Goal: Transaction & Acquisition: Purchase product/service

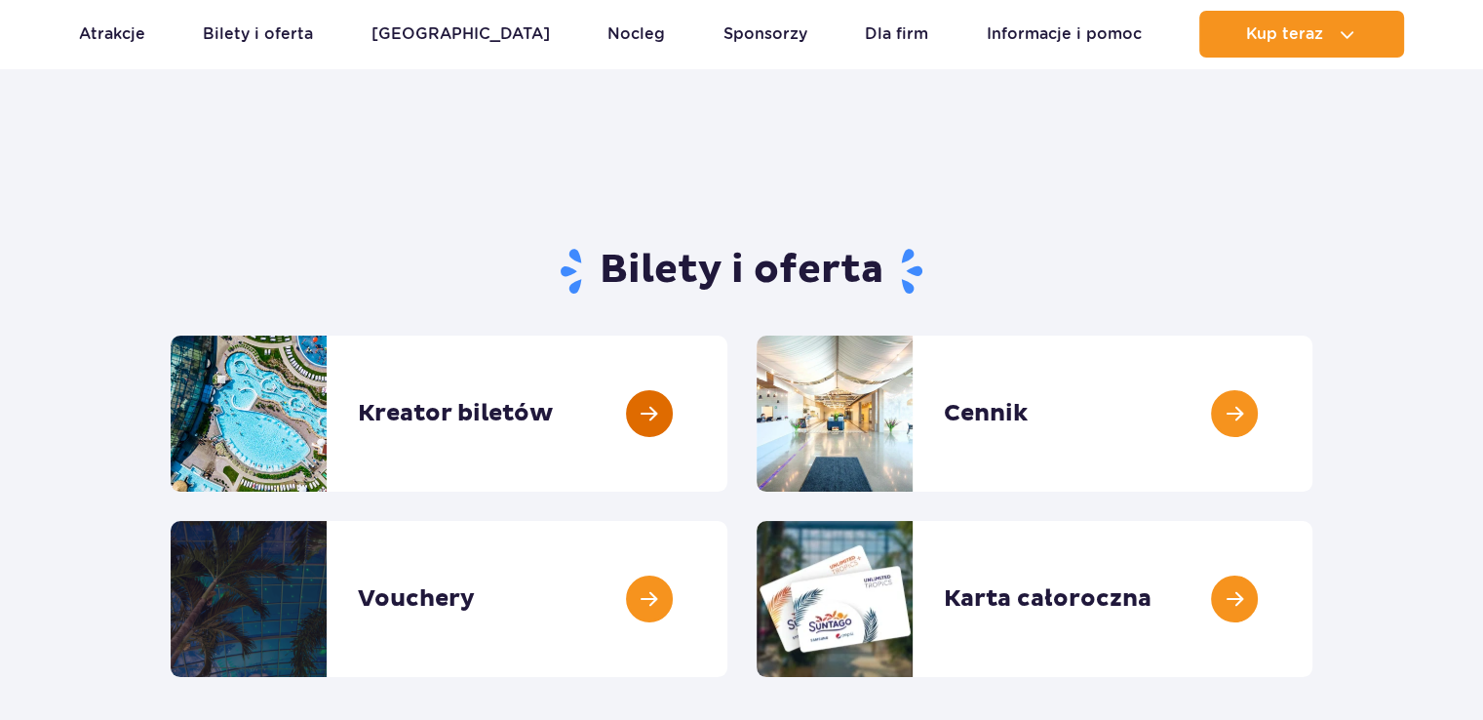
scroll to position [98, 0]
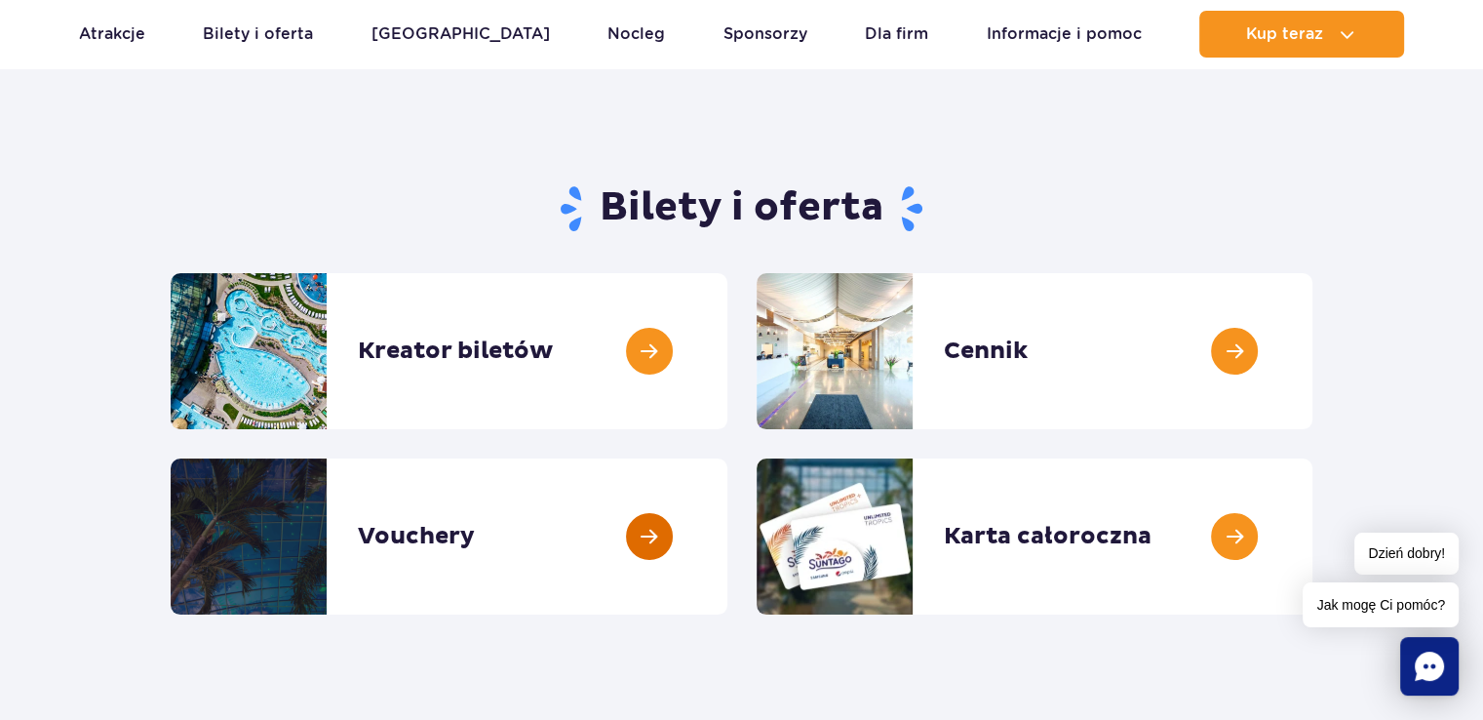
click at [727, 553] on link at bounding box center [727, 536] width 0 height 156
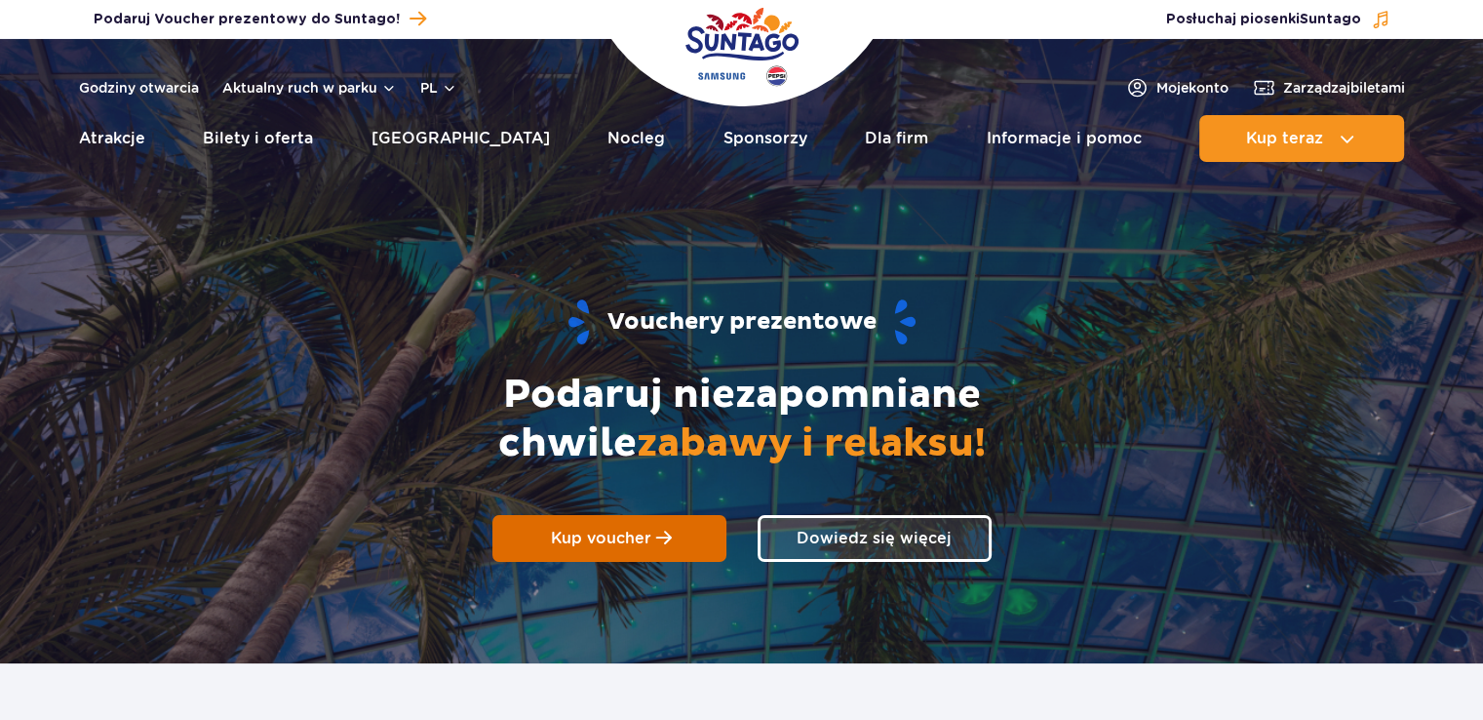
click at [671, 546] on link "Kup voucher" at bounding box center [609, 538] width 234 height 47
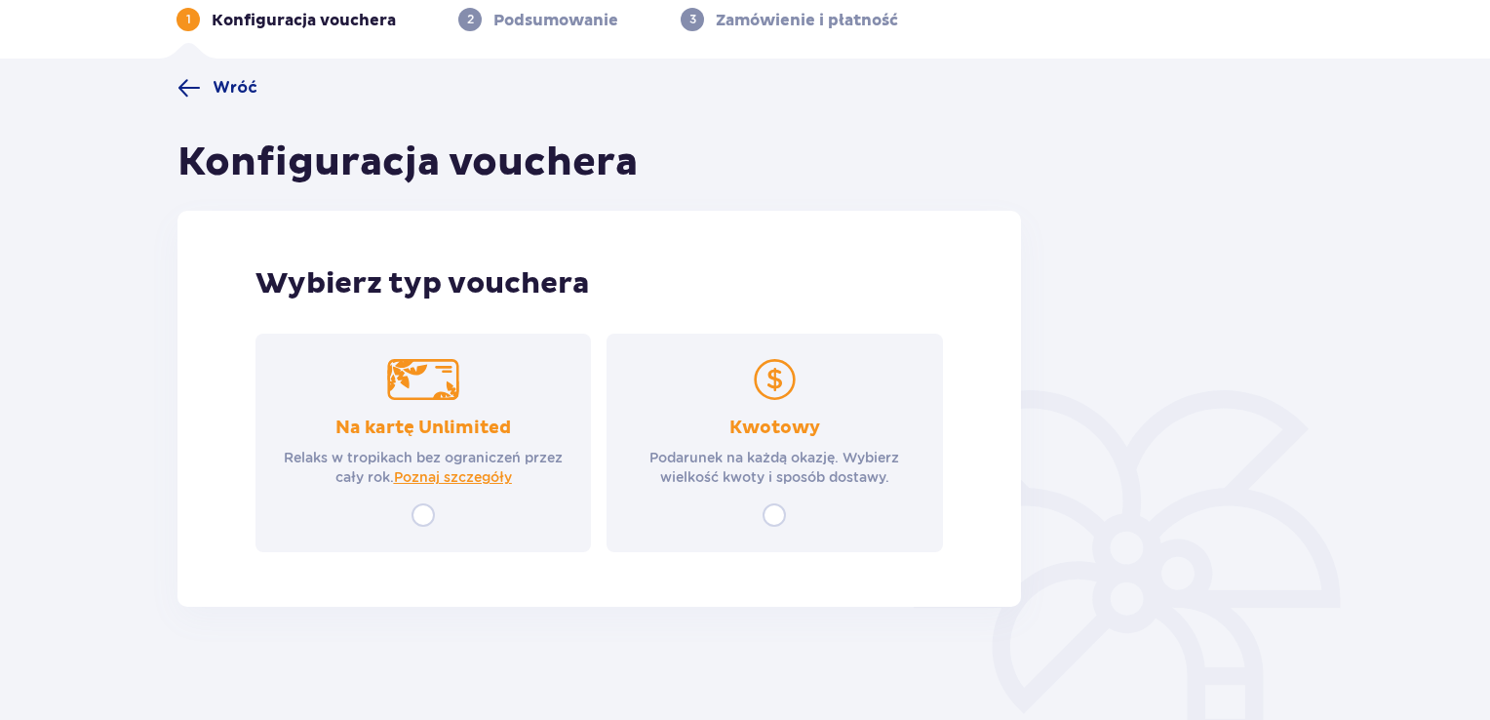
scroll to position [98, 0]
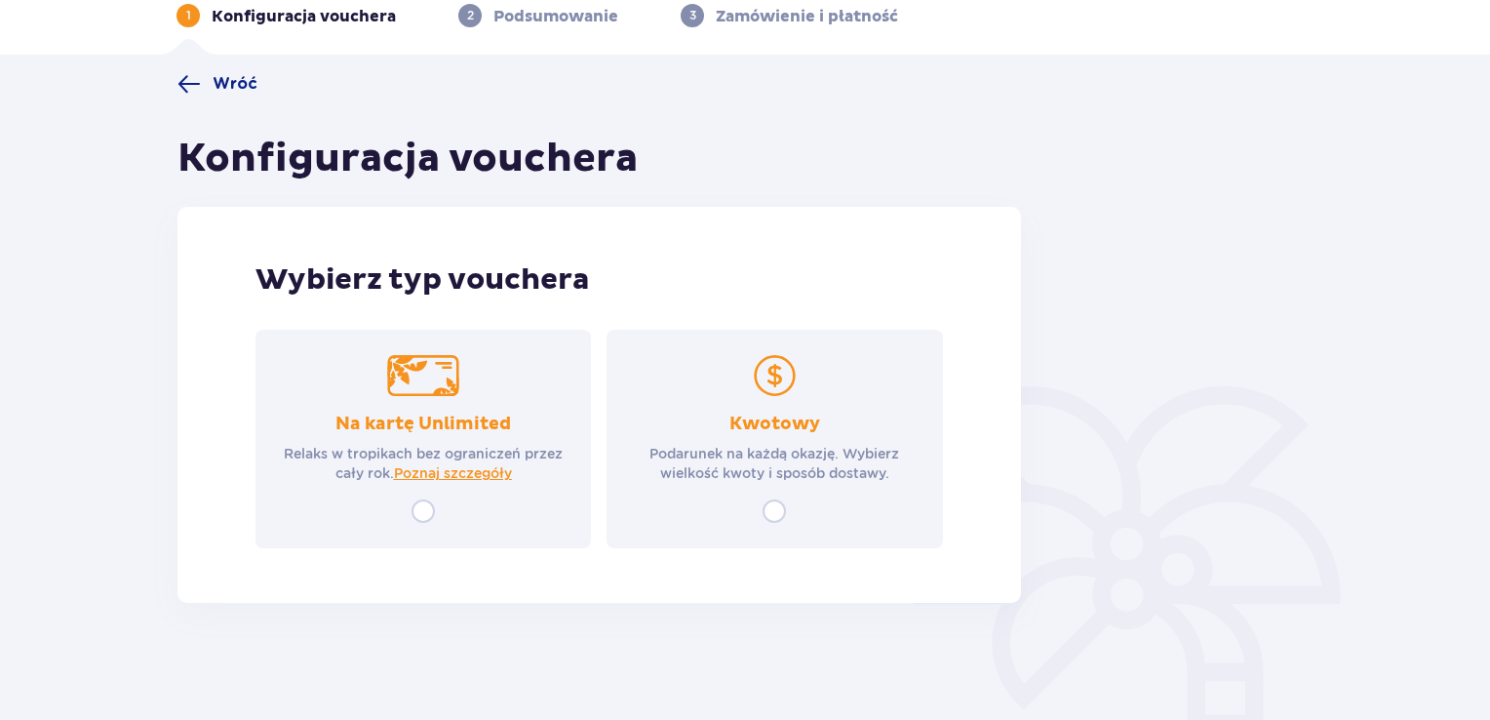
click at [534, 398] on div "Na kartę Unlimited Relaks w tropikach bez ograniczeń przez cały rok. Poznaj szc…" at bounding box center [422, 439] width 335 height 218
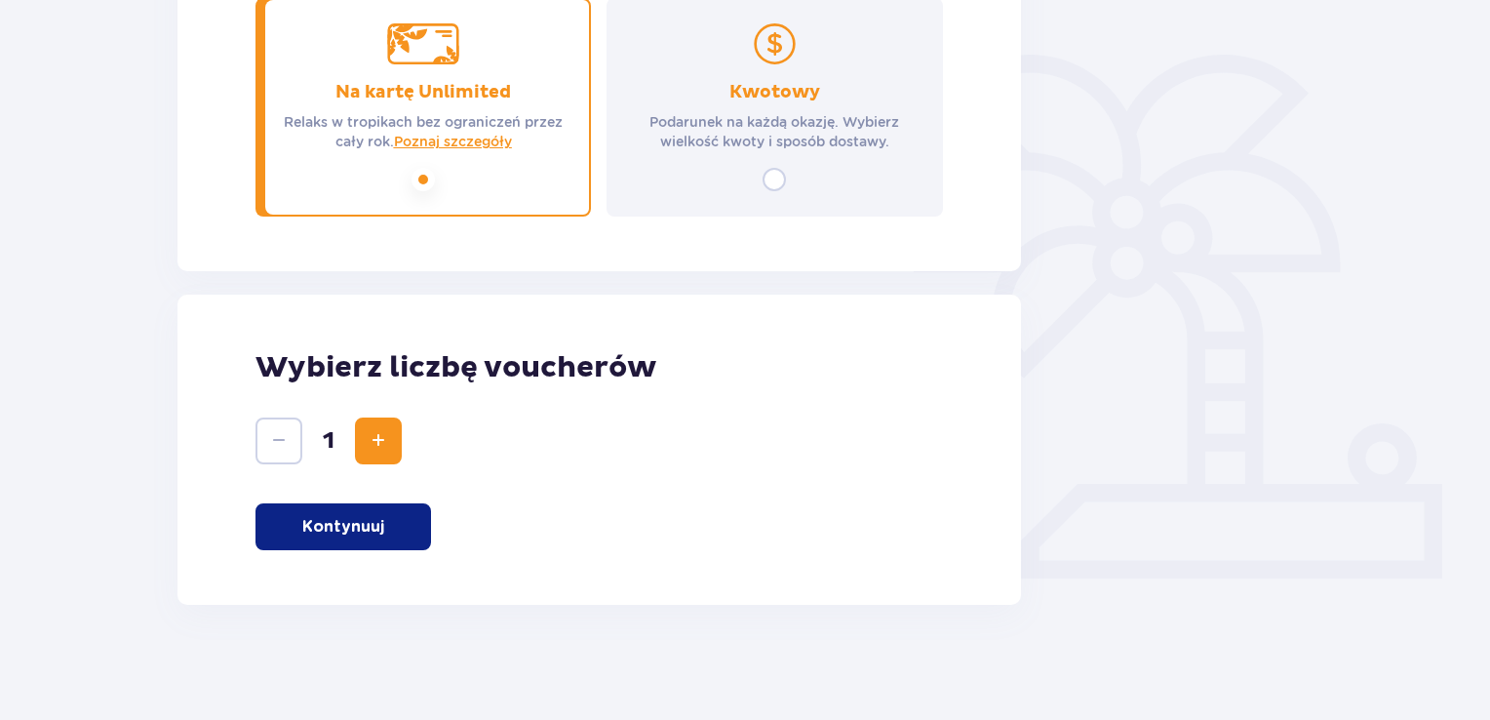
scroll to position [431, 0]
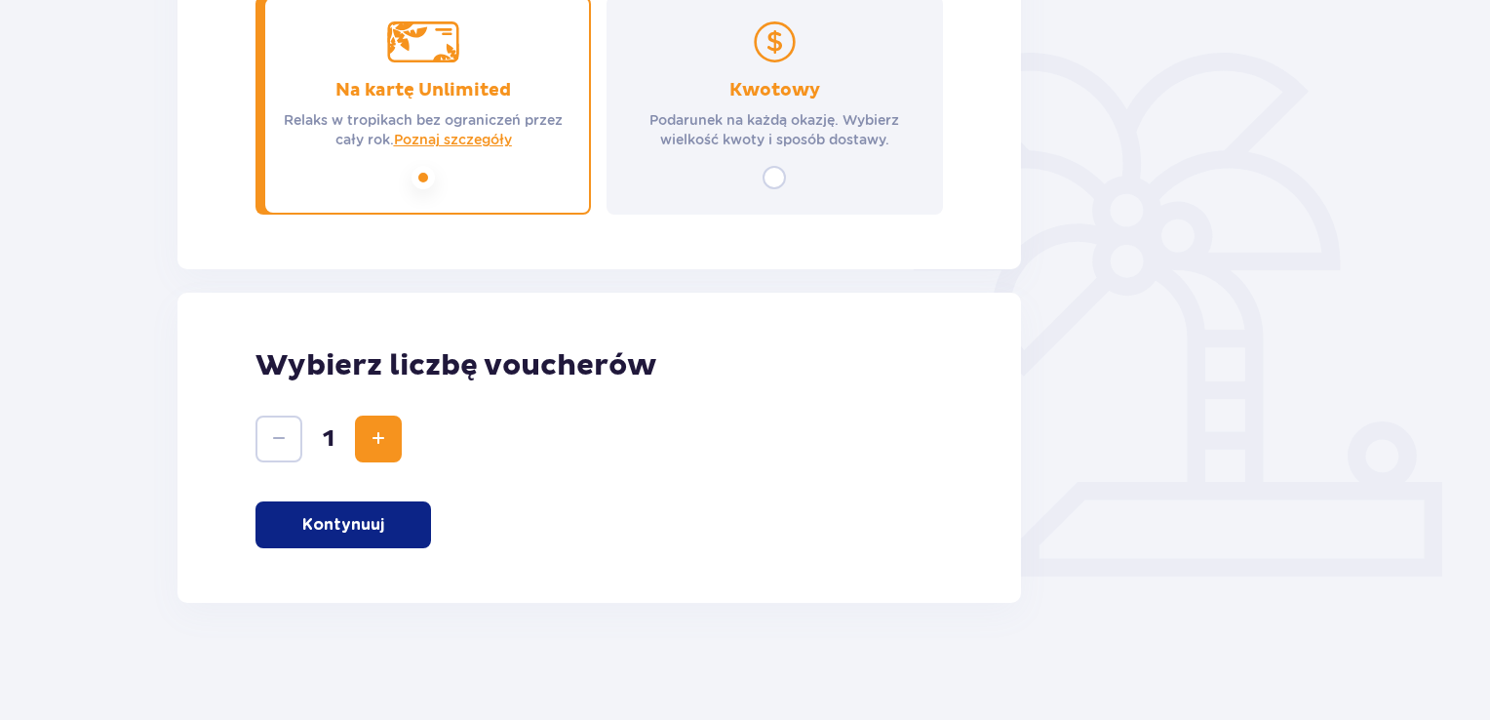
click at [351, 528] on p "Kontynuuj" at bounding box center [343, 524] width 82 height 21
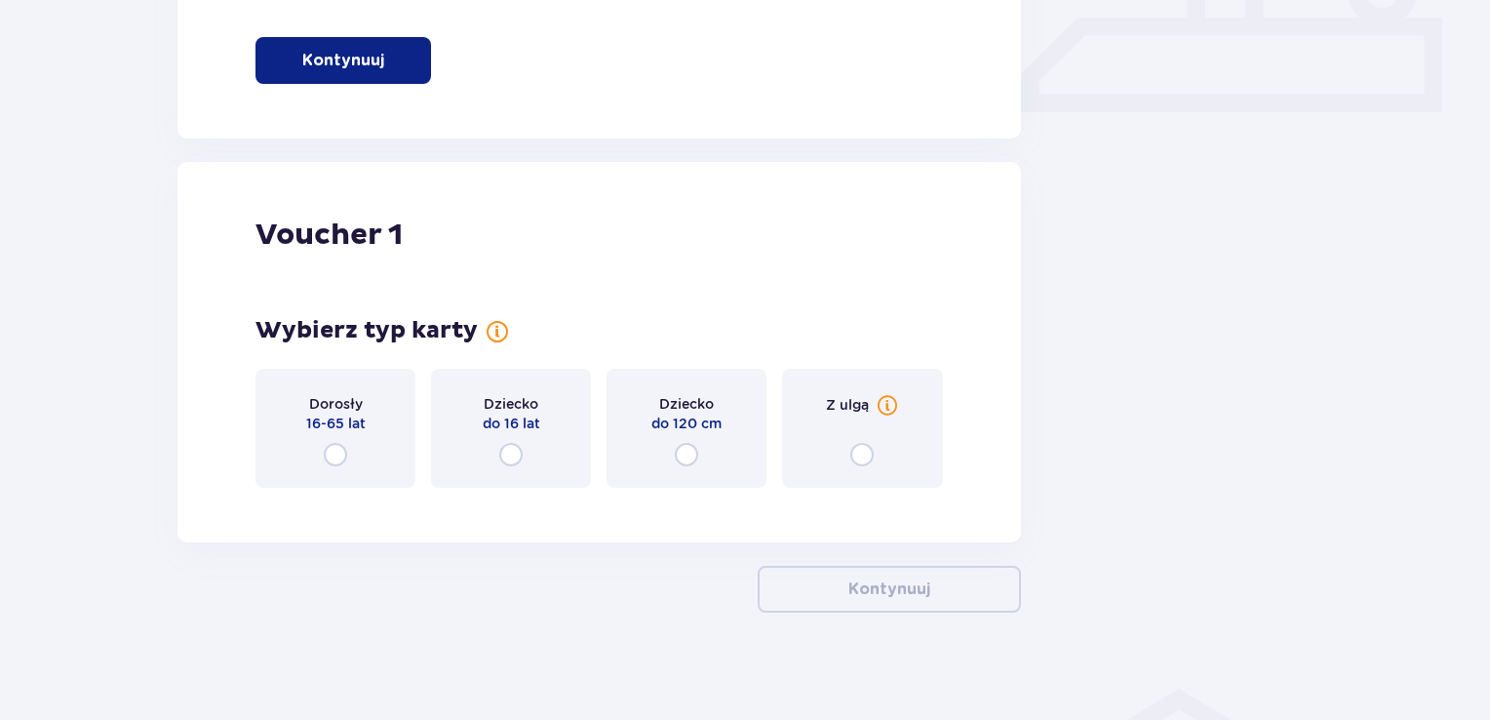
scroll to position [905, 0]
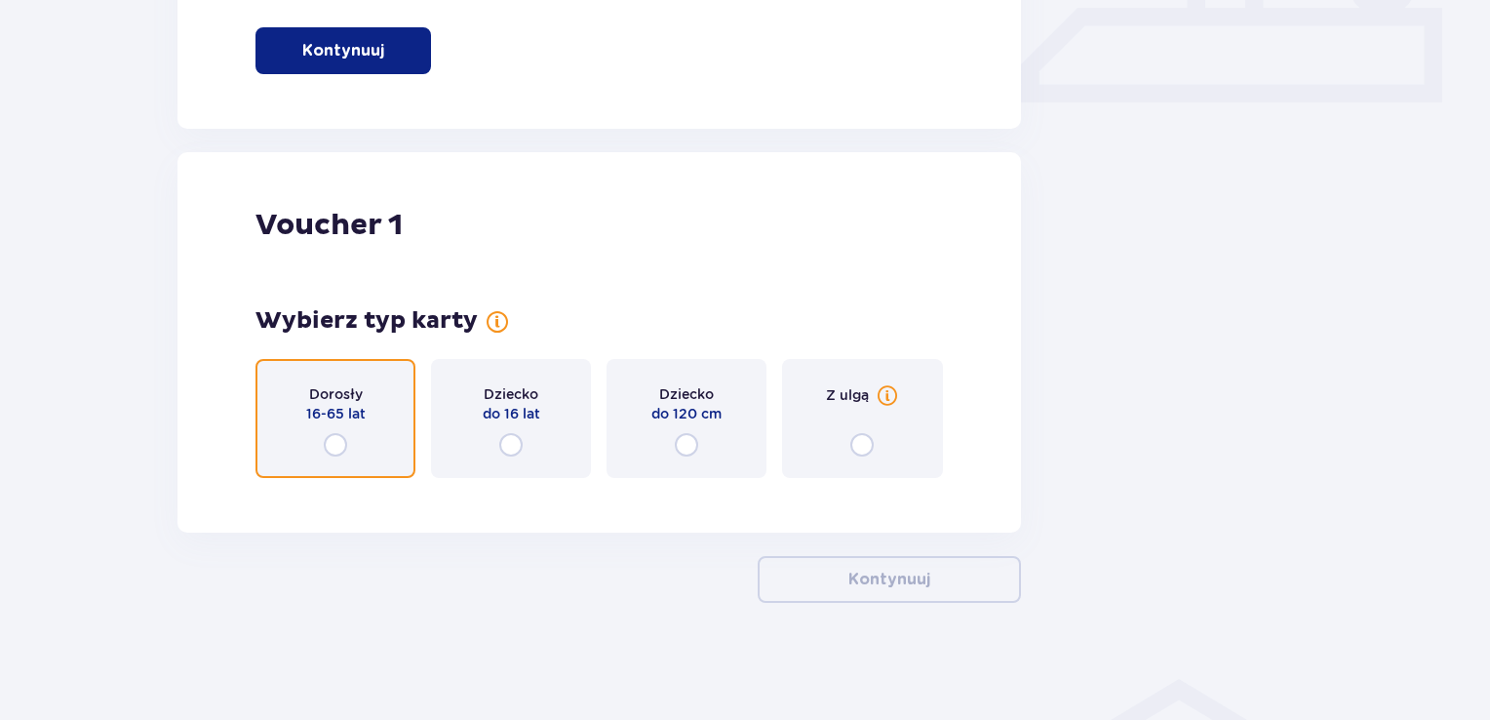
click at [343, 453] on input "radio" at bounding box center [335, 444] width 23 height 23
radio input "true"
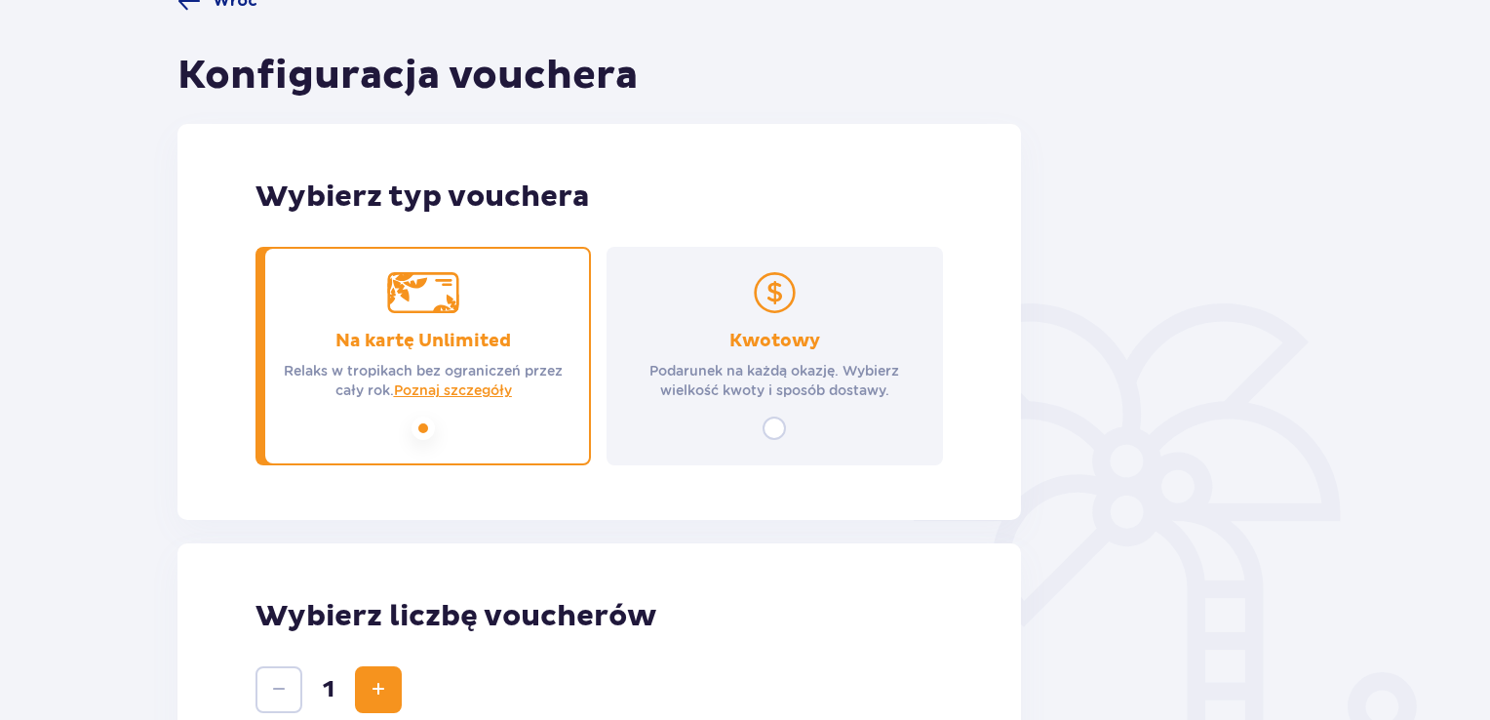
scroll to position [0, 0]
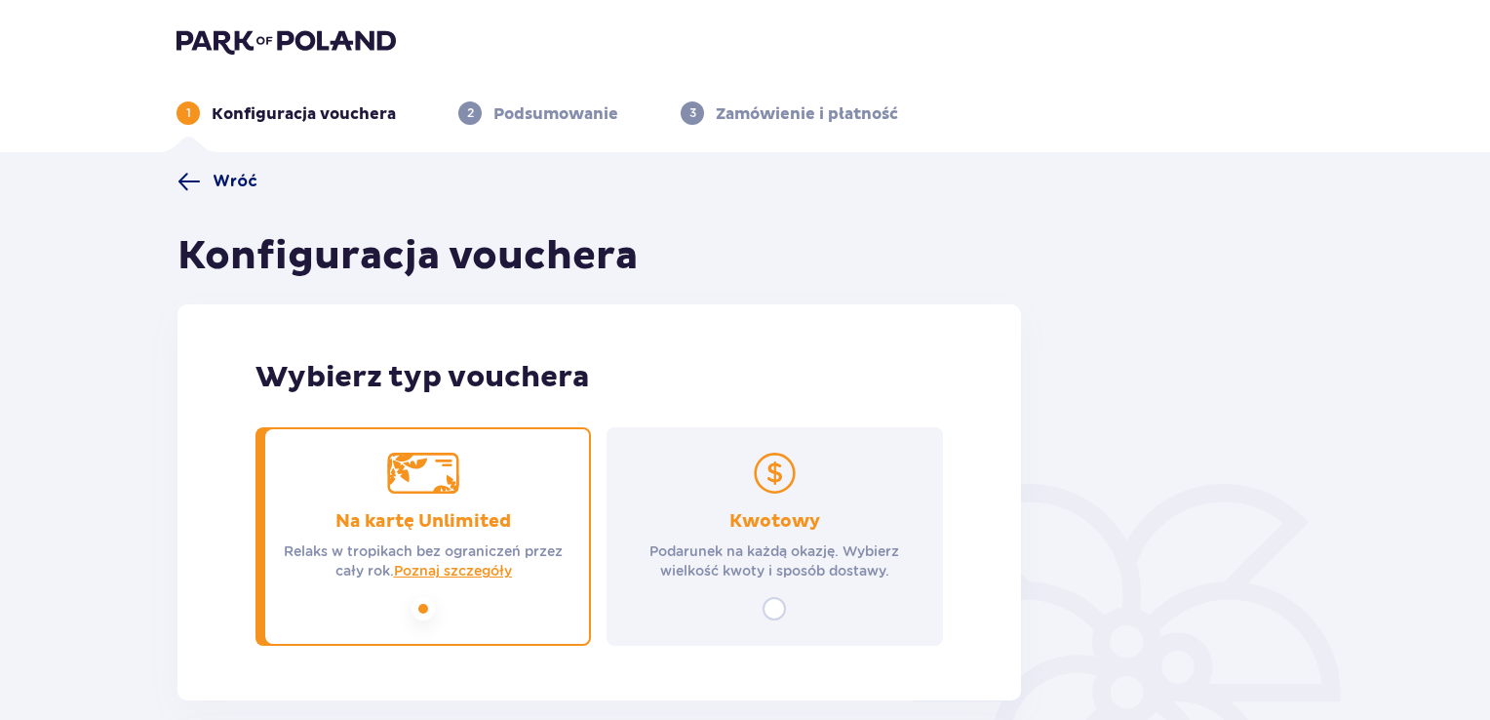
click at [232, 180] on span "Wróć" at bounding box center [235, 181] width 45 height 21
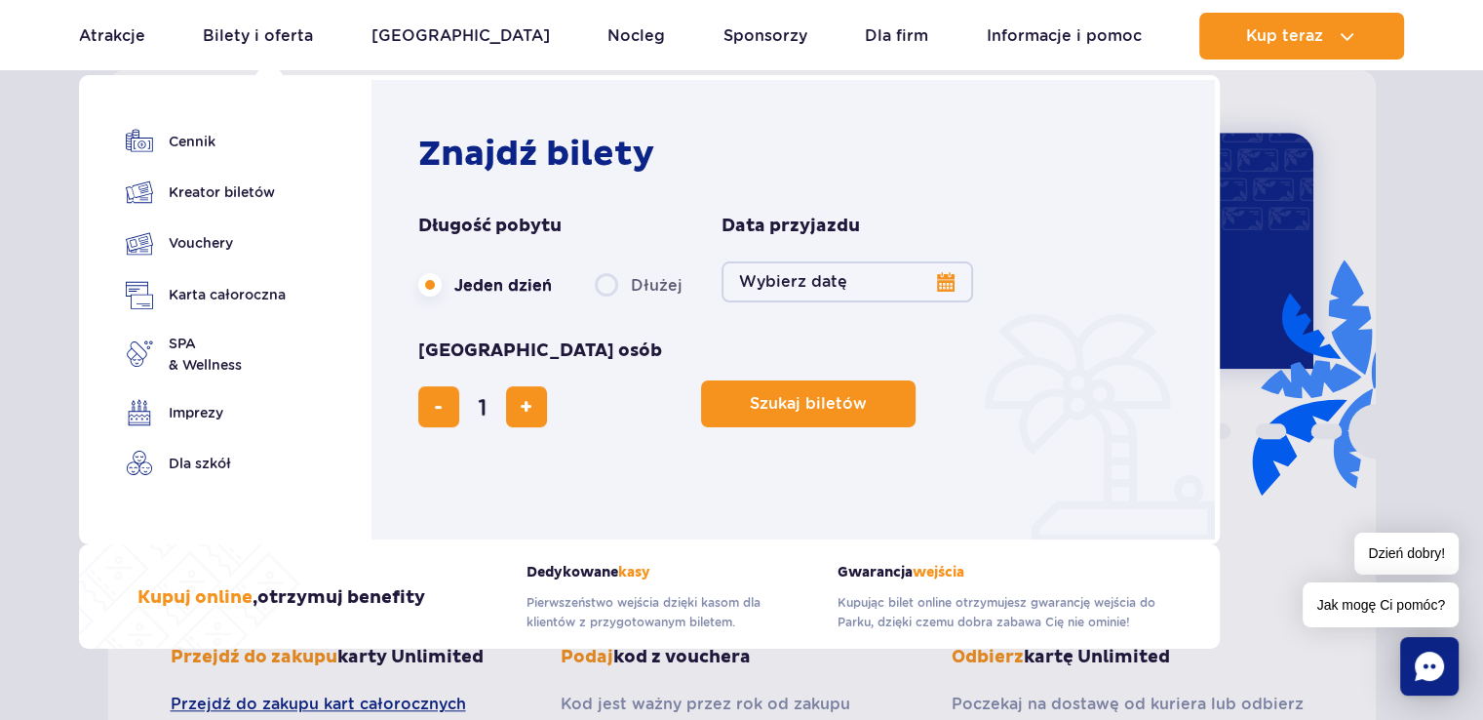
scroll to position [1498, 0]
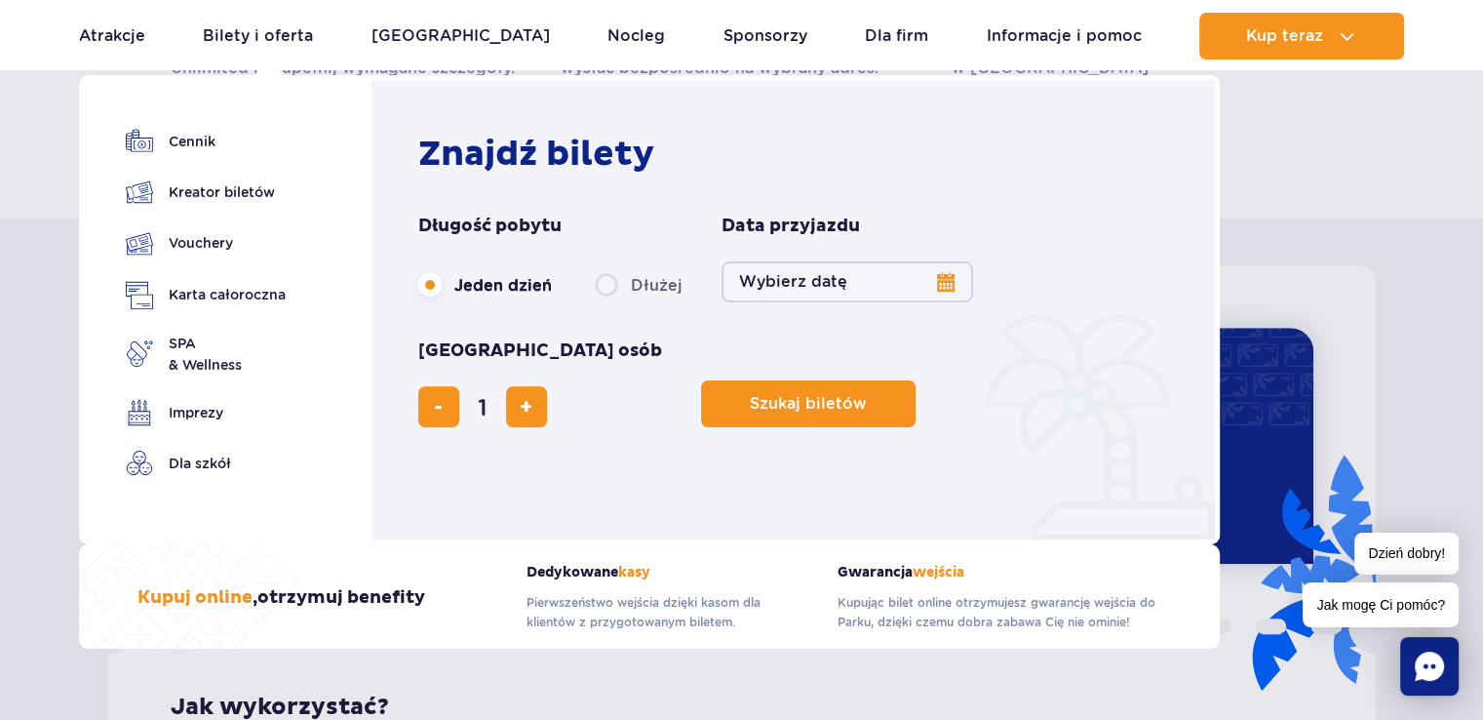
click at [943, 284] on button "Wybierz datę" at bounding box center [848, 281] width 252 height 41
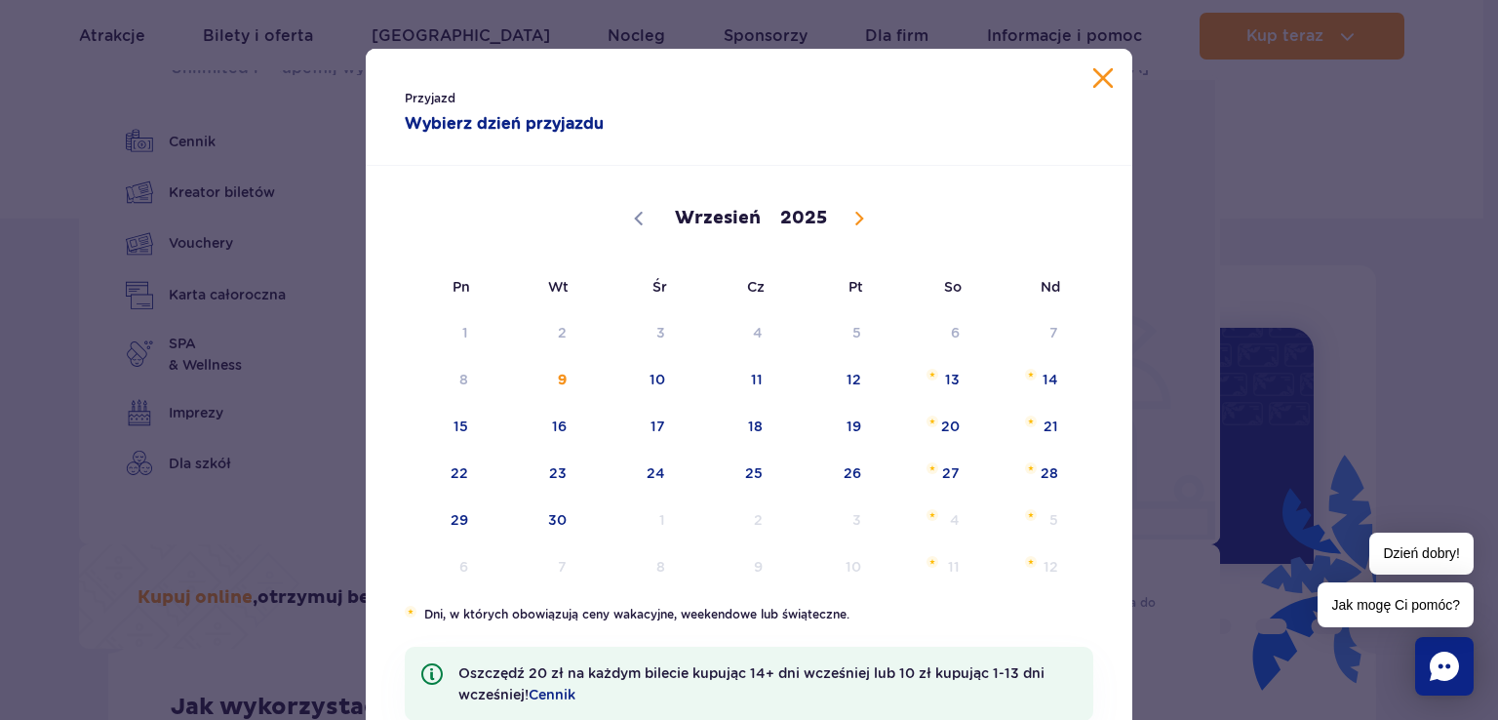
click at [852, 218] on icon at bounding box center [859, 219] width 14 height 14
select select "9"
click at [947, 337] on span "4" at bounding box center [926, 332] width 98 height 45
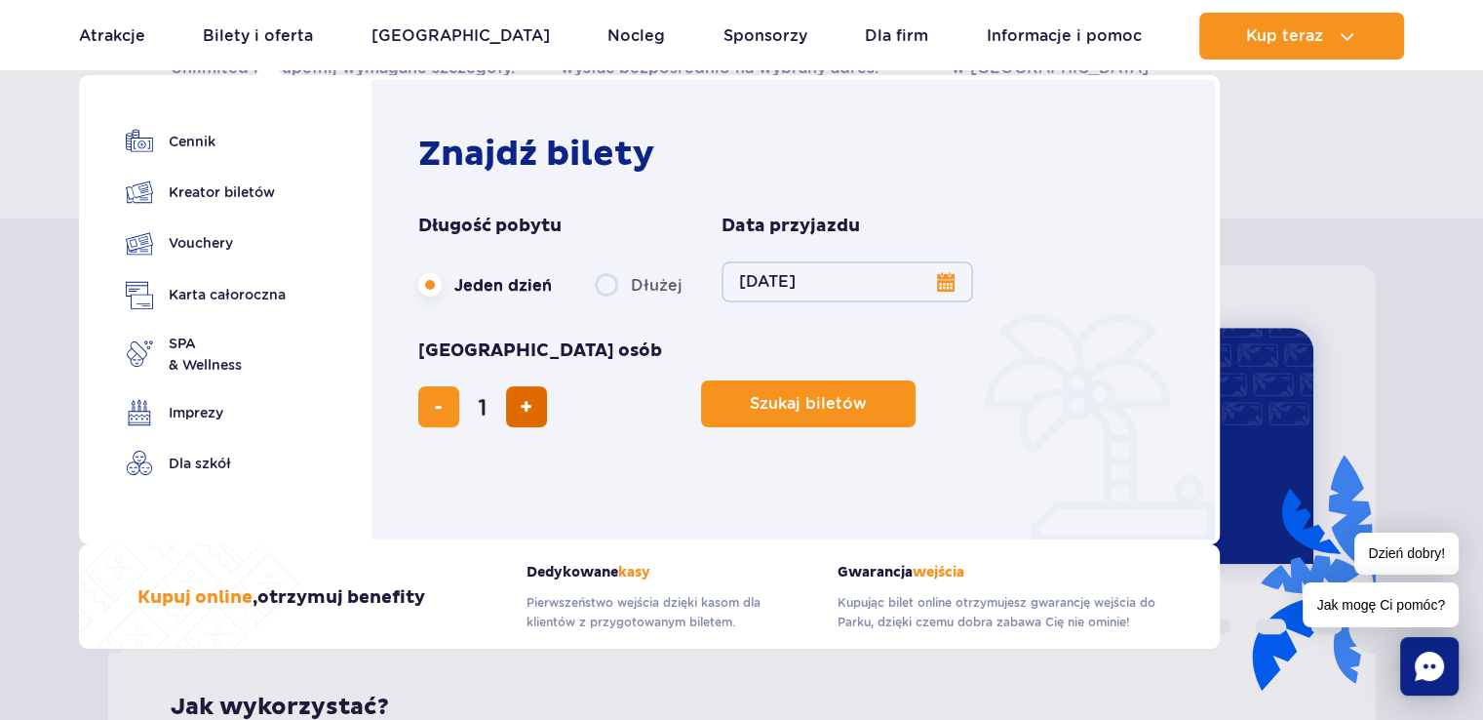
click at [547, 386] on button "dodaj bilet" at bounding box center [526, 406] width 41 height 41
type input "2"
click at [742, 395] on span "Szukaj biletów" at bounding box center [800, 404] width 117 height 18
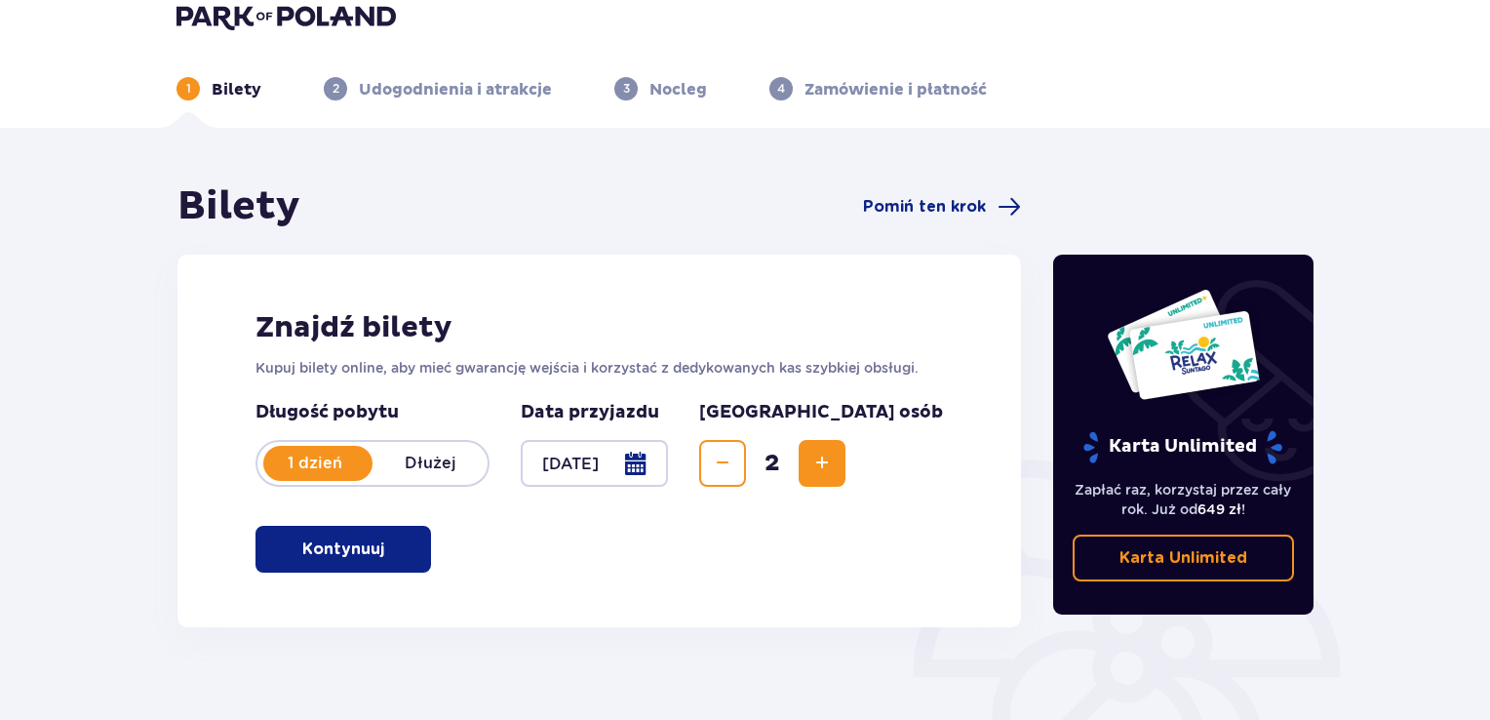
scroll to position [195, 0]
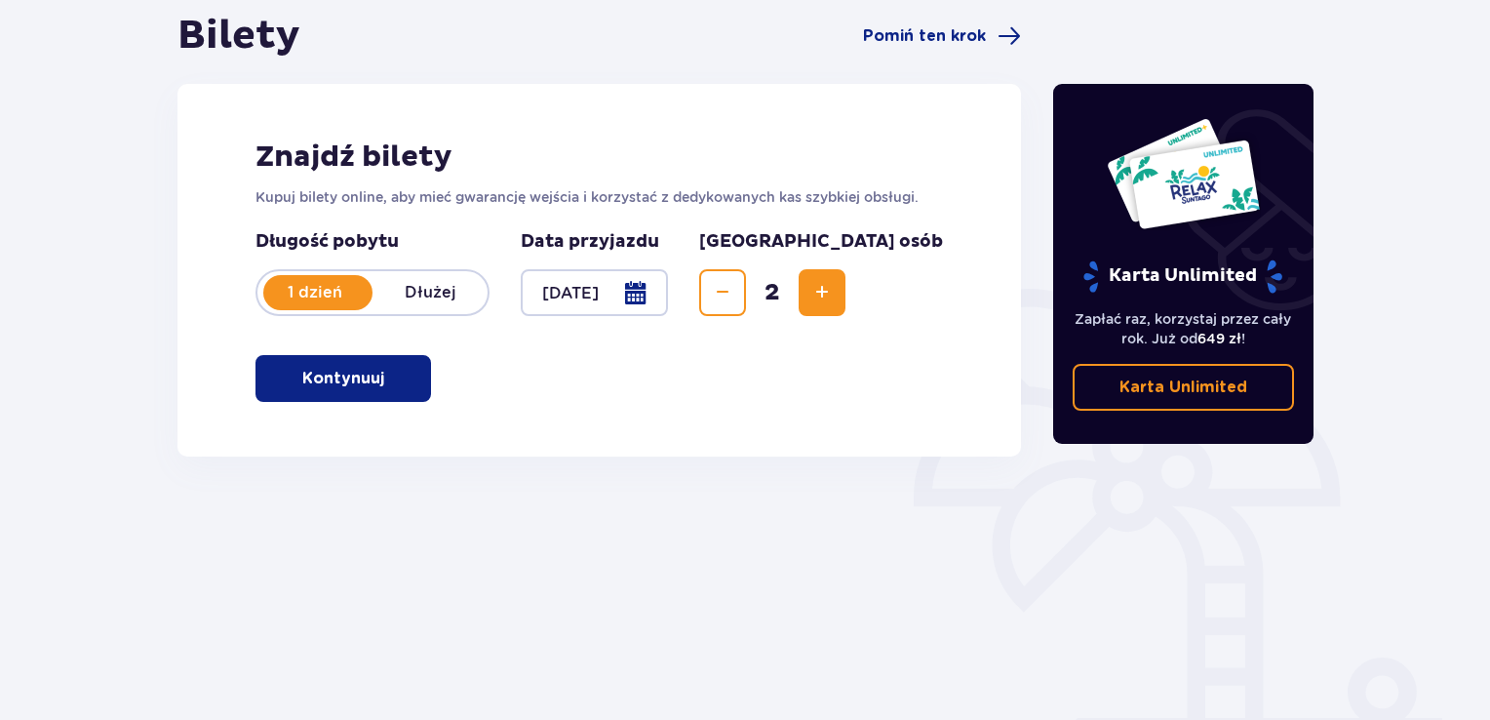
click at [368, 390] on button "Kontynuuj" at bounding box center [343, 378] width 176 height 47
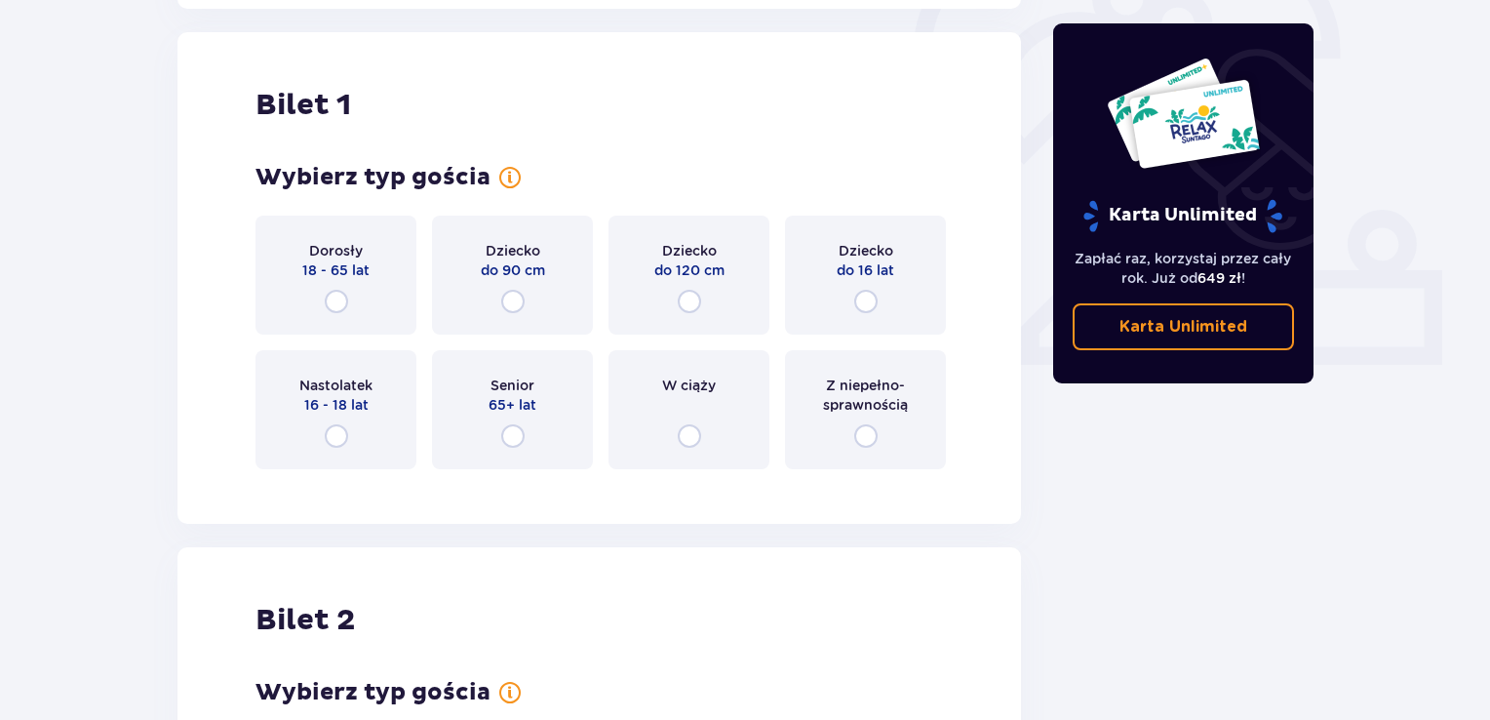
scroll to position [651, 0]
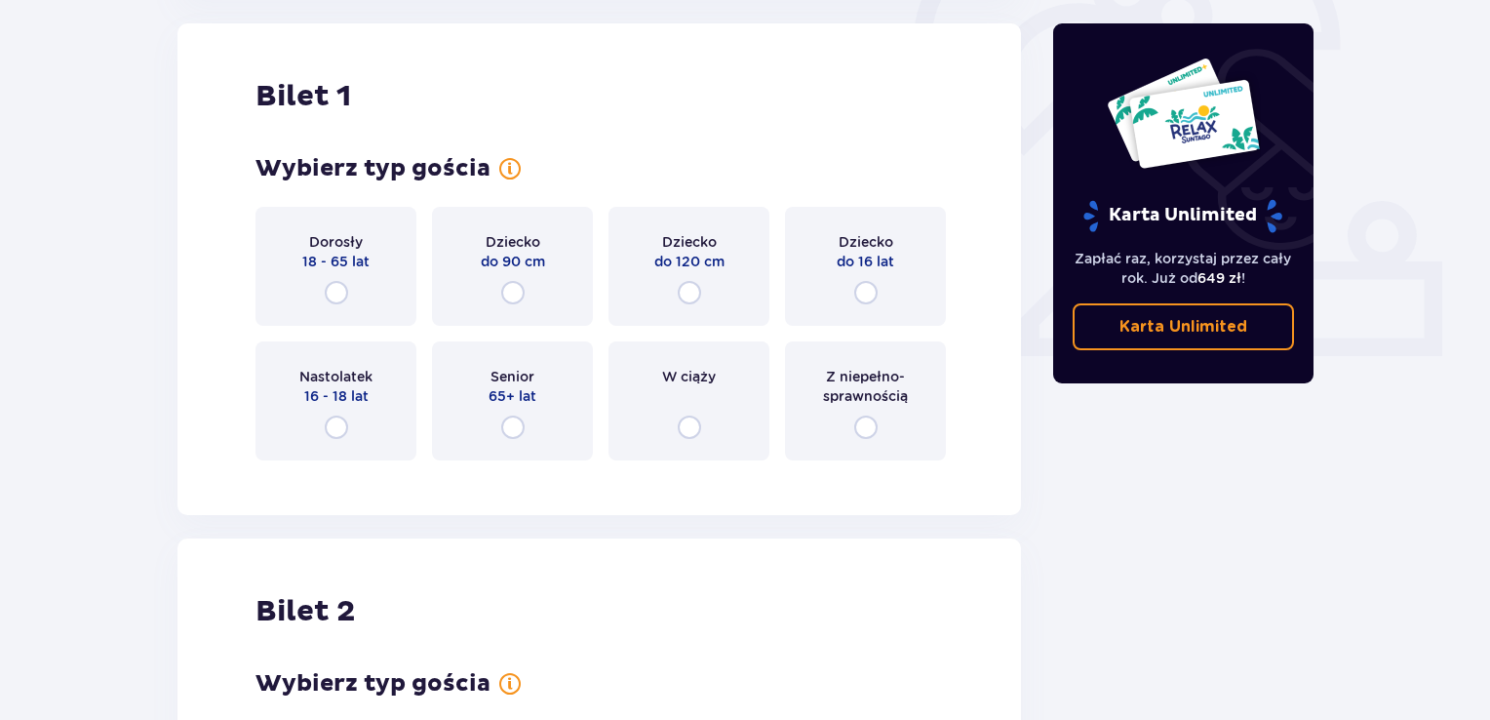
click at [332, 306] on div "Dorosły 18 - 65 lat" at bounding box center [335, 266] width 161 height 119
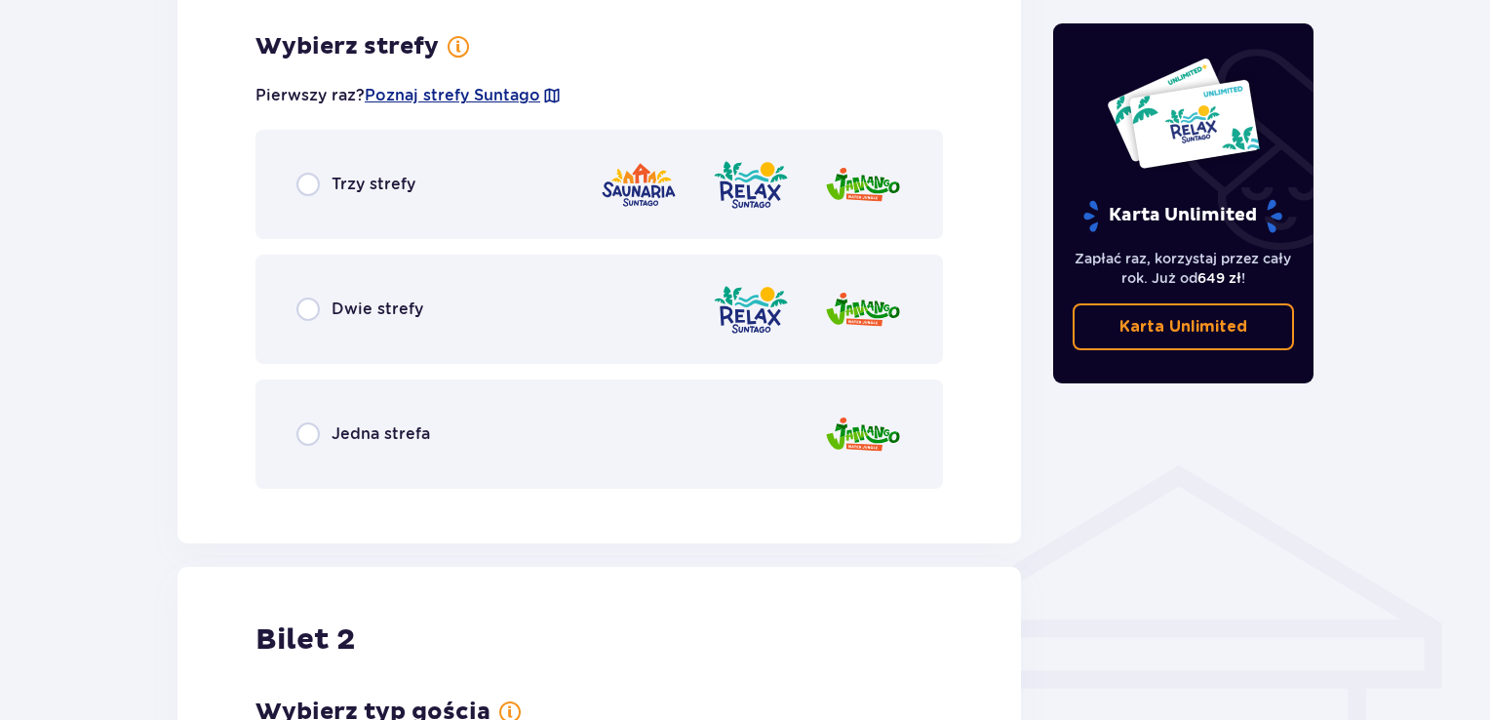
scroll to position [1127, 0]
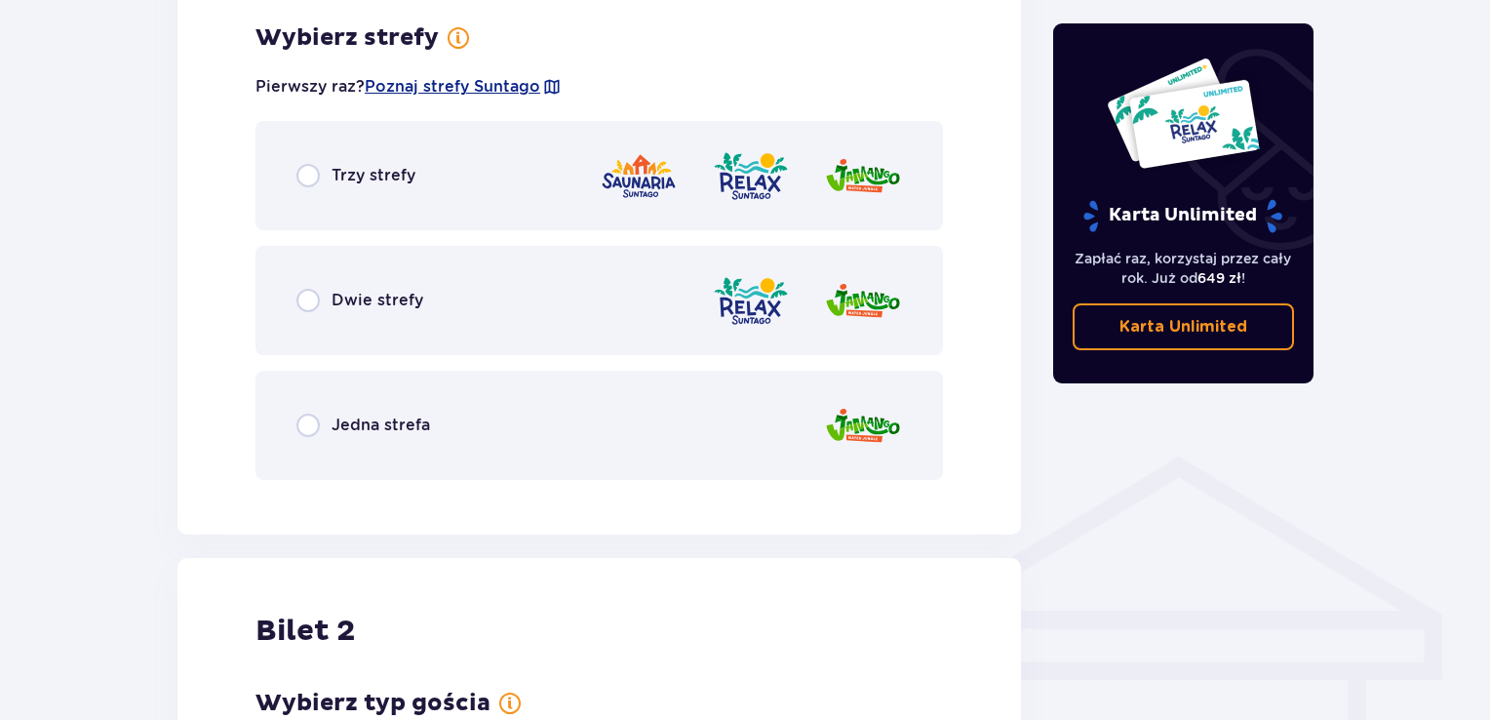
click at [330, 172] on div "Trzy strefy" at bounding box center [355, 175] width 119 height 23
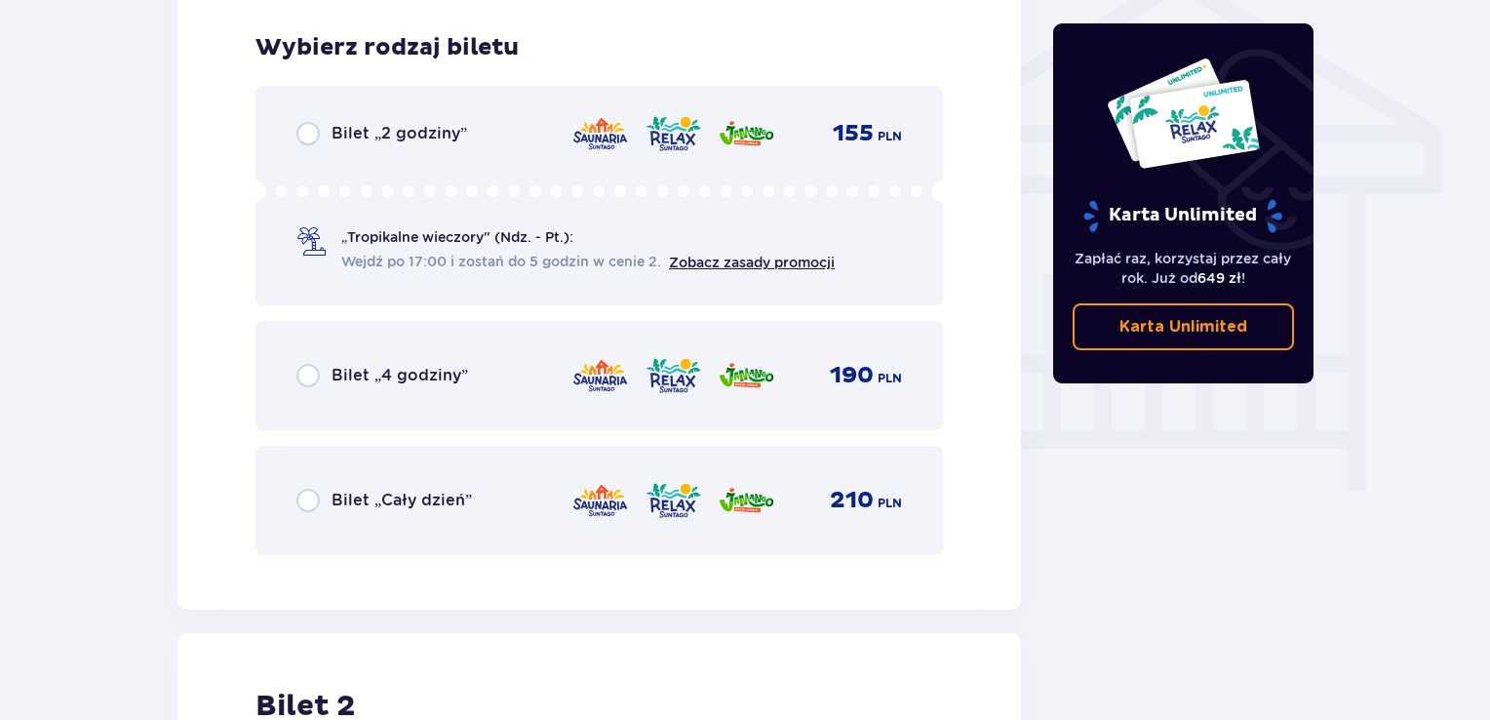
scroll to position [1622, 0]
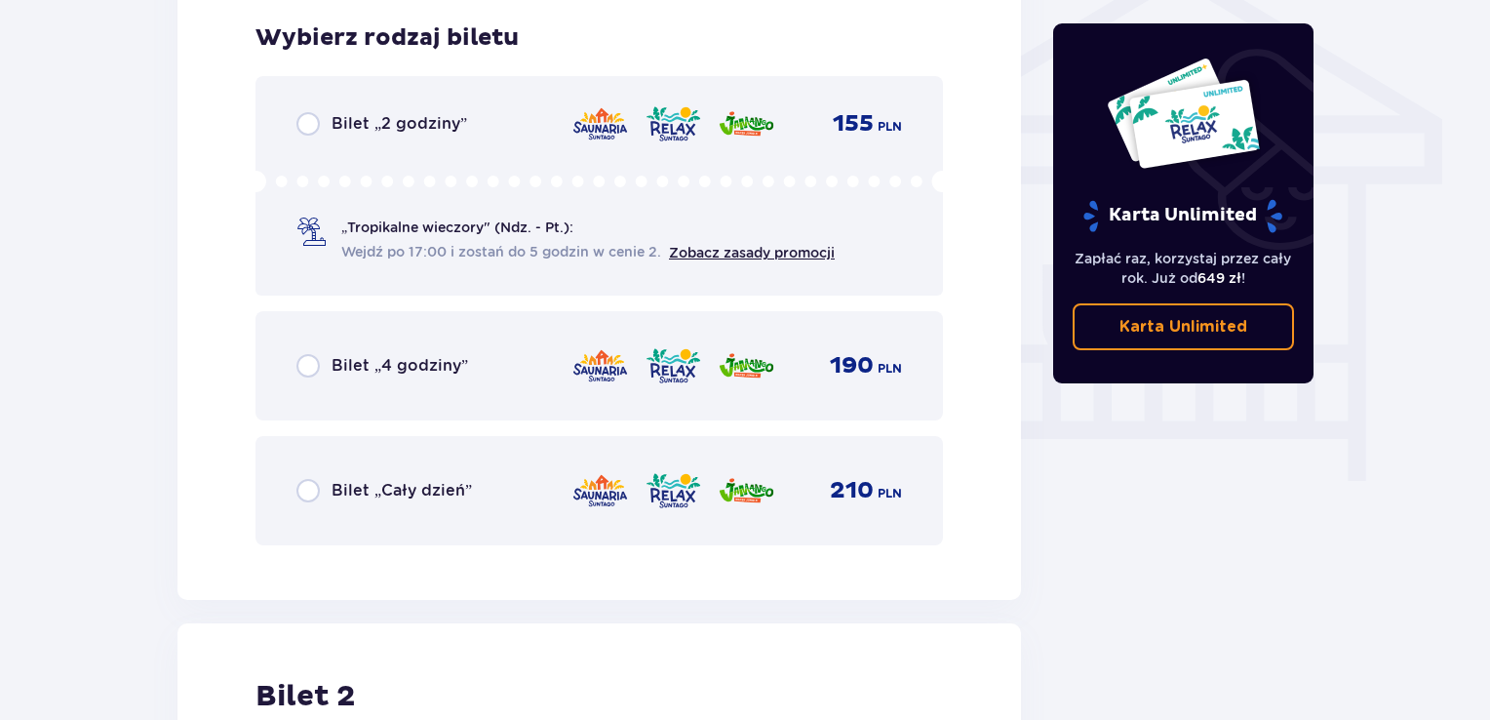
click at [434, 482] on p "Bilet „Cały dzień”" at bounding box center [402, 490] width 140 height 21
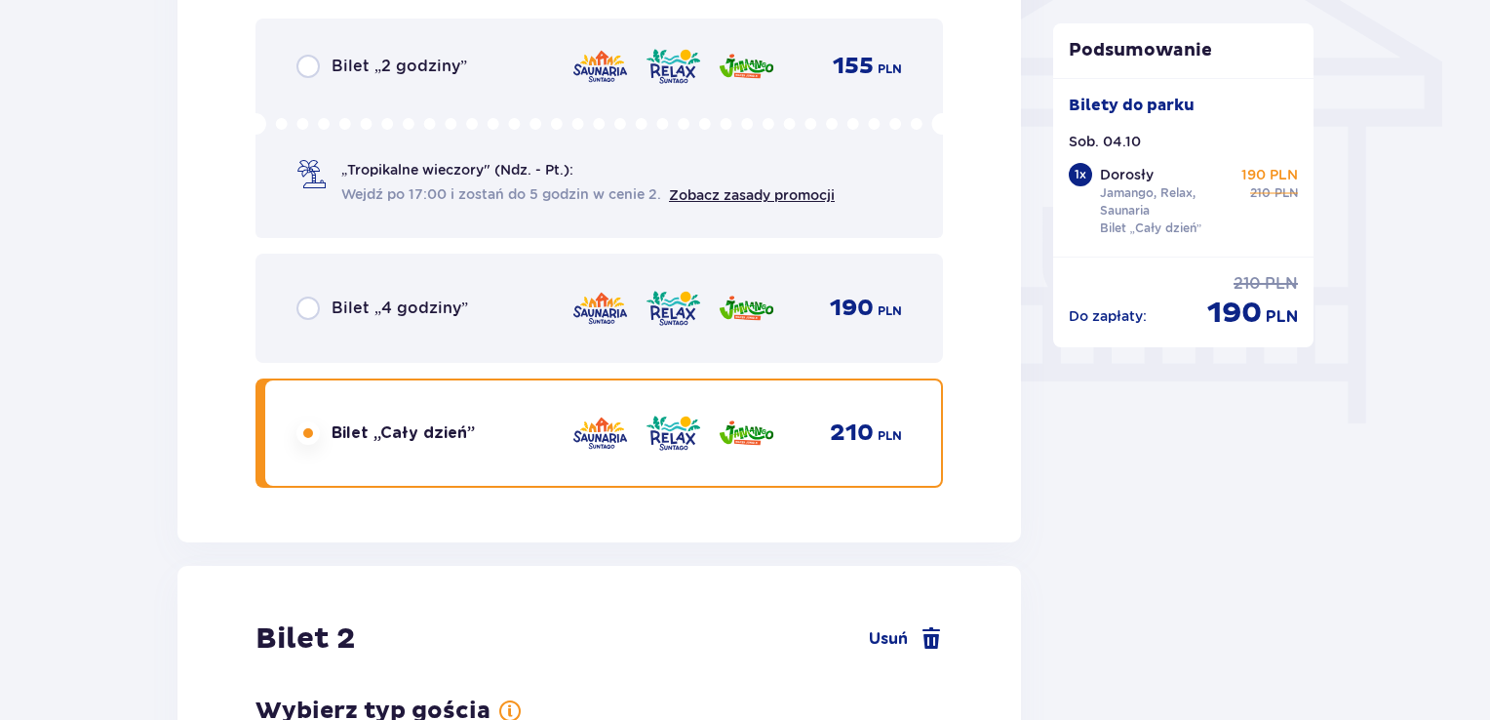
scroll to position [2221, 0]
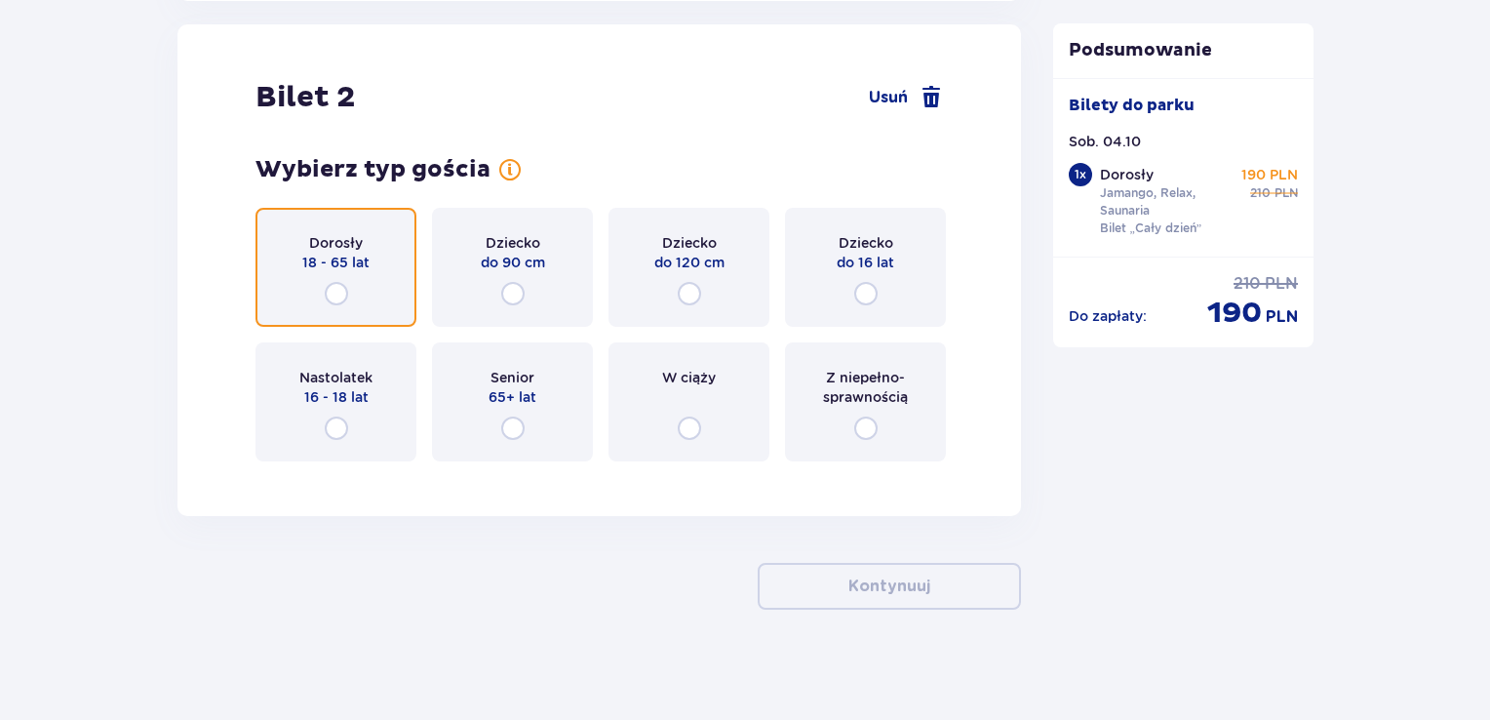
click at [339, 293] on input "radio" at bounding box center [336, 293] width 23 height 23
radio input "true"
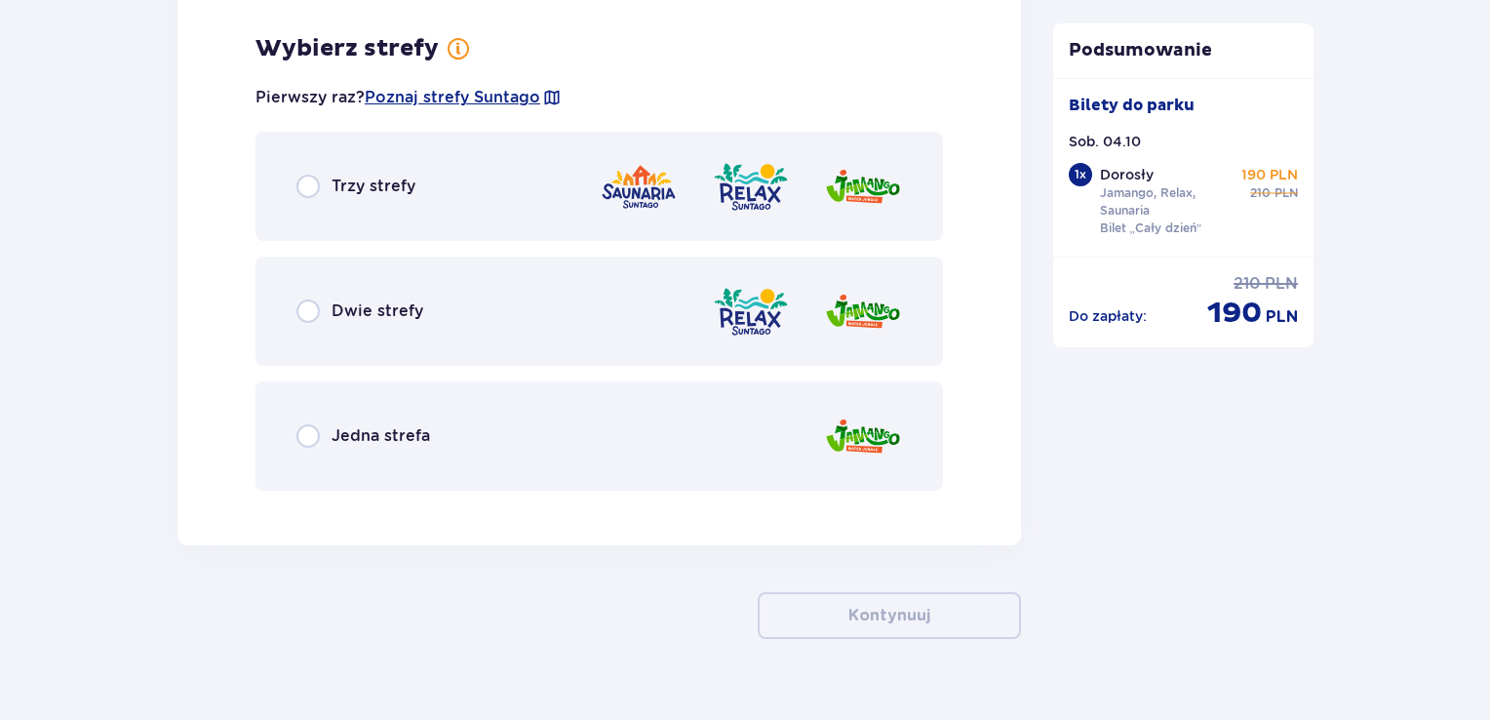
scroll to position [2697, 0]
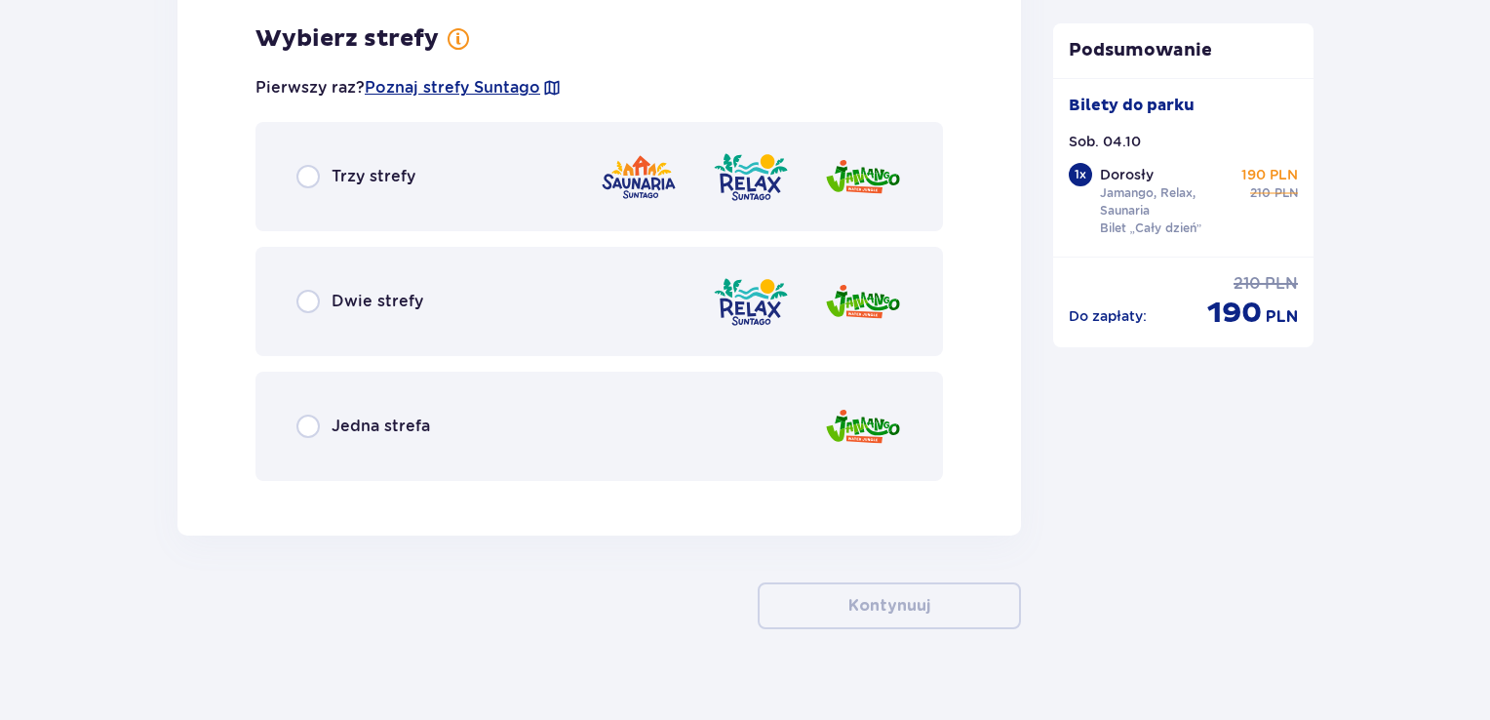
click at [391, 178] on p "Trzy strefy" at bounding box center [374, 176] width 84 height 21
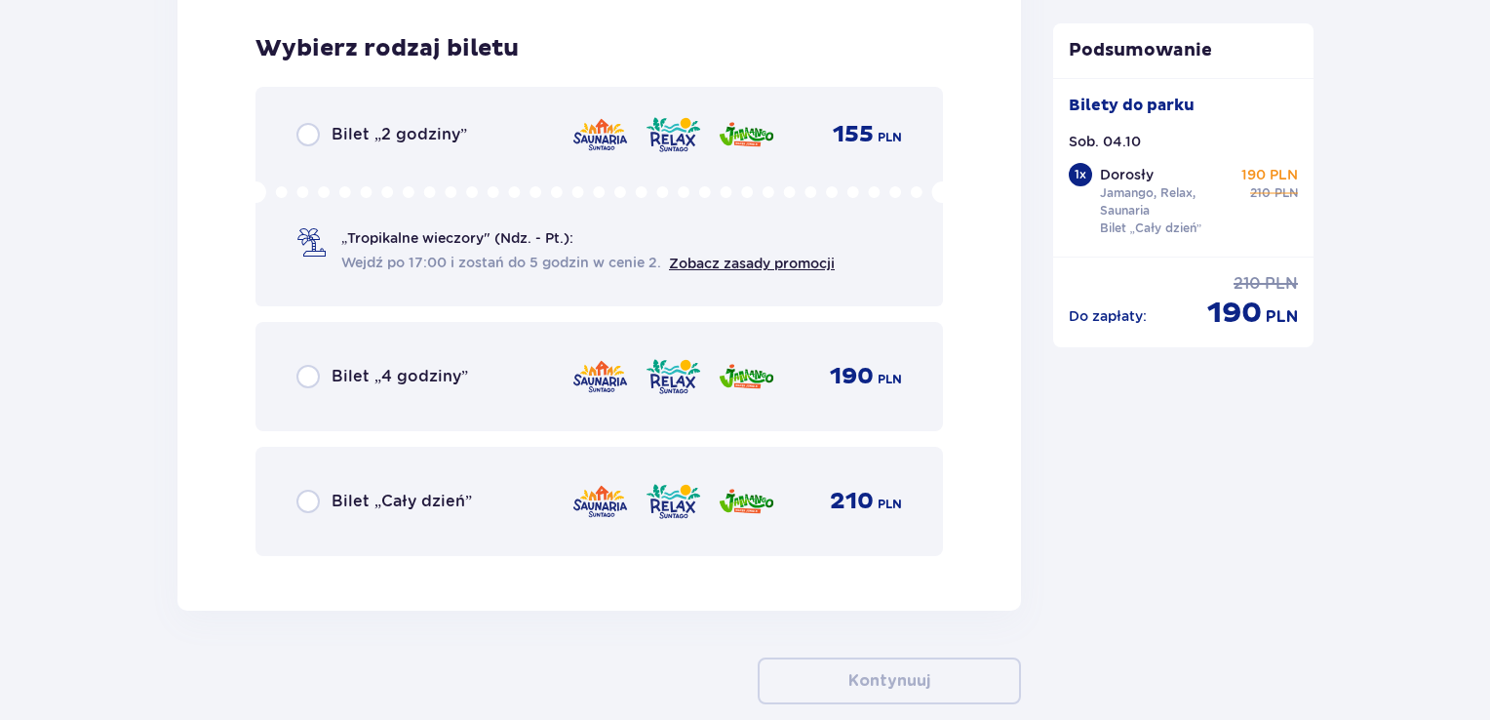
scroll to position [3192, 0]
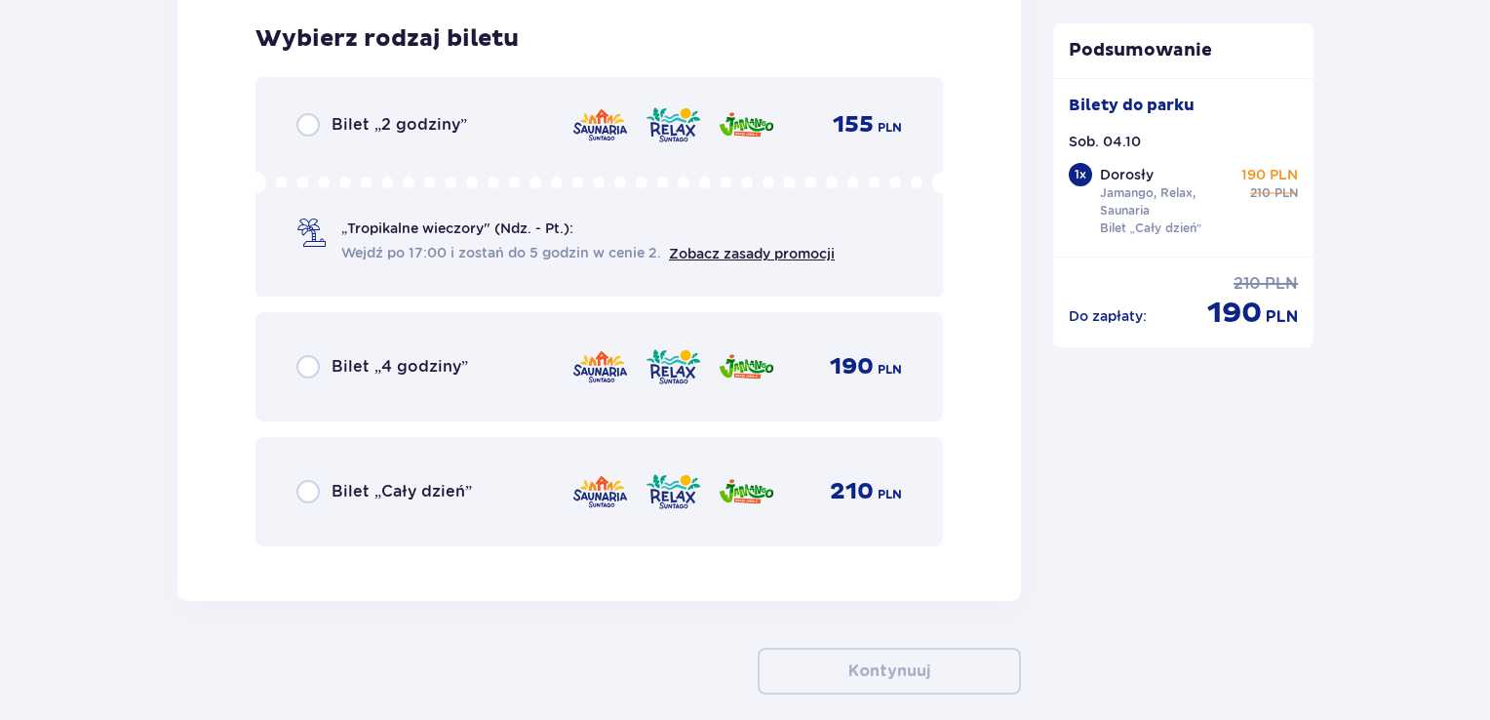
click at [431, 487] on p "Bilet „Cały dzień”" at bounding box center [402, 491] width 140 height 21
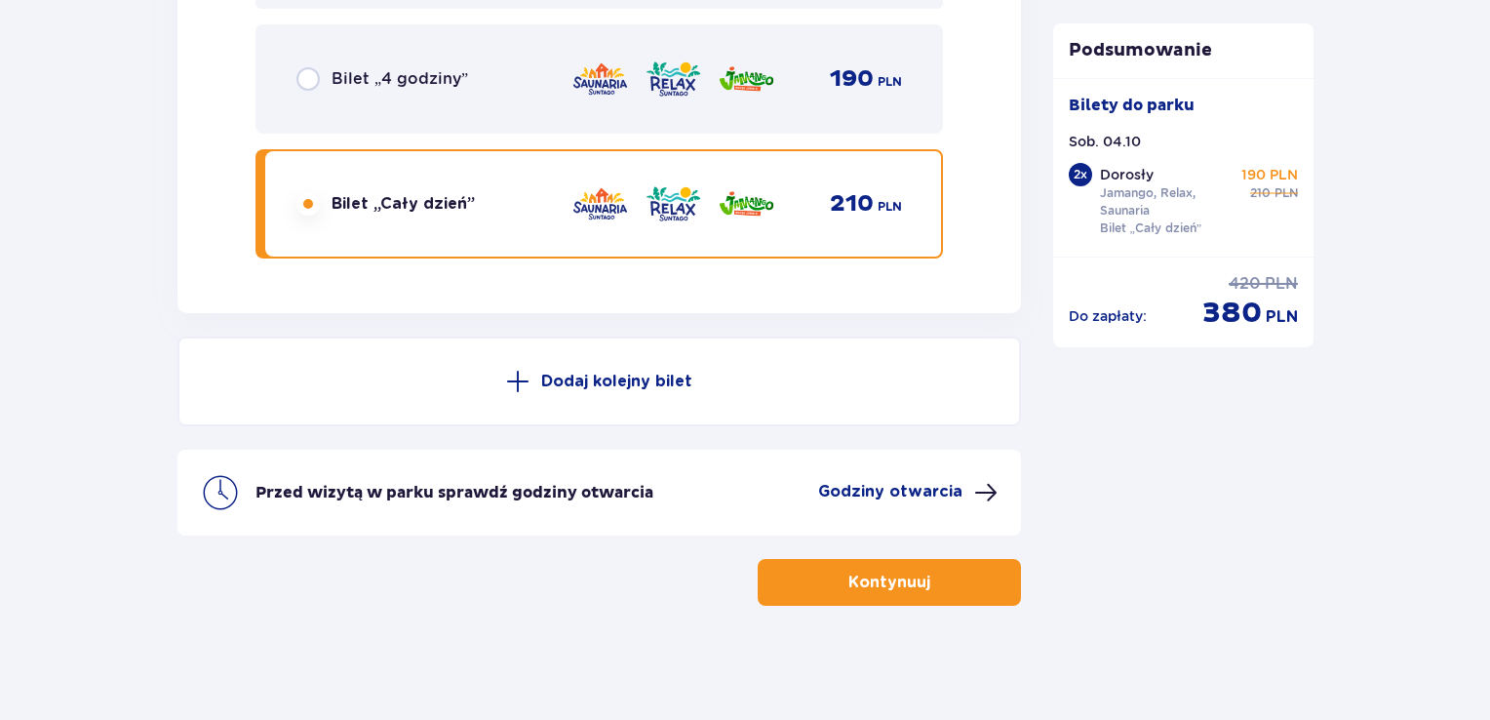
scroll to position [3481, 0]
click at [856, 583] on p "Kontynuuj" at bounding box center [889, 580] width 82 height 21
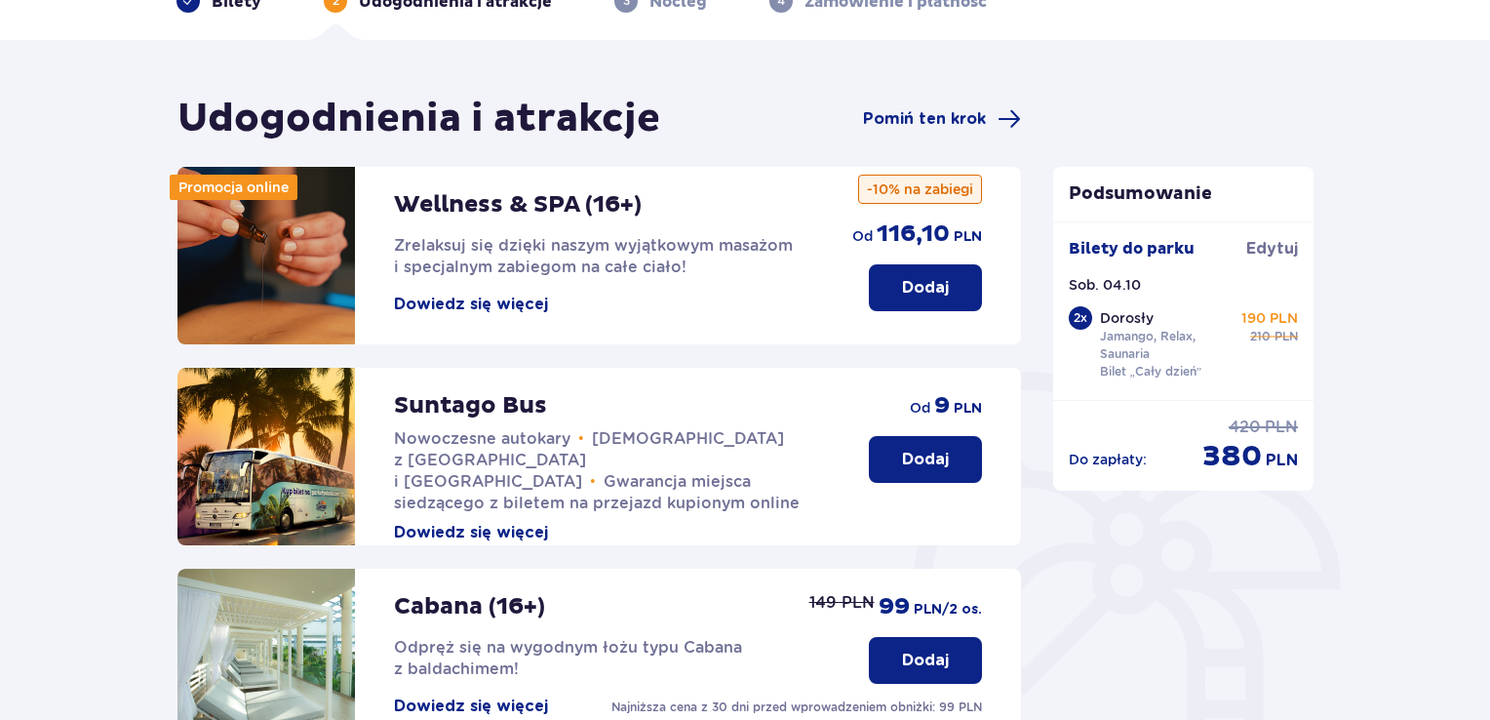
scroll to position [390, 0]
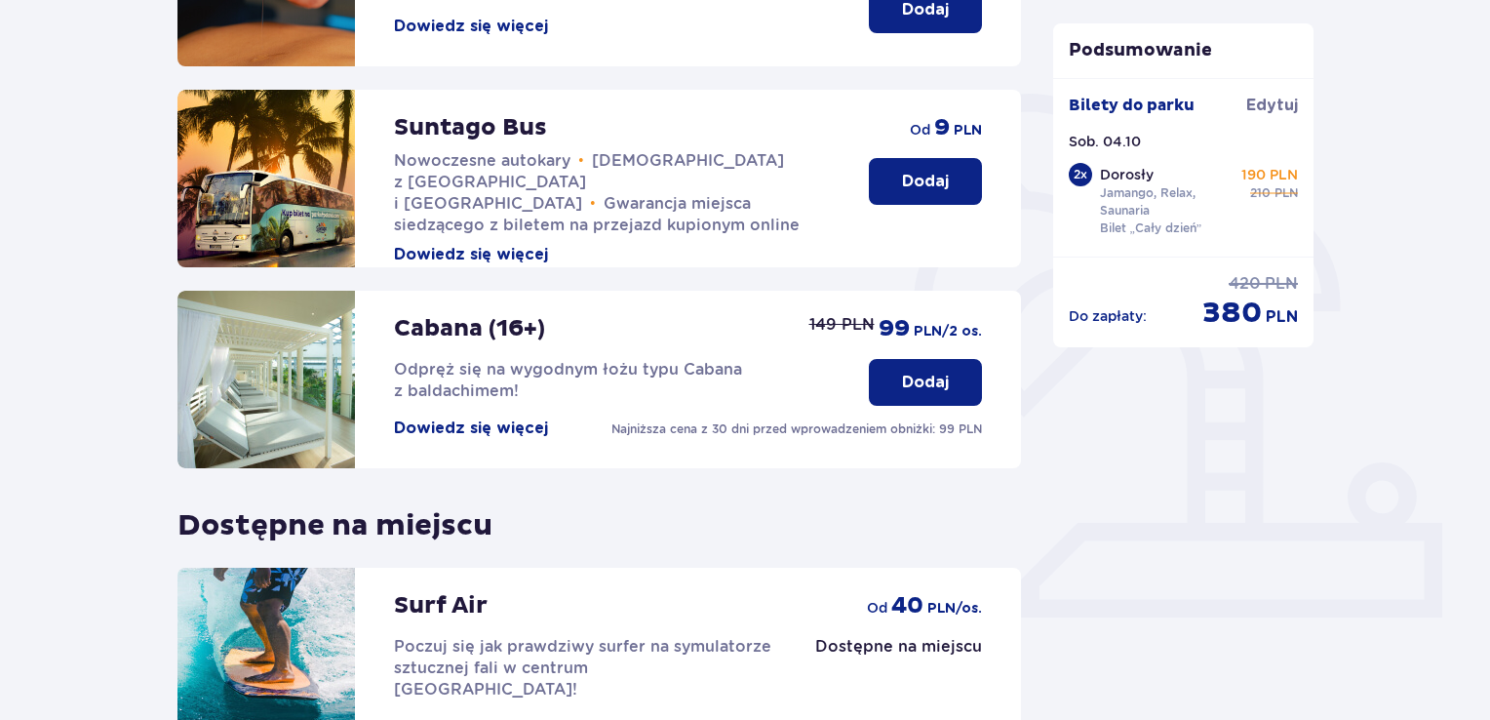
click at [946, 391] on p "Dodaj" at bounding box center [925, 381] width 47 height 21
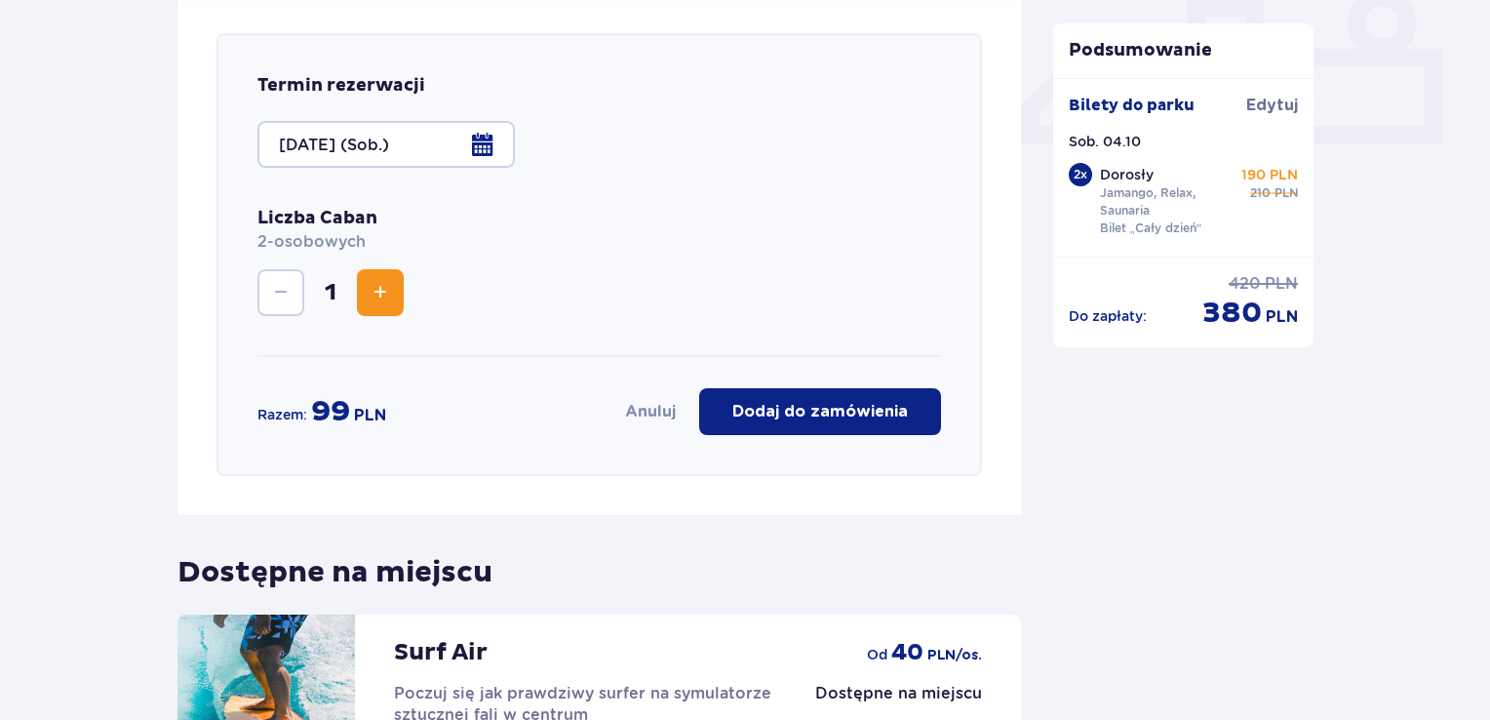
scroll to position [874, 0]
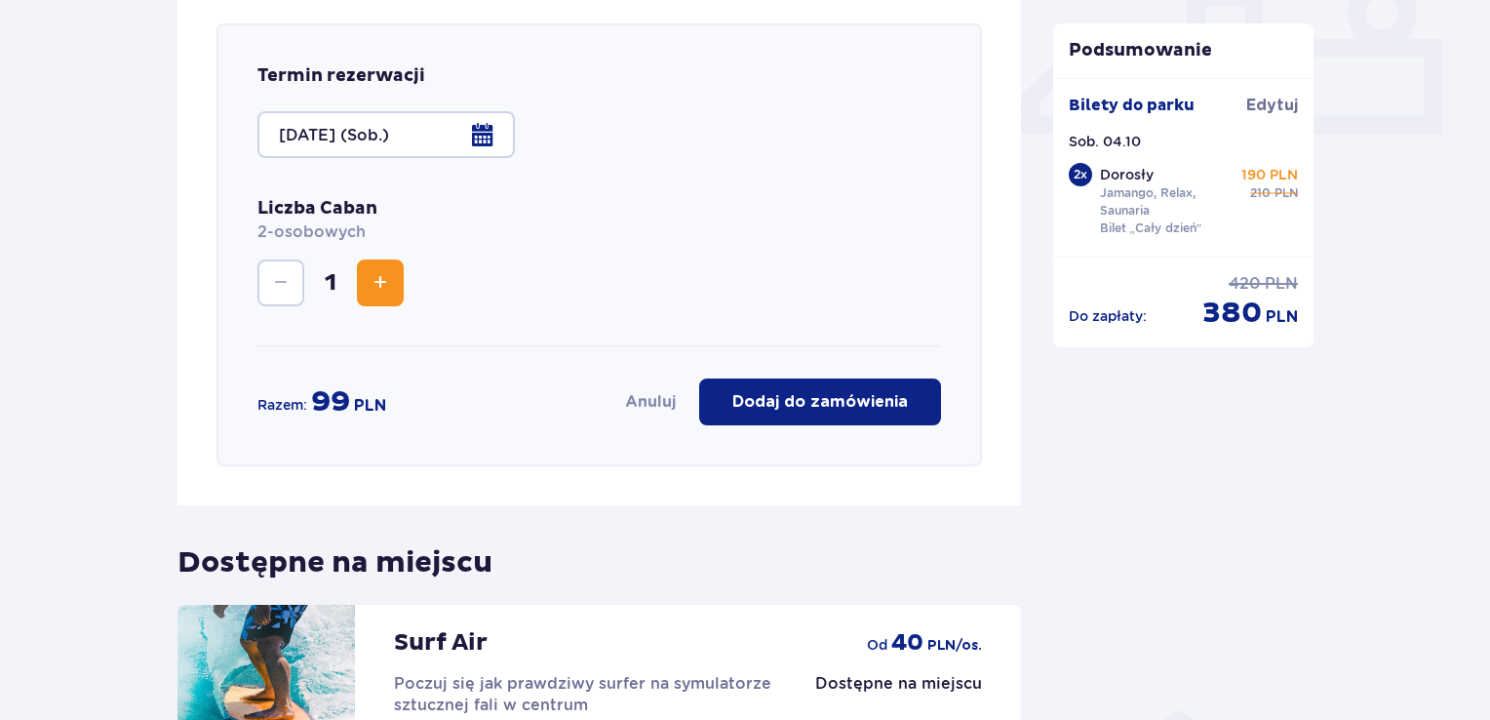
click at [909, 411] on button "Dodaj do zamówienia" at bounding box center [820, 401] width 242 height 47
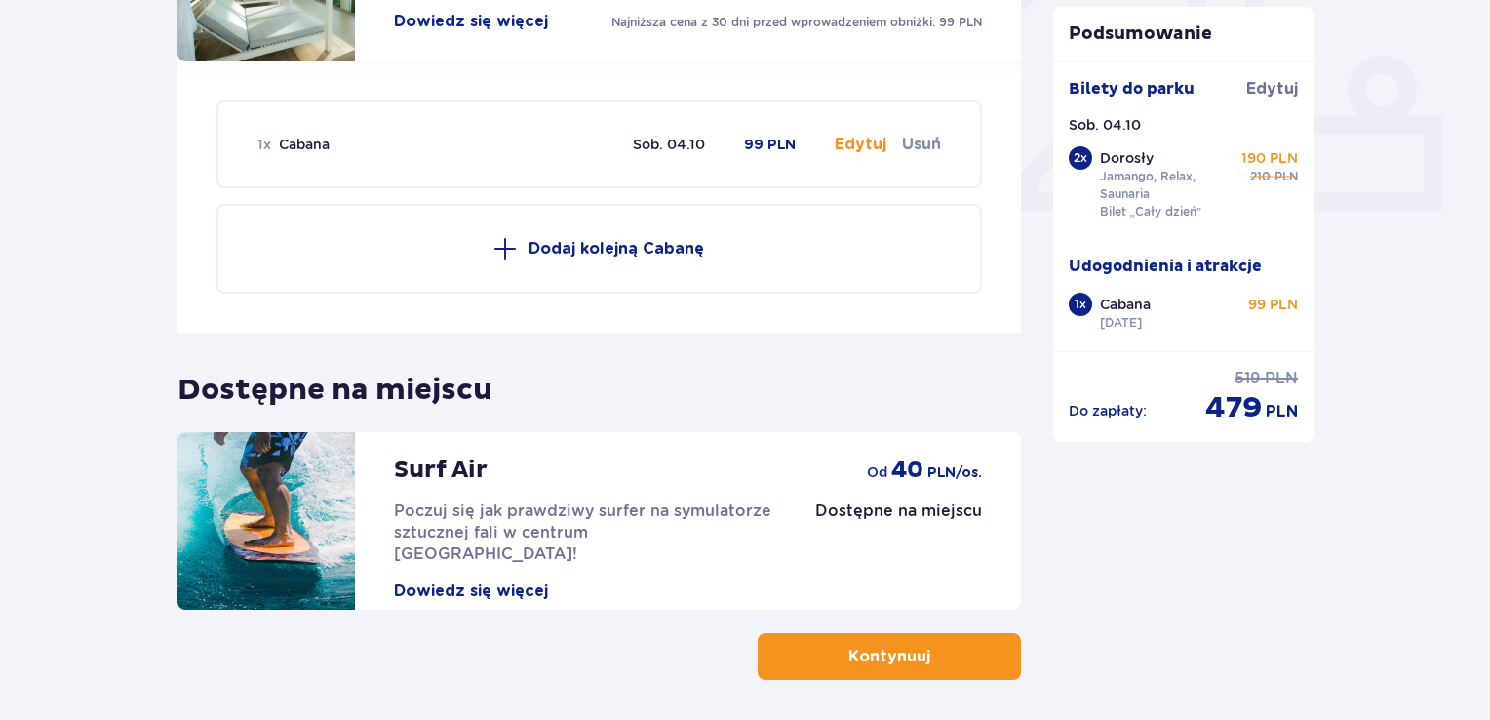
scroll to position [873, 0]
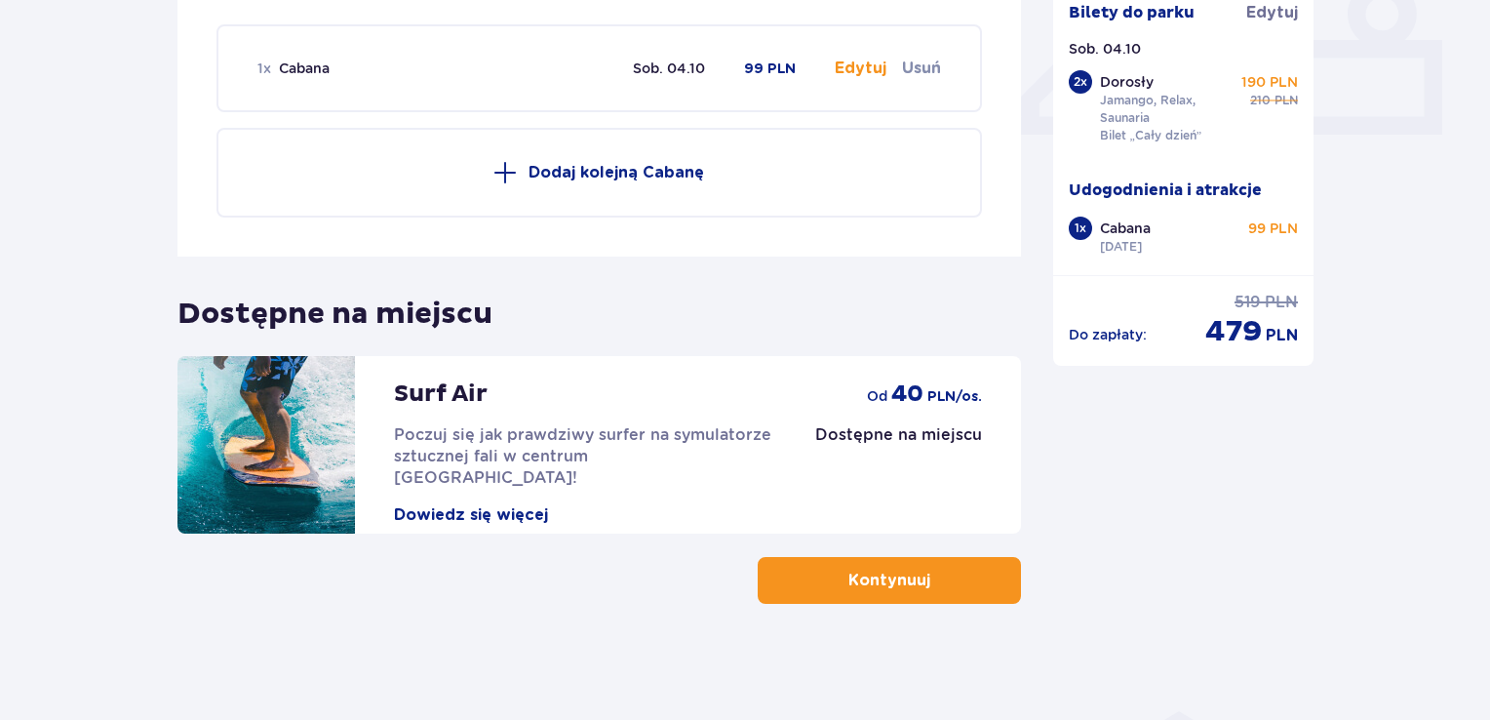
click at [878, 564] on button "Kontynuuj" at bounding box center [889, 580] width 263 height 47
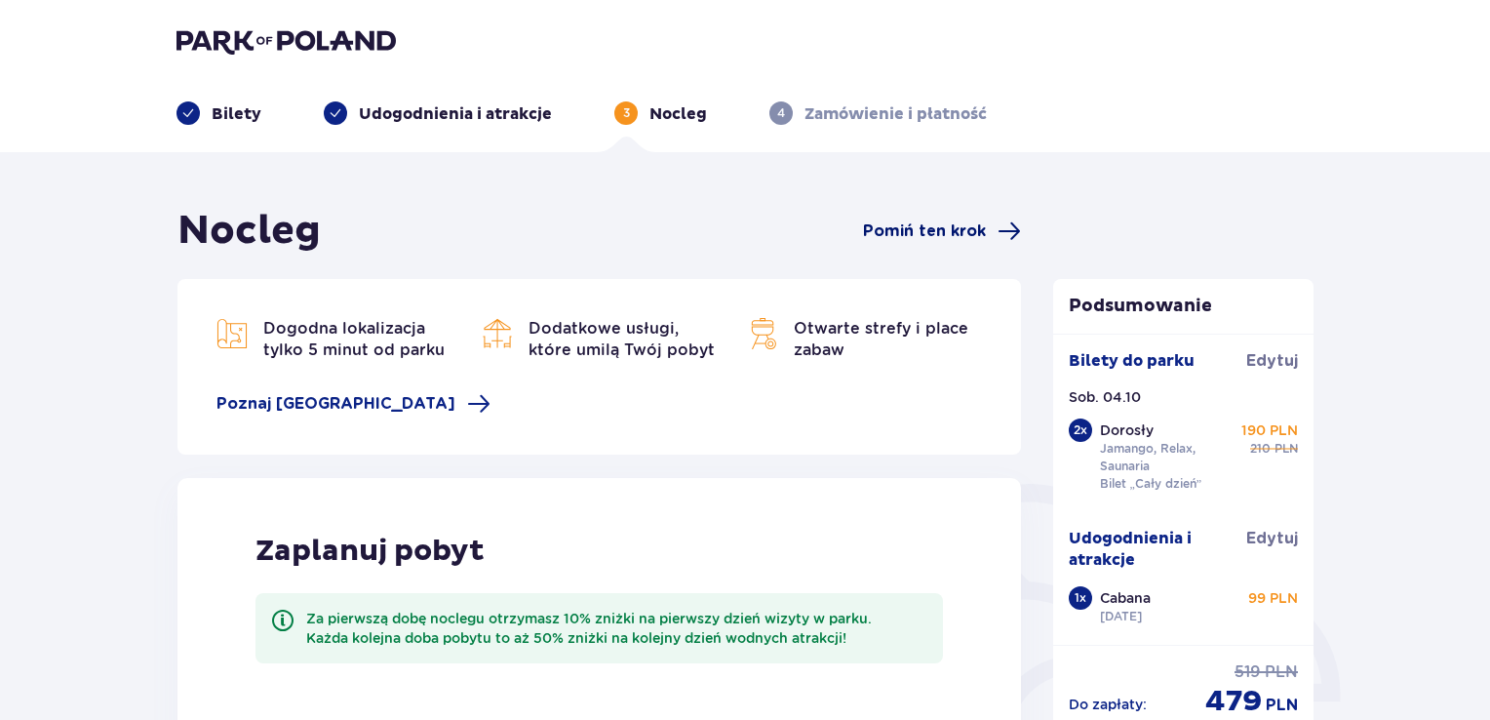
click at [950, 235] on span "Pomiń ten krok" at bounding box center [924, 230] width 123 height 21
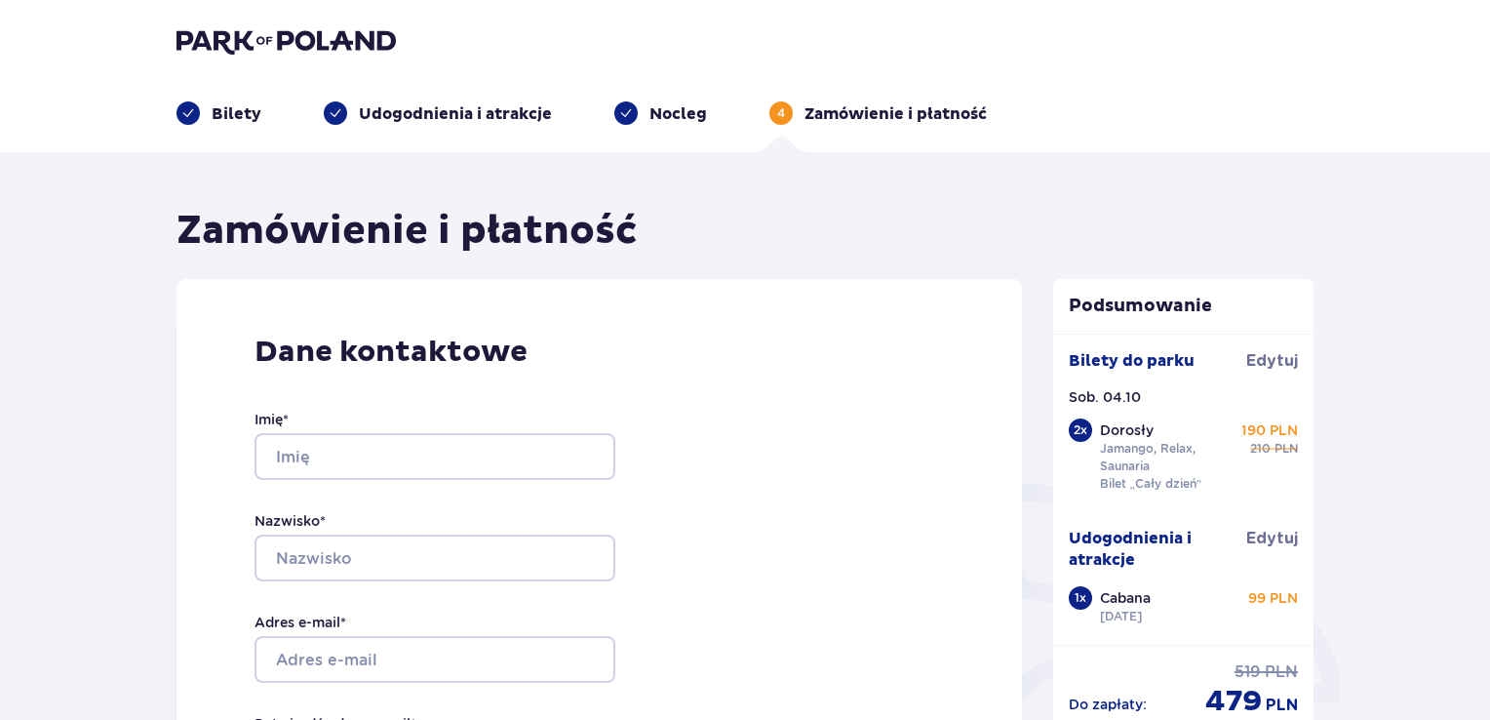
click at [337, 29] on img at bounding box center [285, 40] width 219 height 27
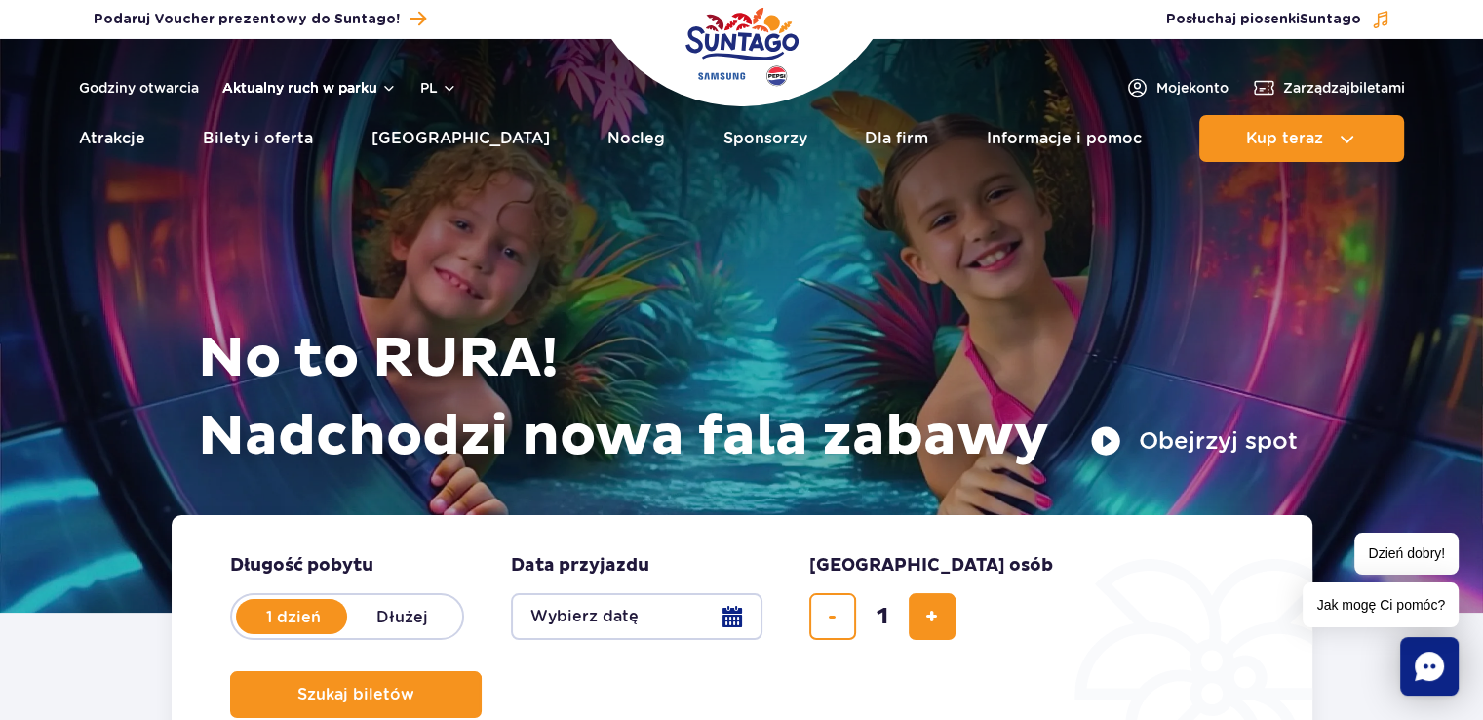
click at [293, 84] on button "Aktualny ruch w parku" at bounding box center [309, 88] width 175 height 16
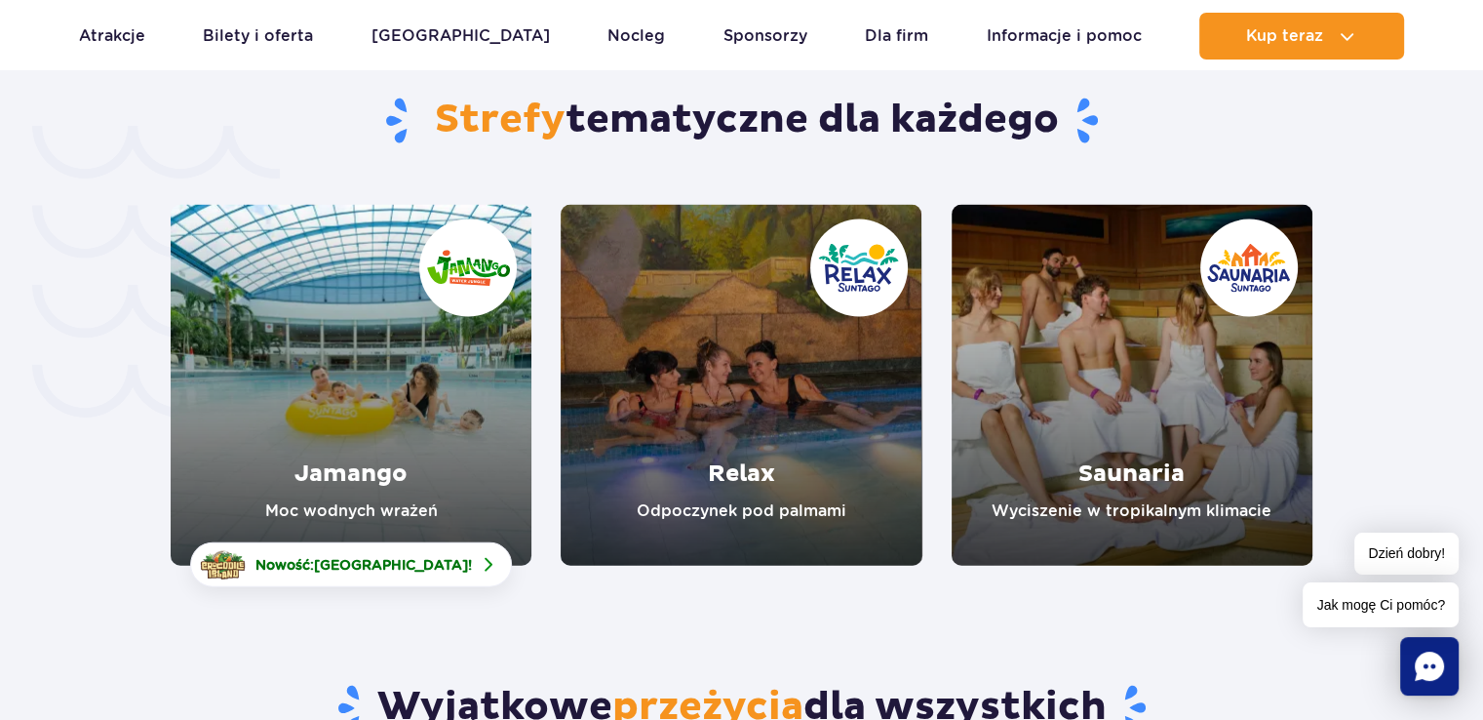
scroll to position [4290, 0]
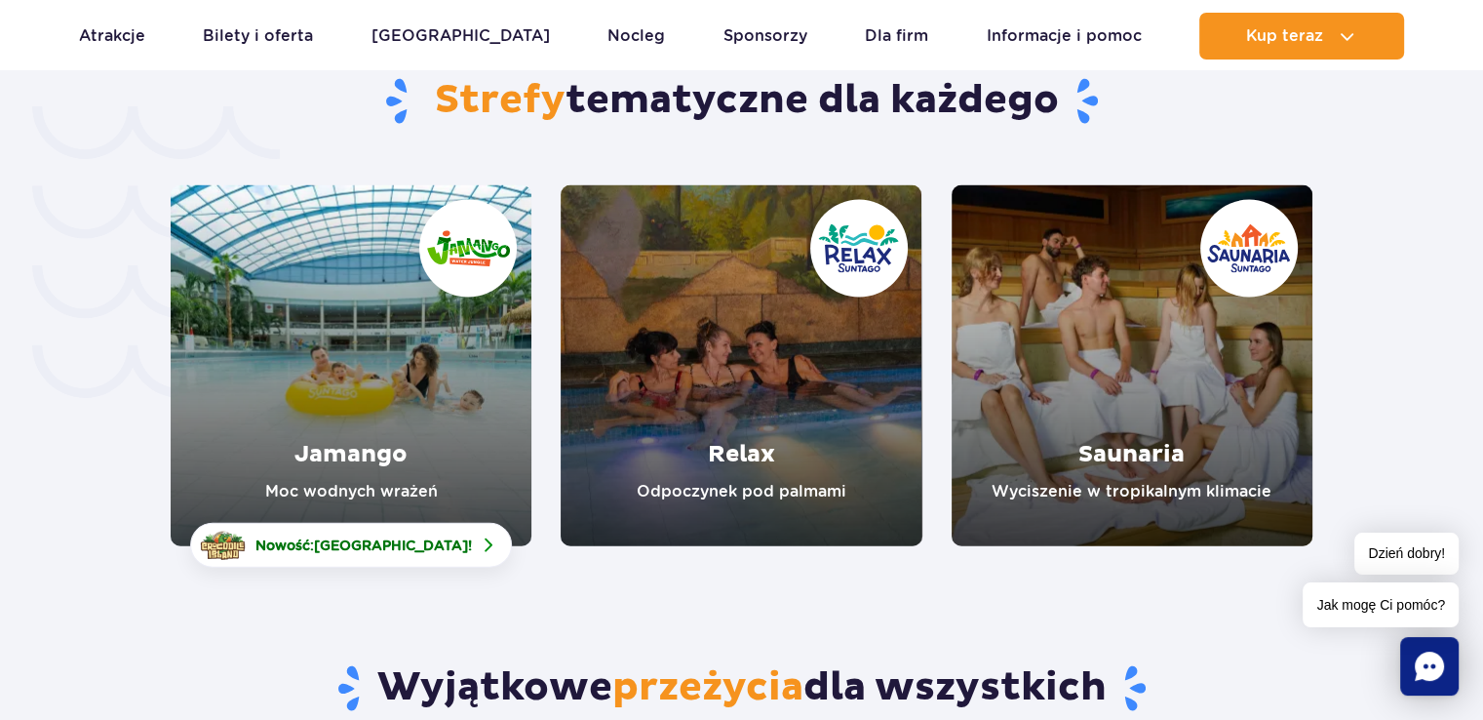
click at [335, 348] on link "Jamango" at bounding box center [351, 365] width 361 height 361
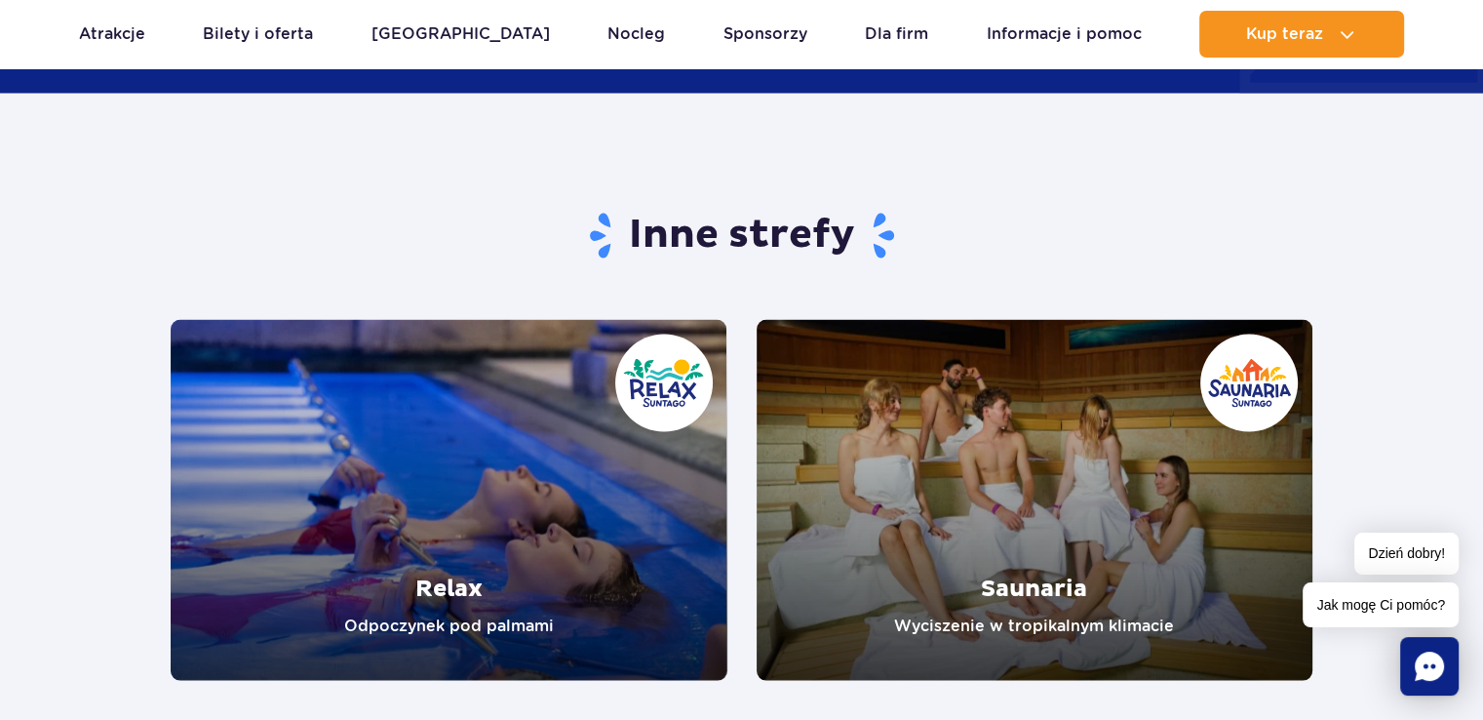
scroll to position [3803, 0]
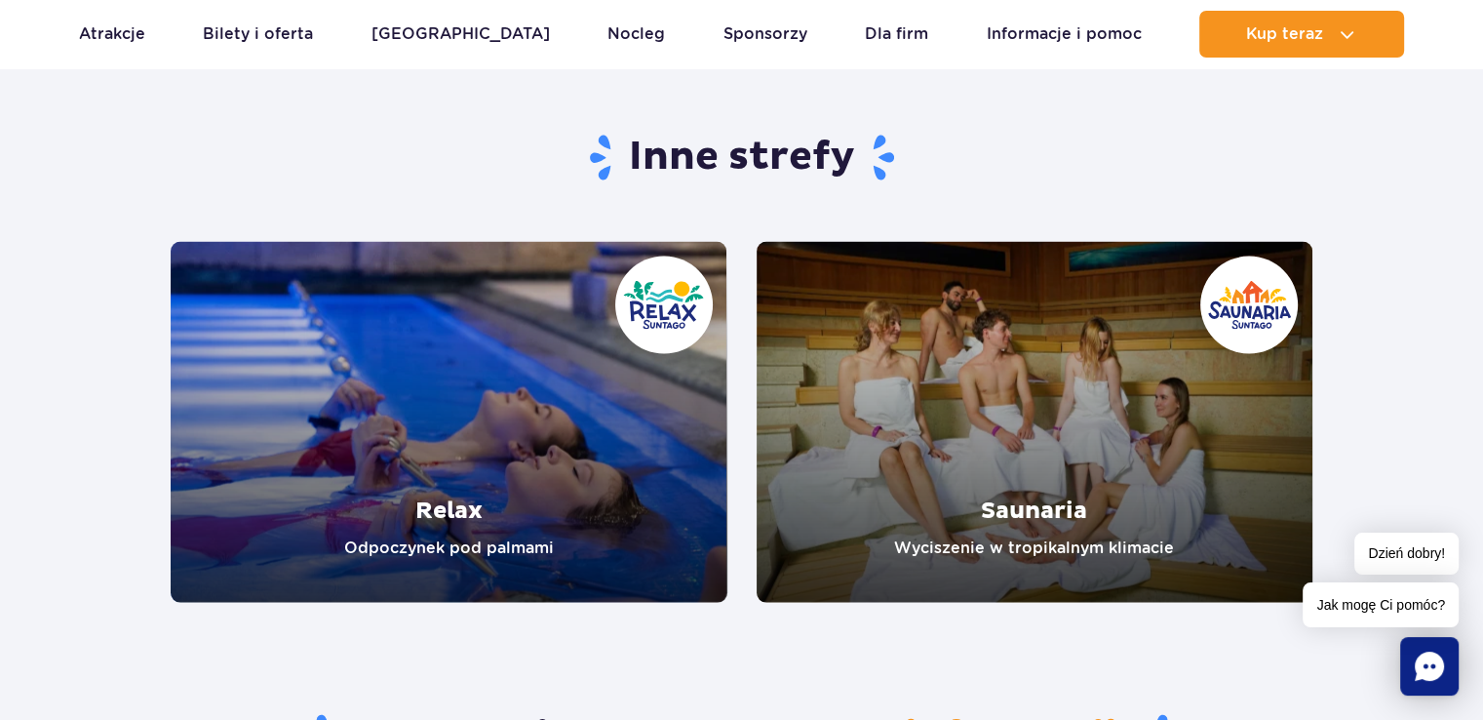
click at [473, 424] on link "Relax" at bounding box center [449, 422] width 557 height 361
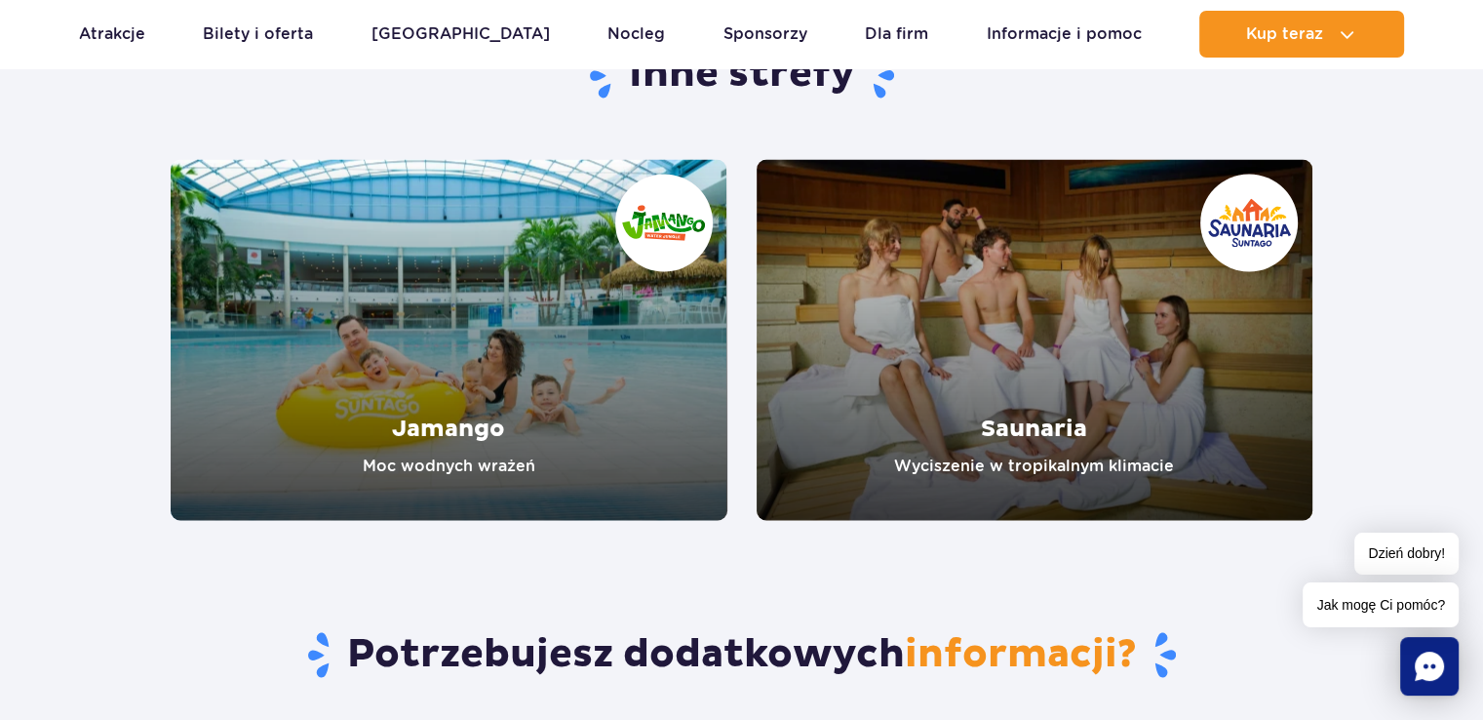
scroll to position [3315, 0]
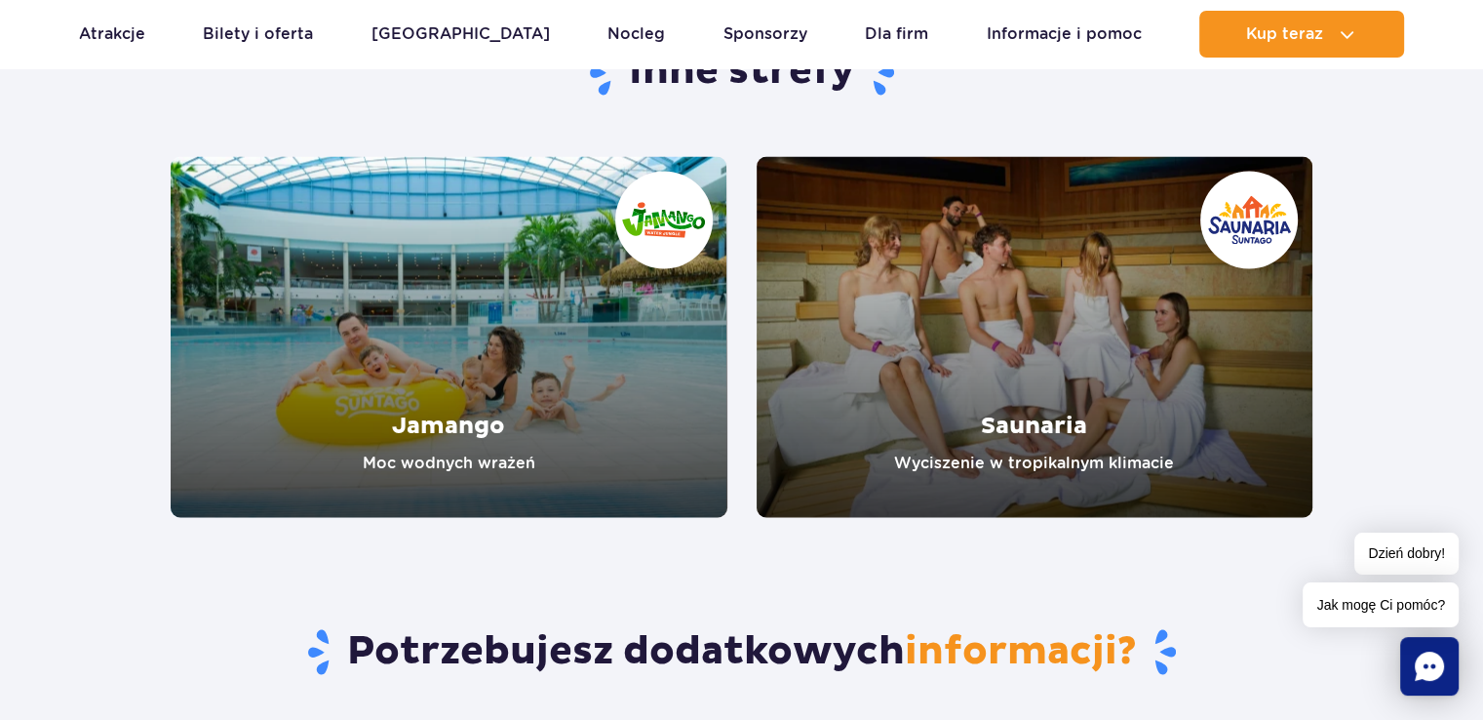
click at [971, 353] on link "Saunaria" at bounding box center [1035, 336] width 557 height 361
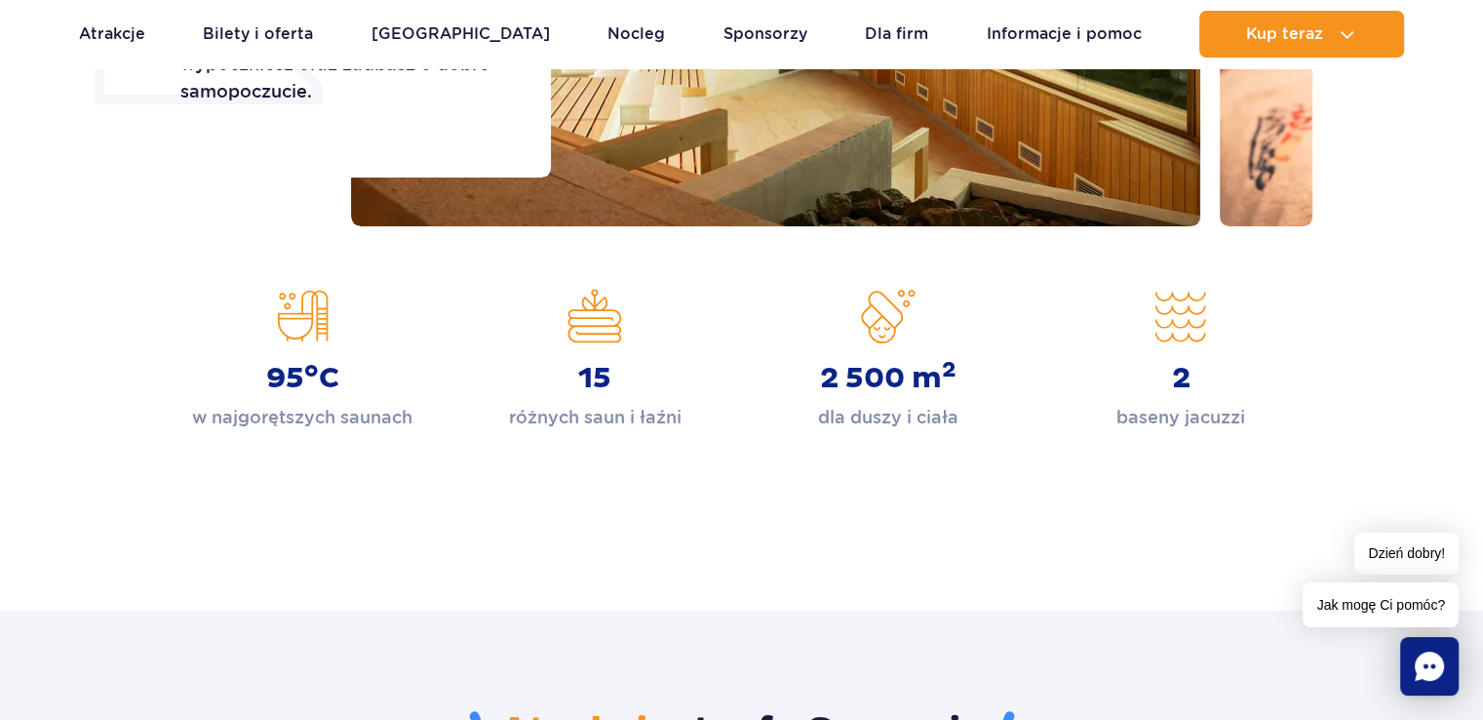
scroll to position [488, 0]
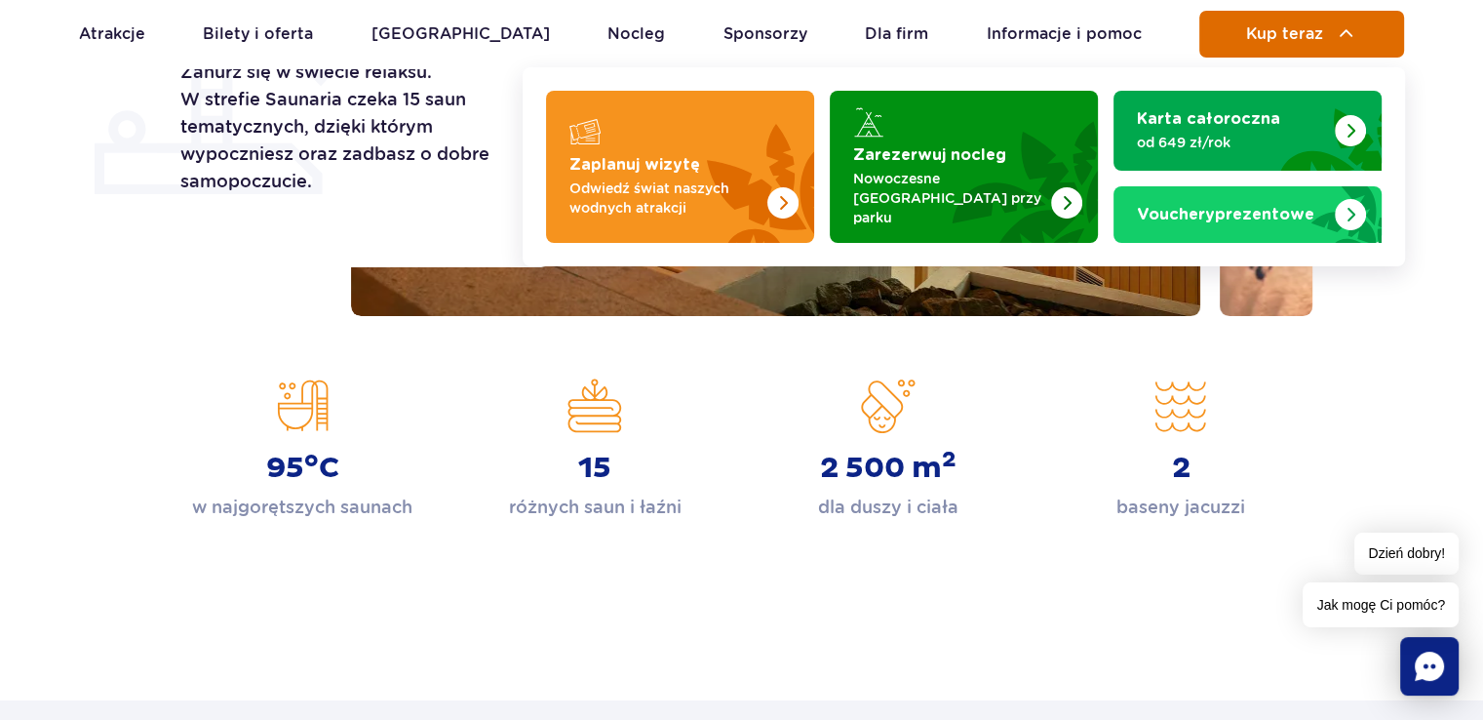
click at [1339, 28] on img at bounding box center [1346, 33] width 23 height 23
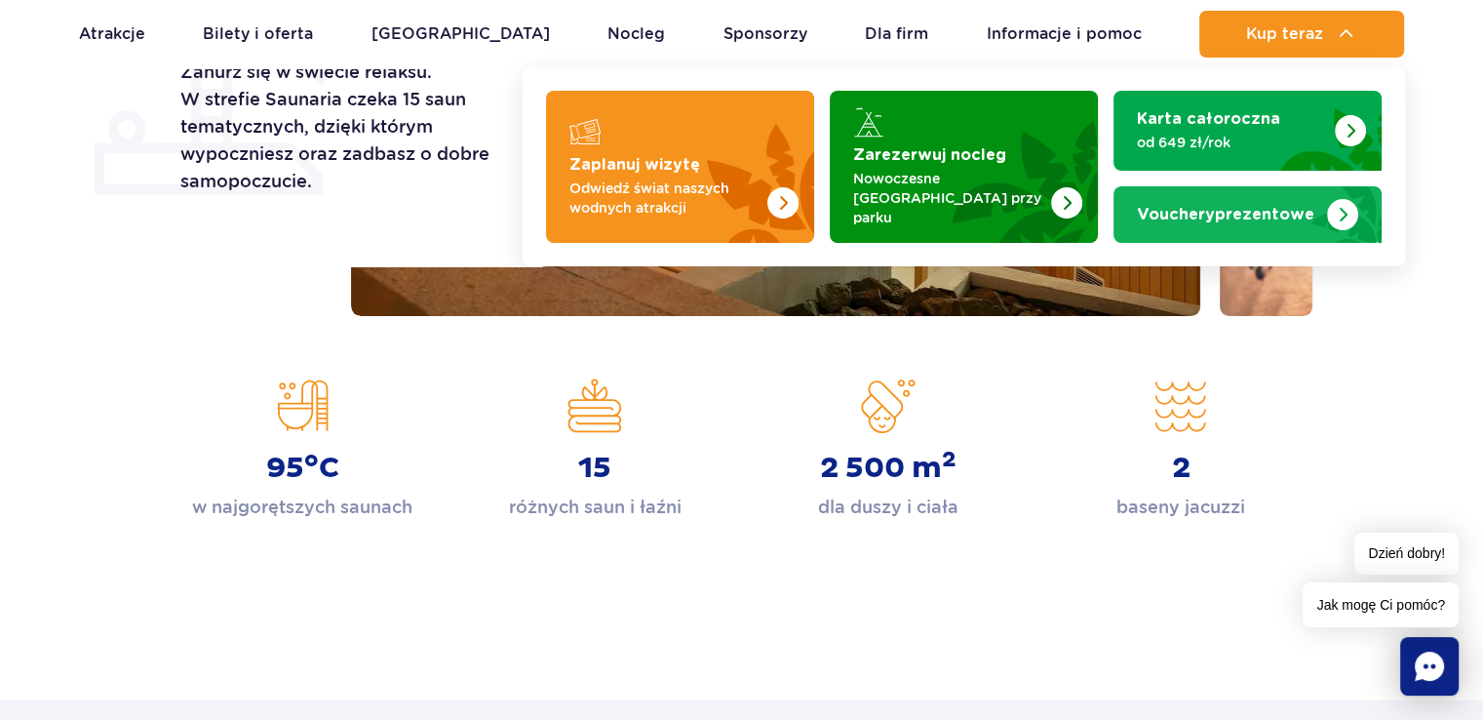
click at [1313, 204] on img "Vouchery prezentowe" at bounding box center [1342, 211] width 79 height 62
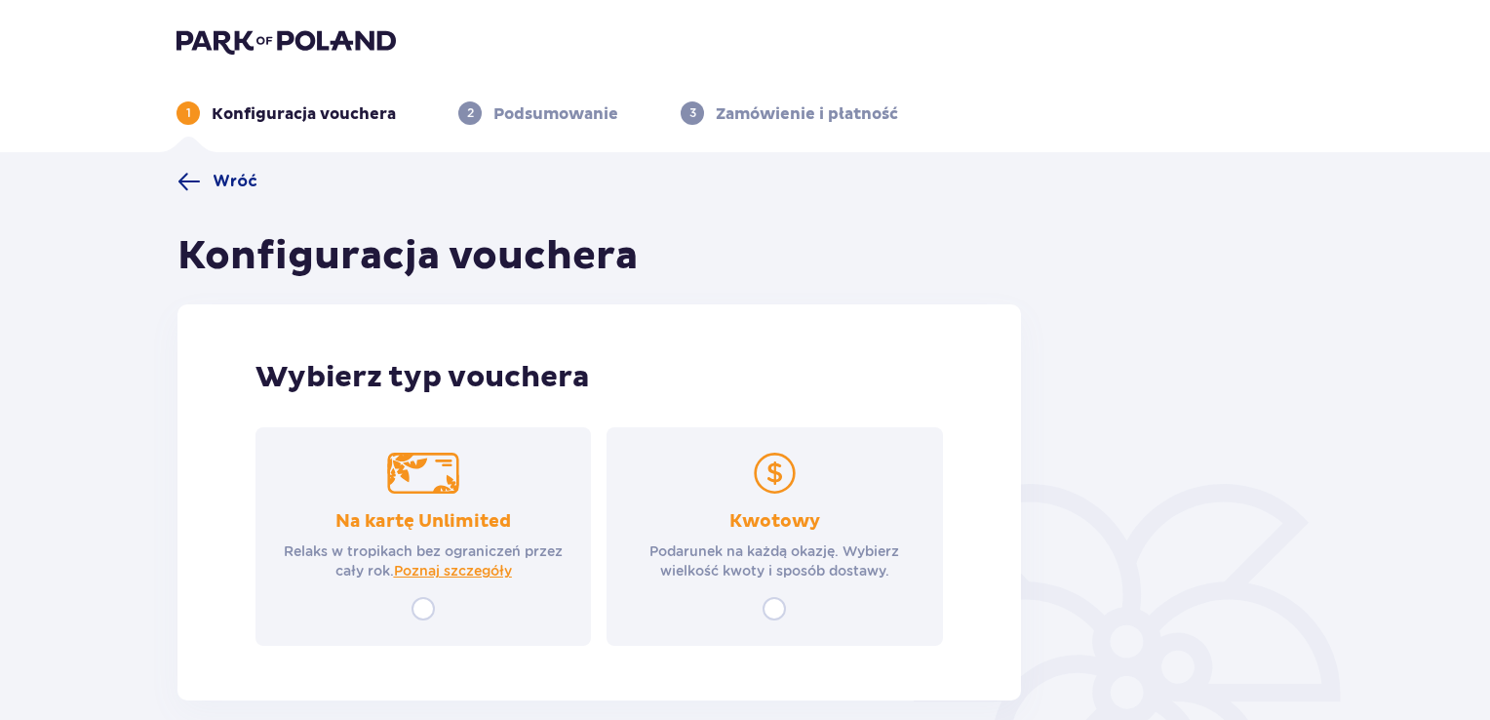
click at [727, 520] on div "Kwotowy Podarunek na każdą okazję. Wybierz wielkość kwoty i sposób dostawy." at bounding box center [774, 545] width 300 height 70
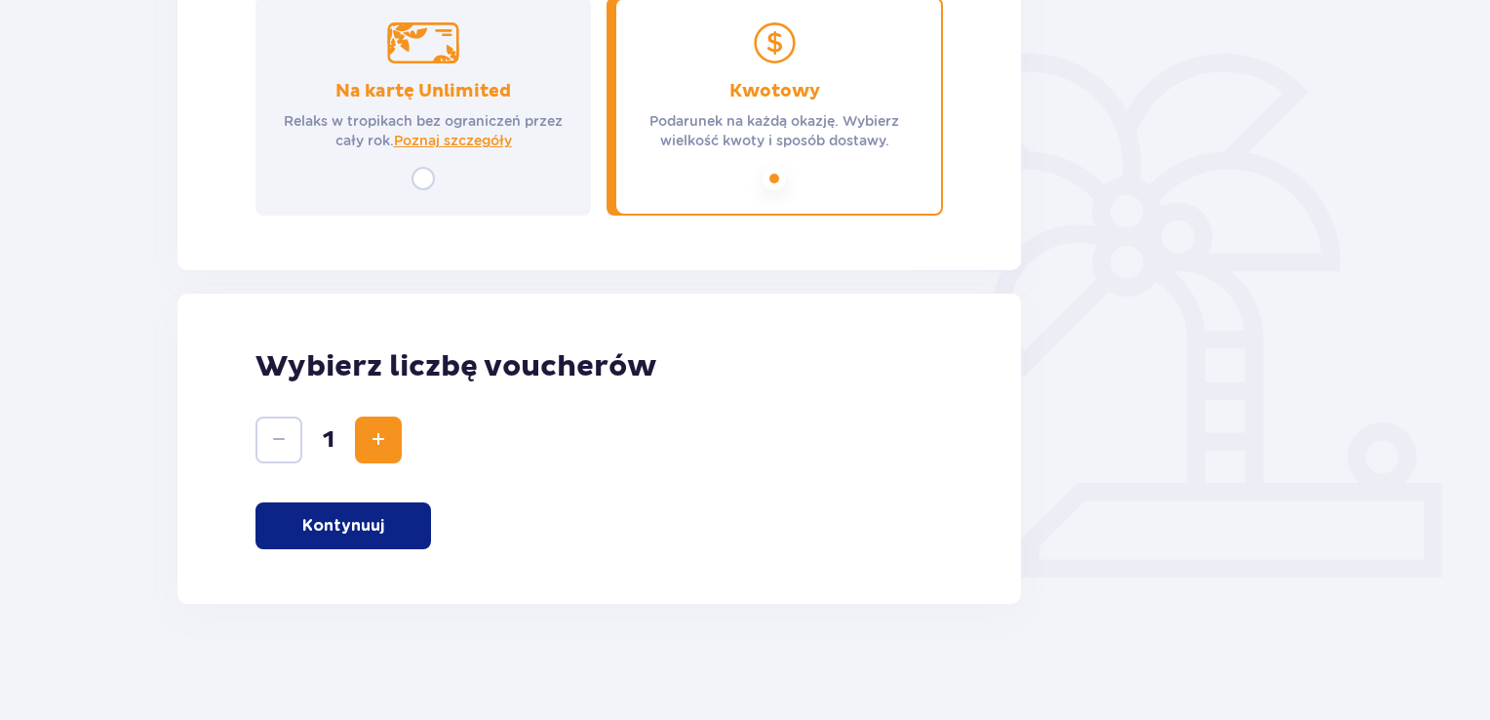
scroll to position [431, 0]
click at [371, 518] on p "Kontynuuj" at bounding box center [343, 524] width 82 height 21
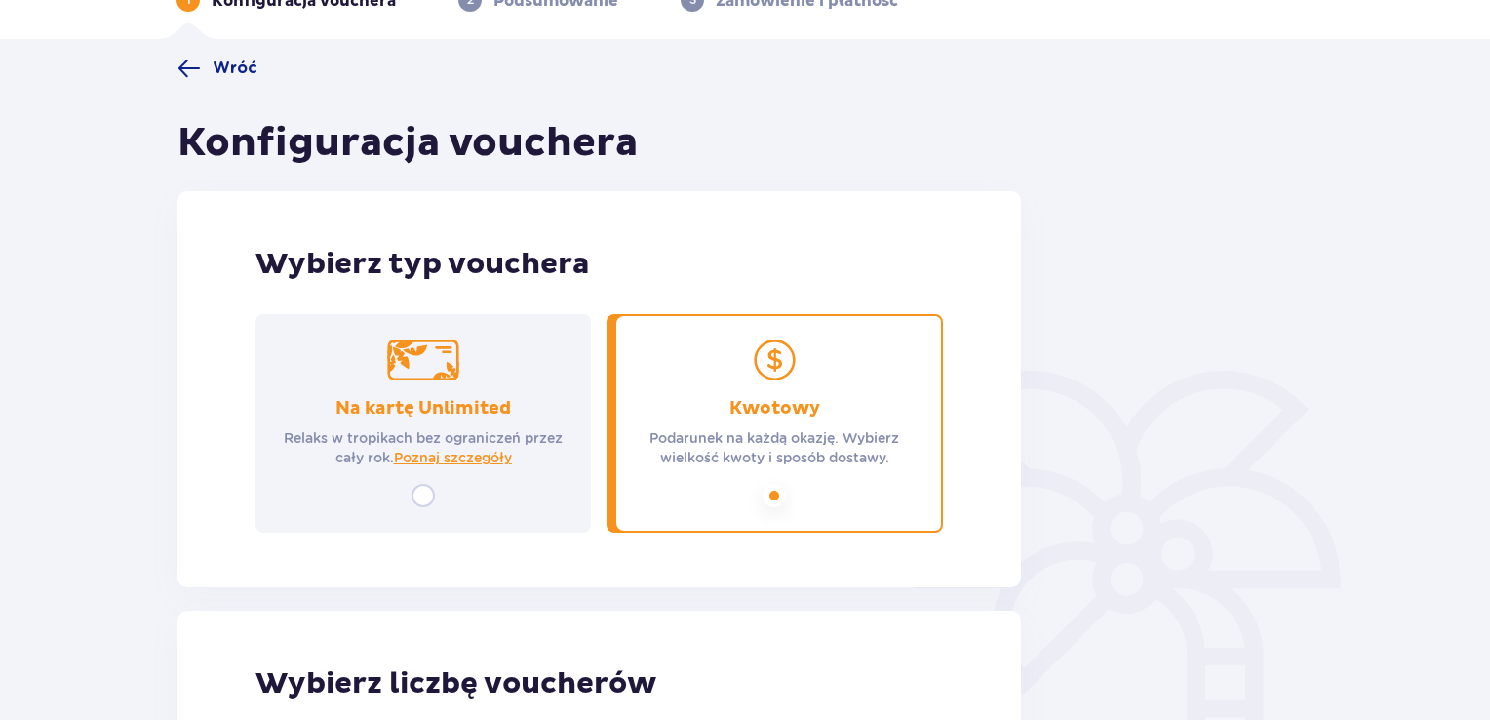
scroll to position [0, 0]
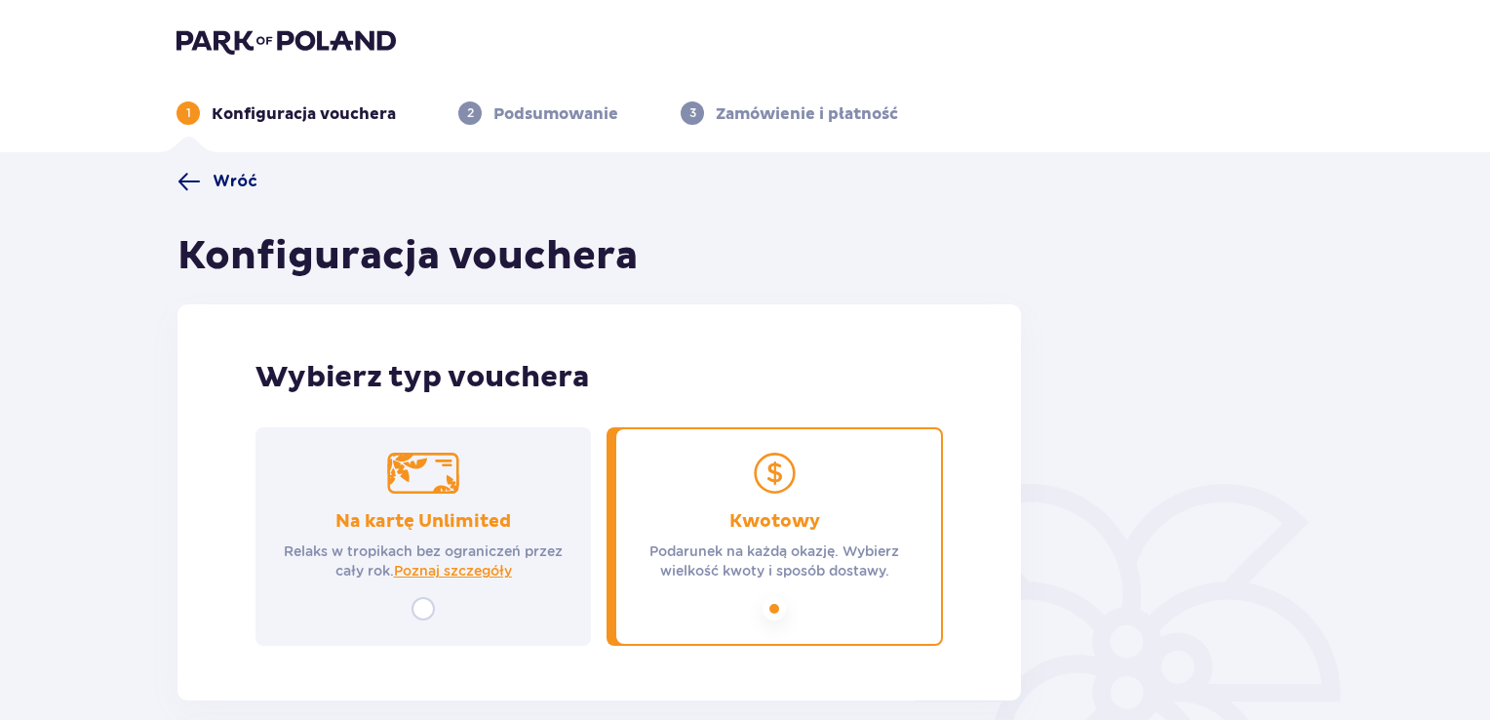
click at [235, 180] on span "Wróć" at bounding box center [235, 181] width 45 height 21
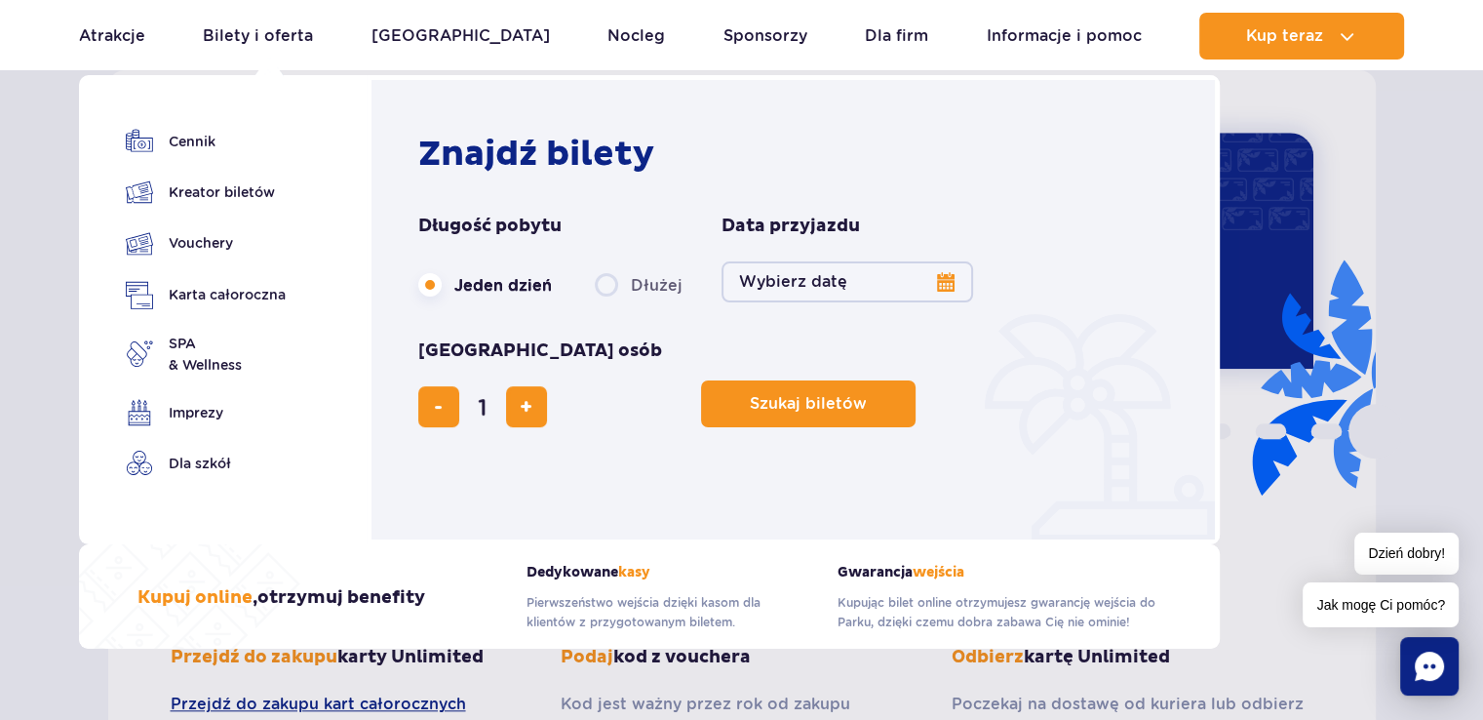
click at [532, 407] on span "dodaj bilet" at bounding box center [526, 407] width 13 height 0
type input "2"
click at [742, 395] on span "Szukaj biletów" at bounding box center [800, 404] width 117 height 18
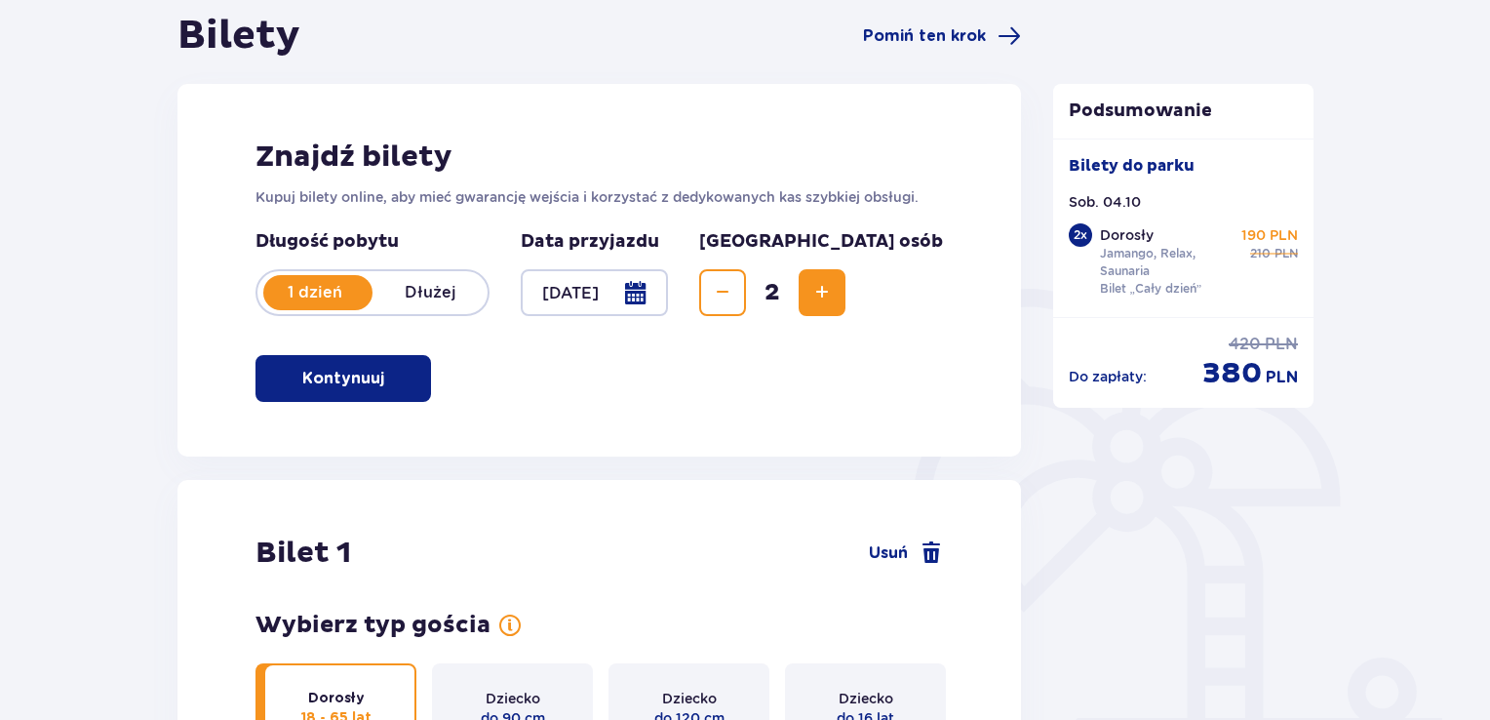
scroll to position [195, 0]
click at [353, 388] on p "Kontynuuj" at bounding box center [343, 378] width 82 height 21
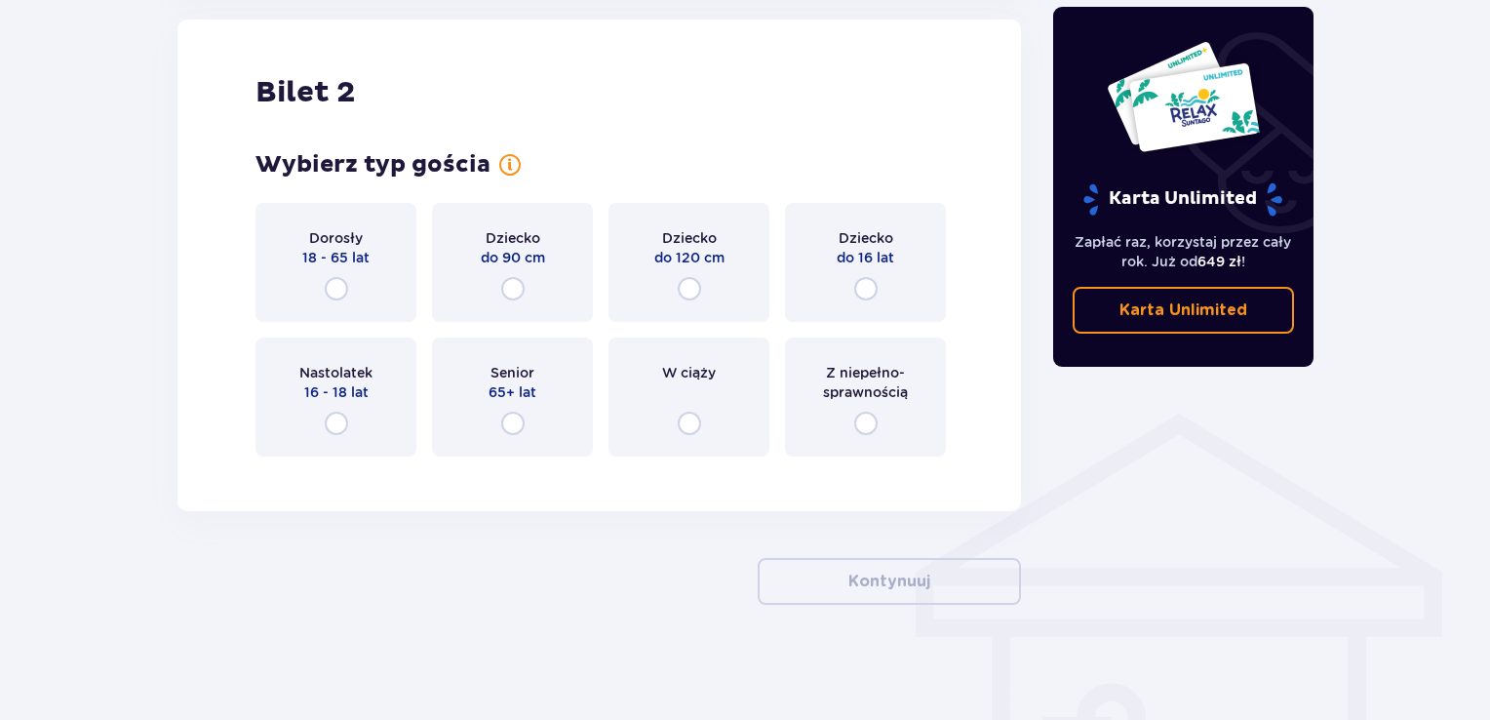
scroll to position [1172, 0]
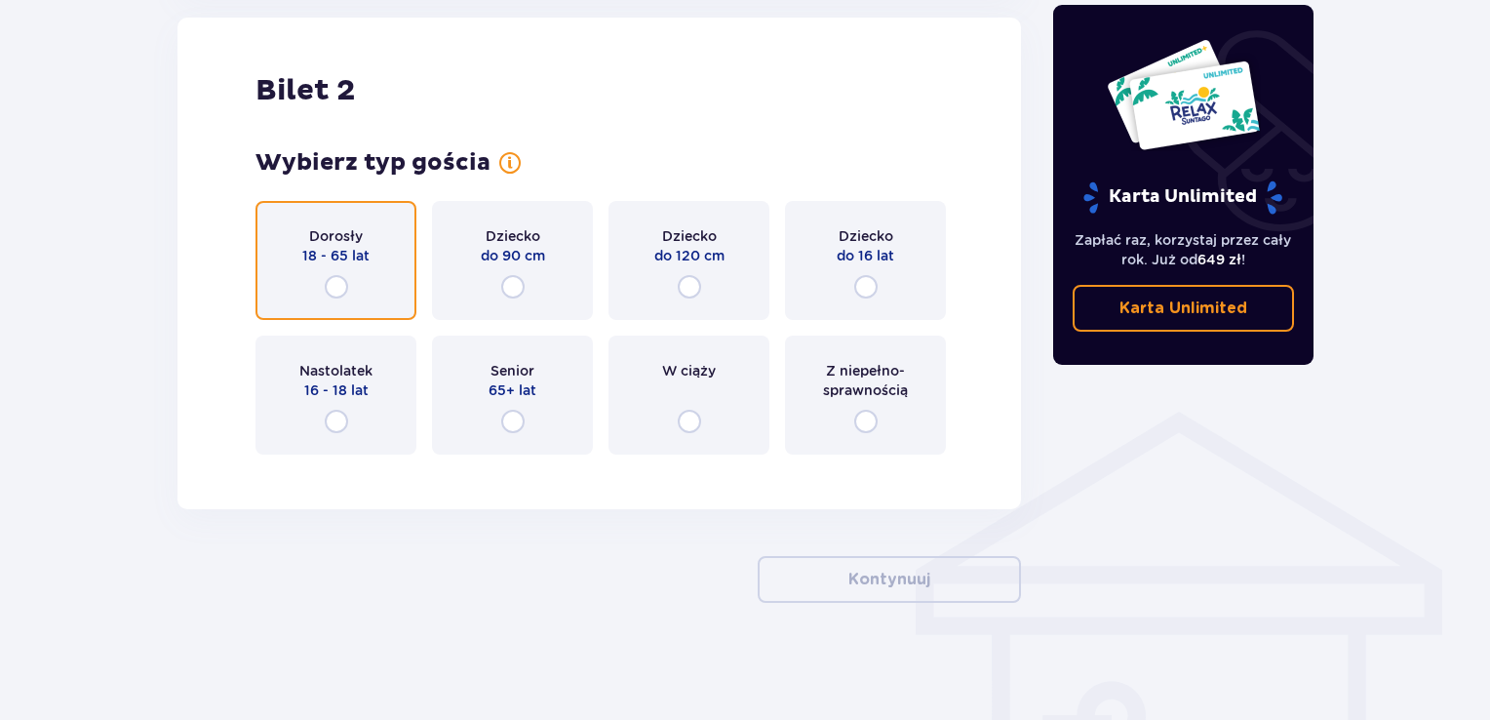
click at [344, 294] on input "radio" at bounding box center [336, 286] width 23 height 23
radio input "true"
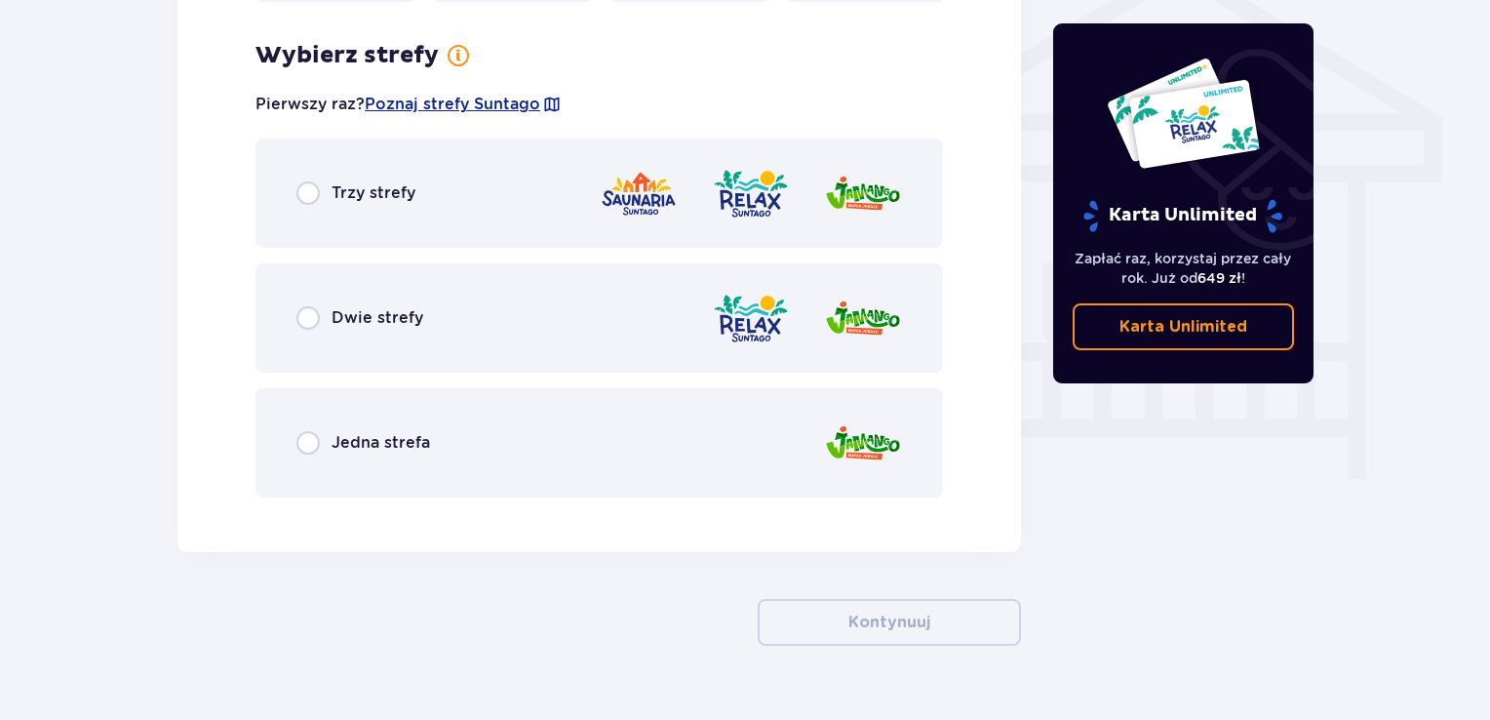
scroll to position [1642, 0]
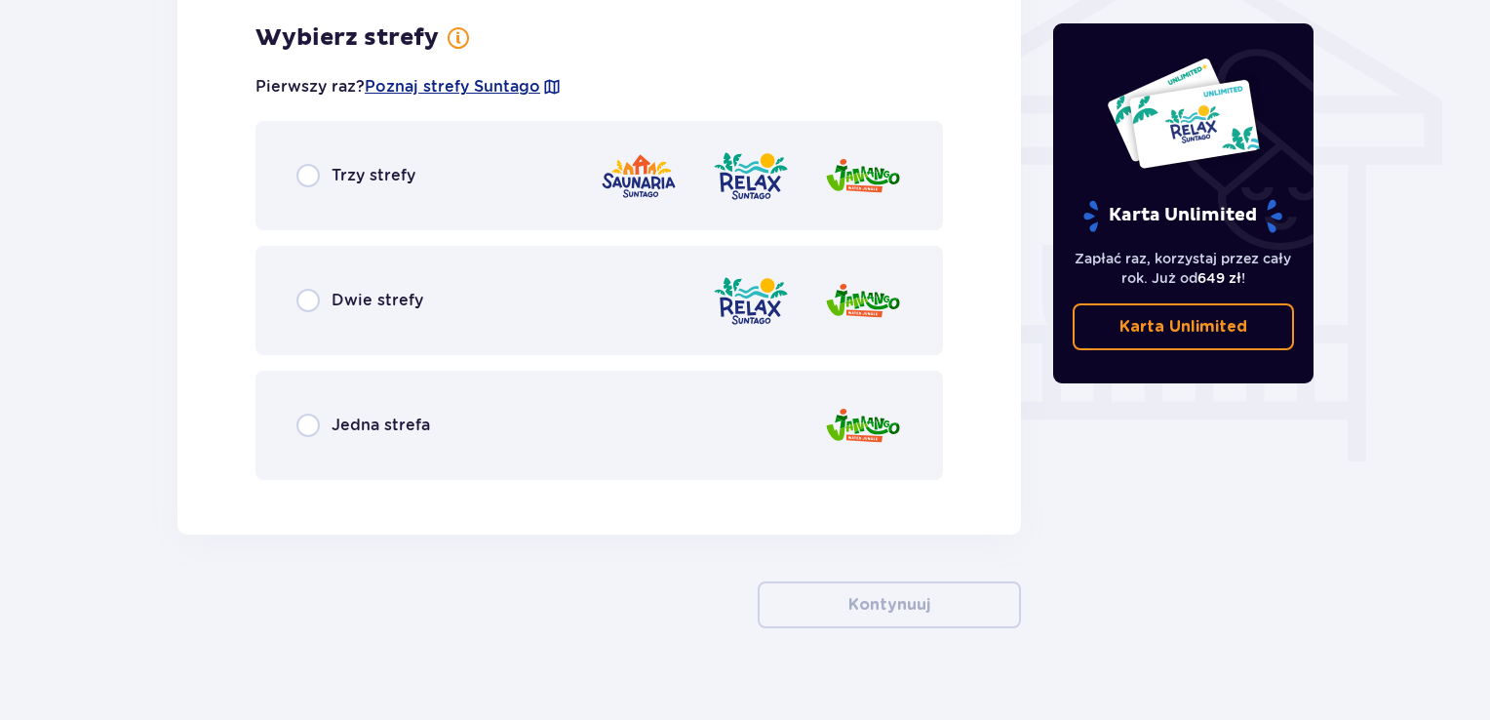
click at [345, 294] on p "Dwie strefy" at bounding box center [378, 300] width 92 height 21
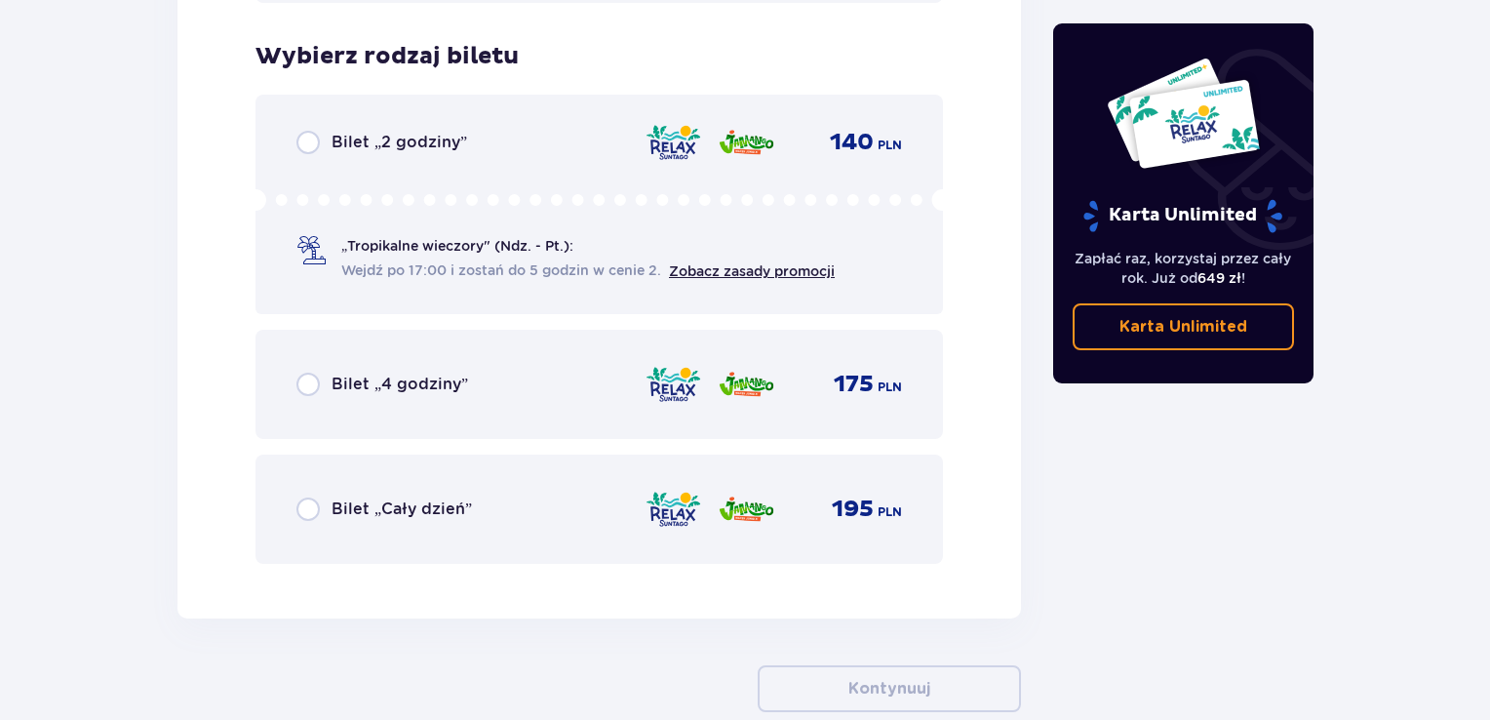
scroll to position [2137, 0]
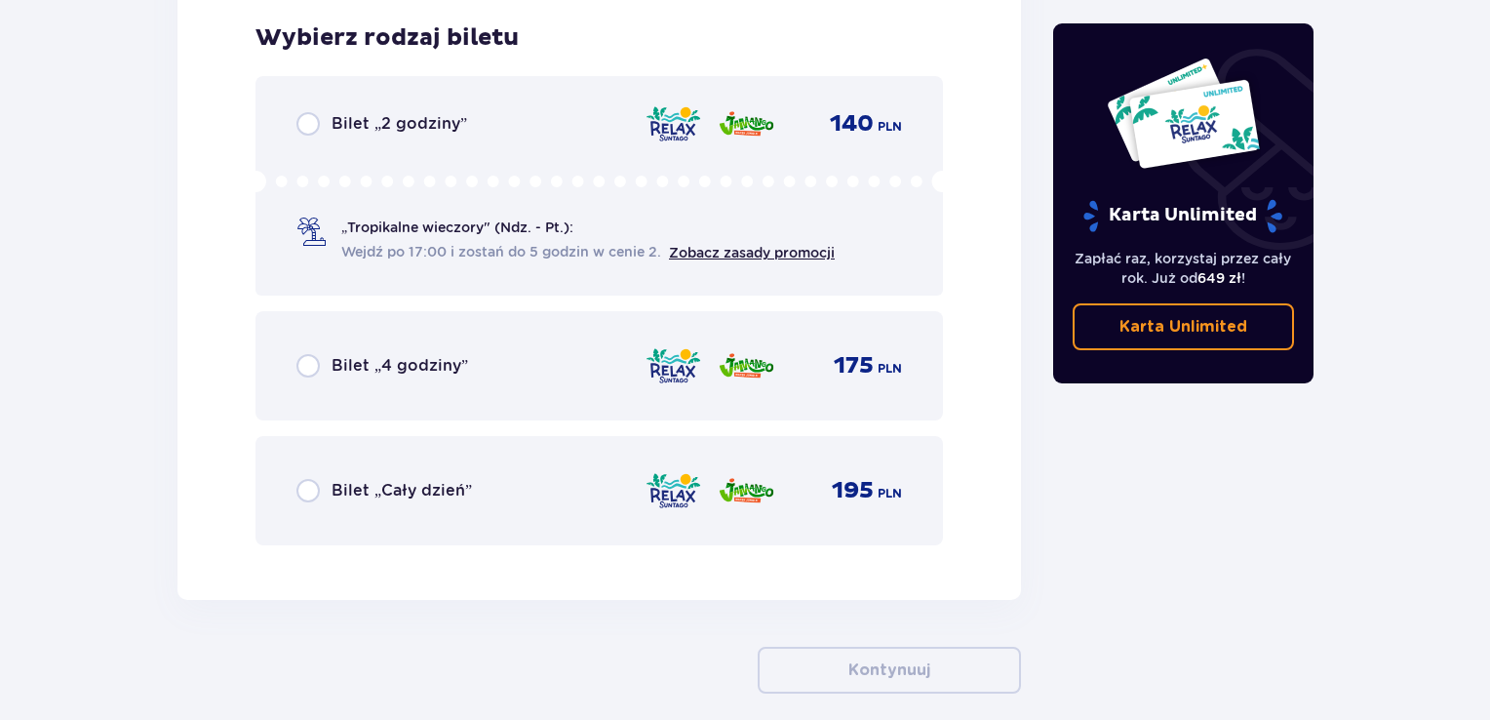
click at [428, 491] on p "Bilet „Cały dzień”" at bounding box center [402, 490] width 140 height 21
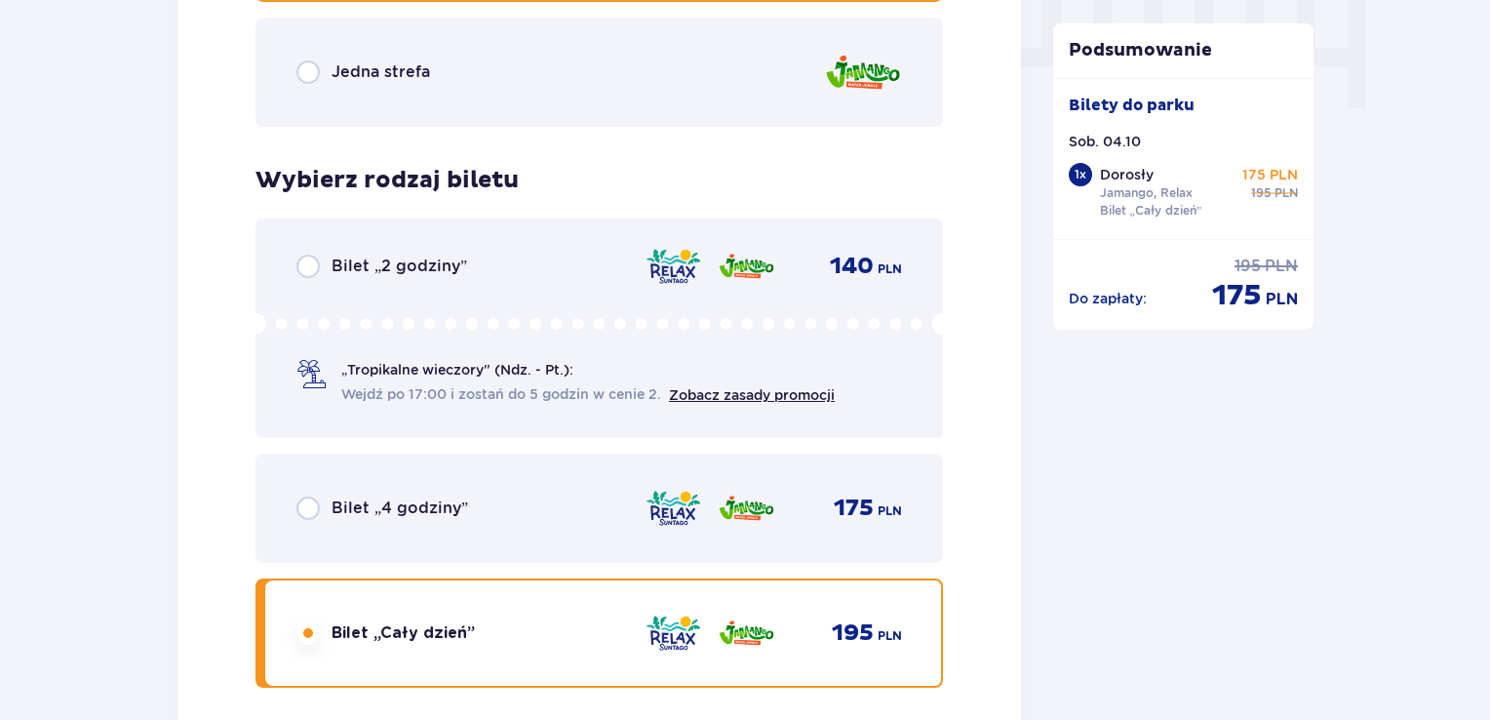
scroll to position [651, 0]
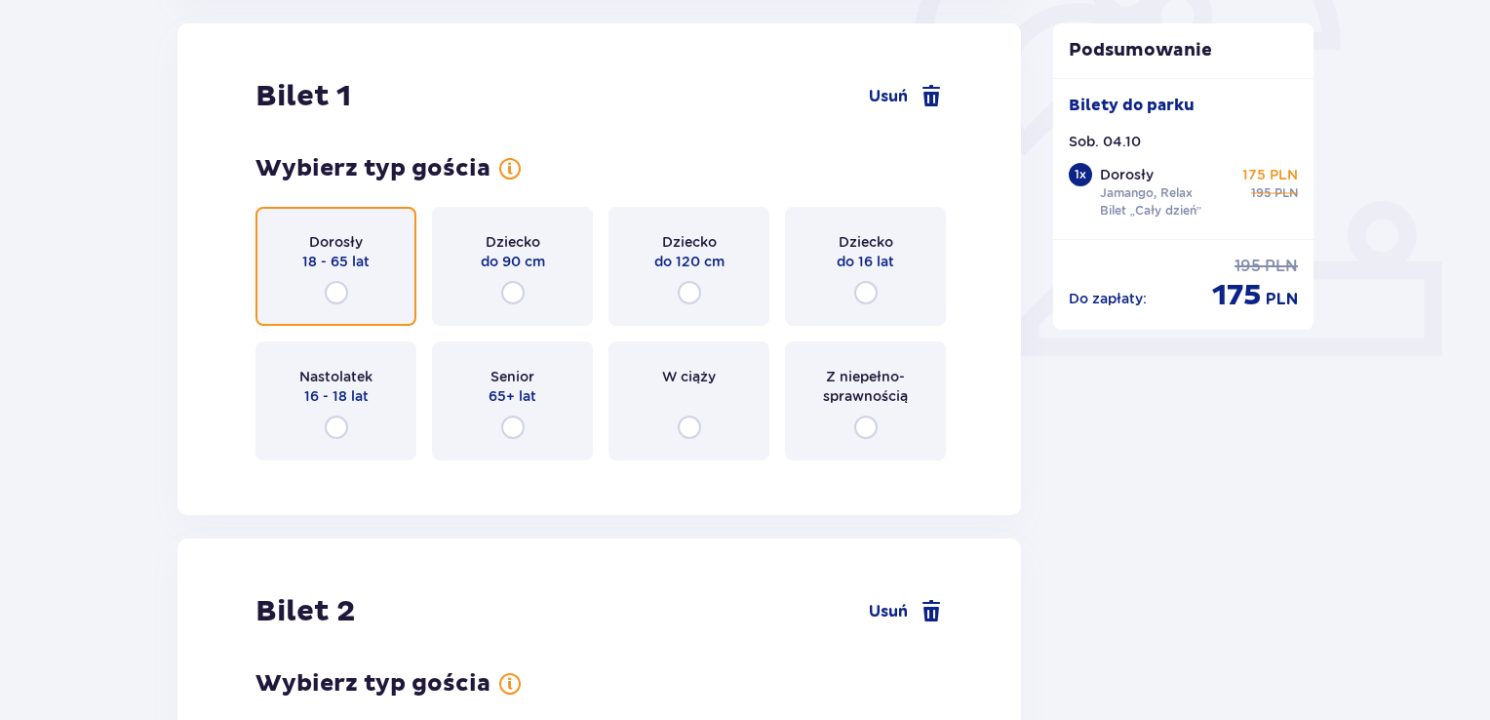
click at [344, 284] on input "radio" at bounding box center [336, 292] width 23 height 23
radio input "true"
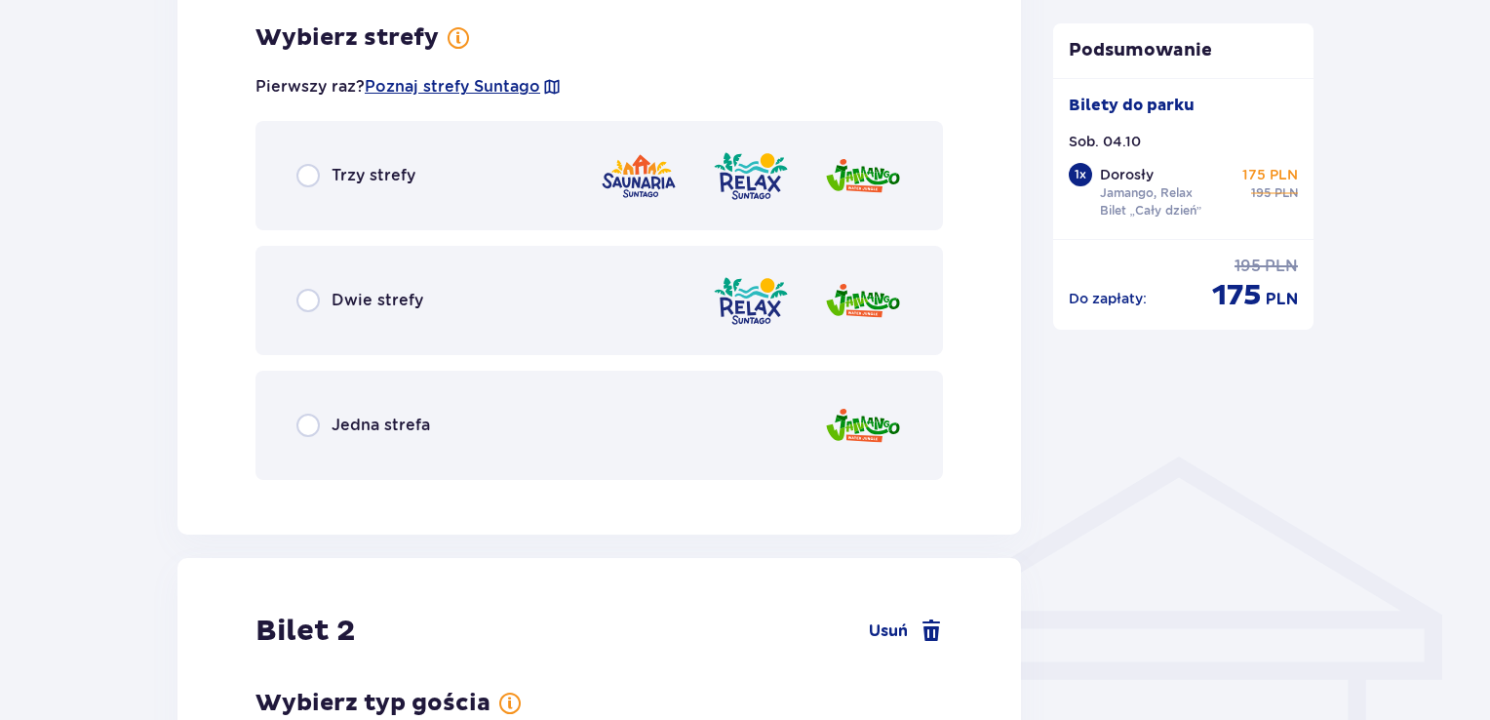
click at [365, 310] on p "Dwie strefy" at bounding box center [378, 300] width 92 height 21
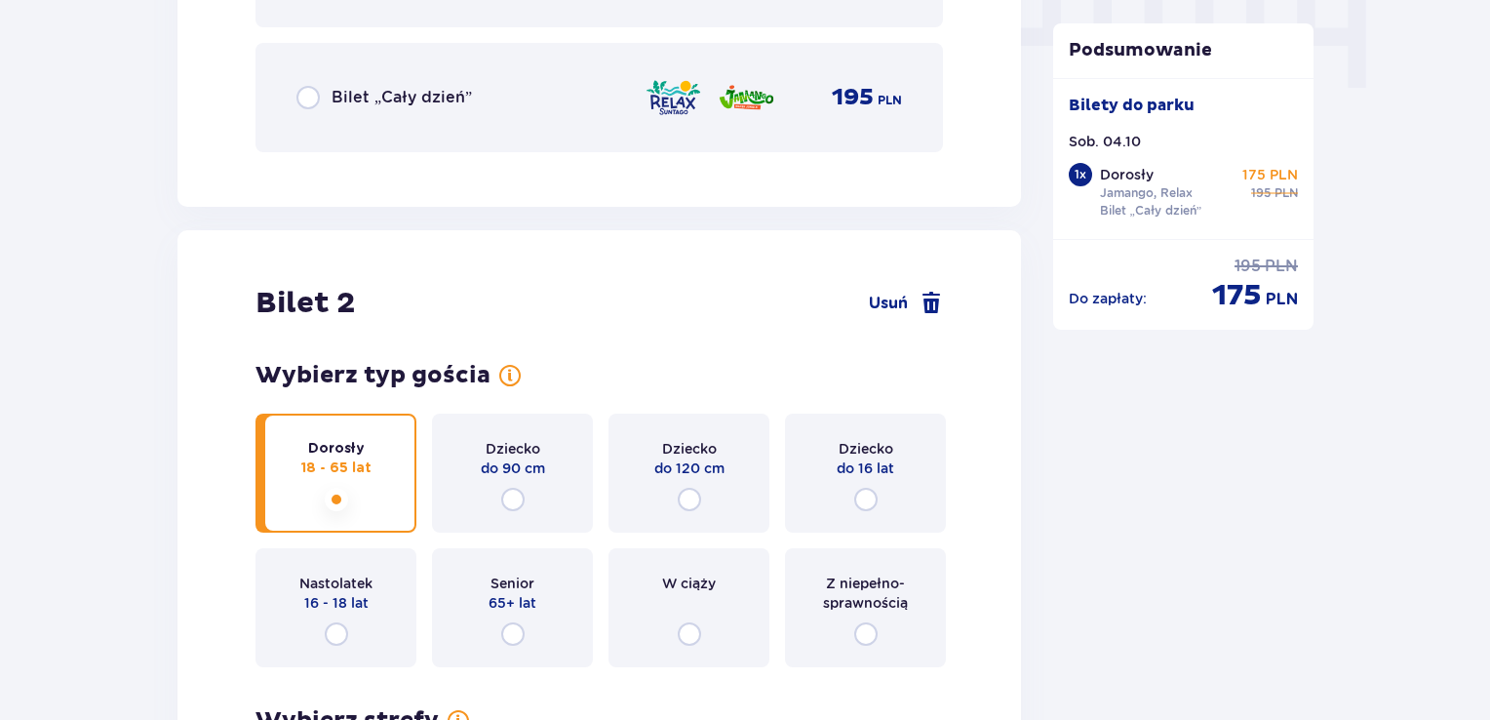
scroll to position [1723, 0]
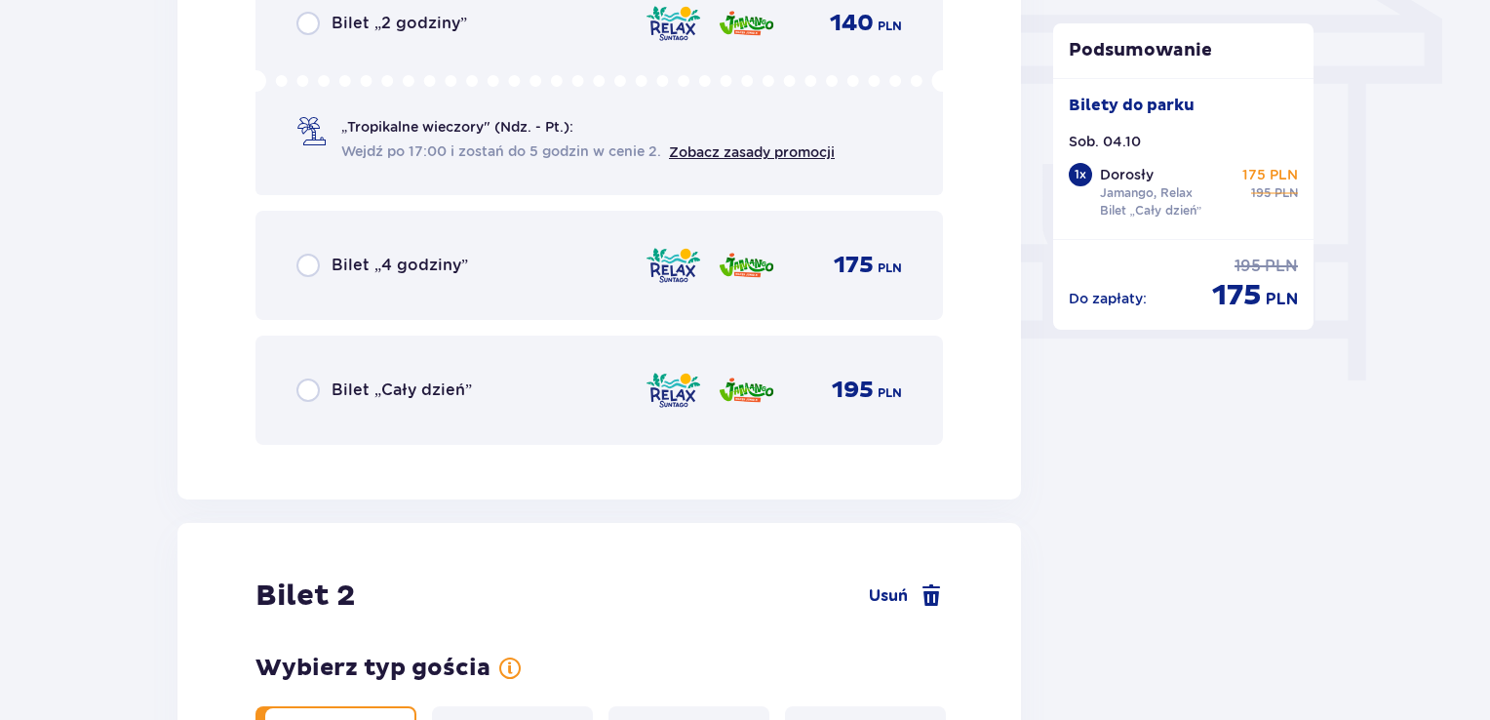
click at [397, 391] on p "Bilet „Cały dzień”" at bounding box center [402, 389] width 140 height 21
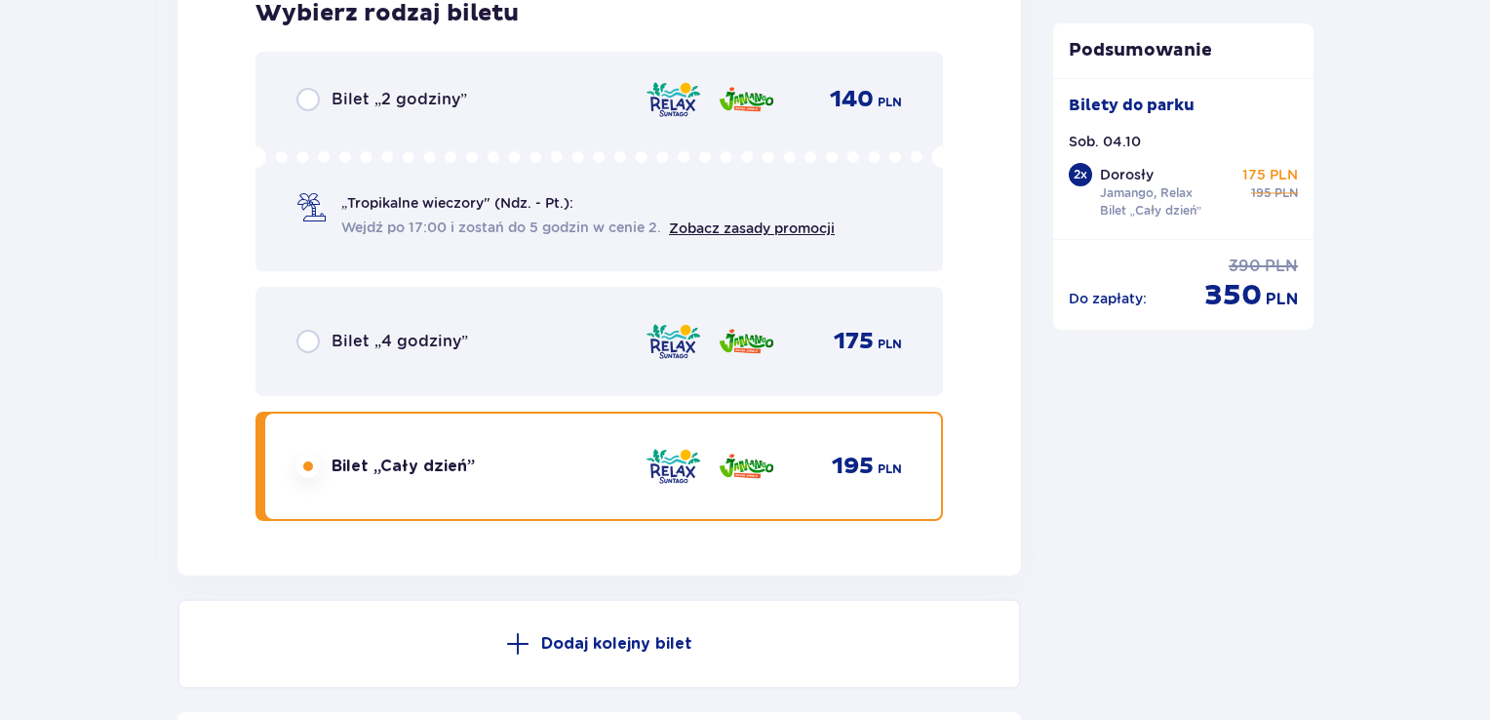
scroll to position [3481, 0]
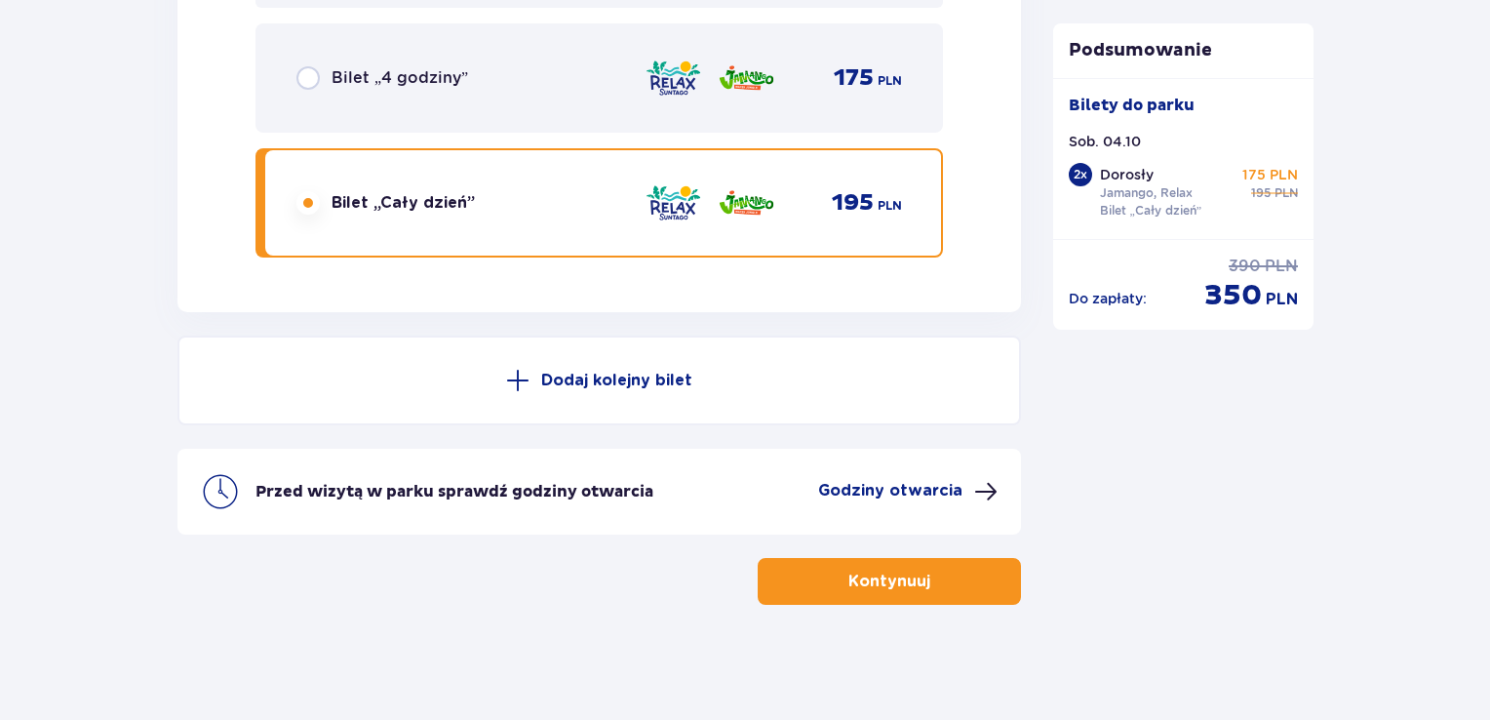
click at [868, 597] on button "Kontynuuj" at bounding box center [889, 581] width 263 height 47
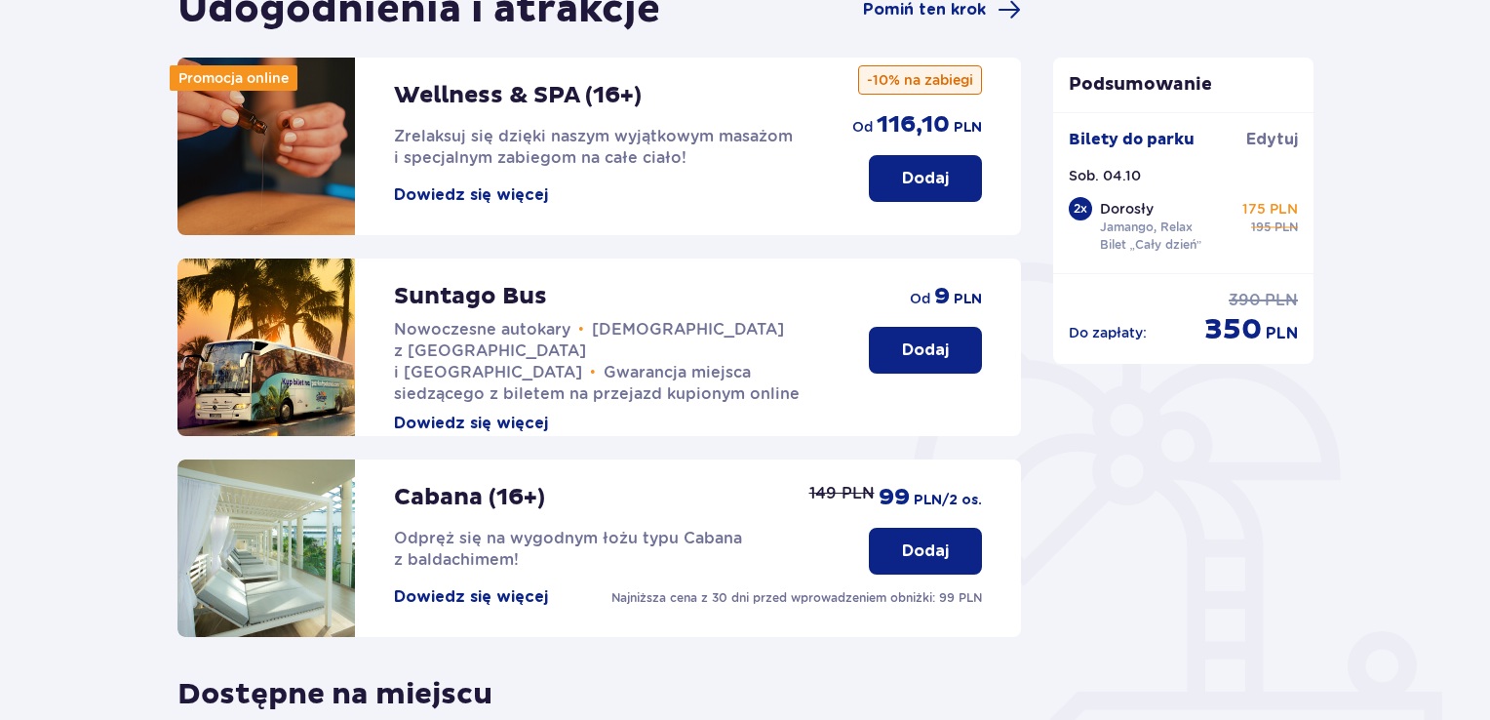
scroll to position [293, 0]
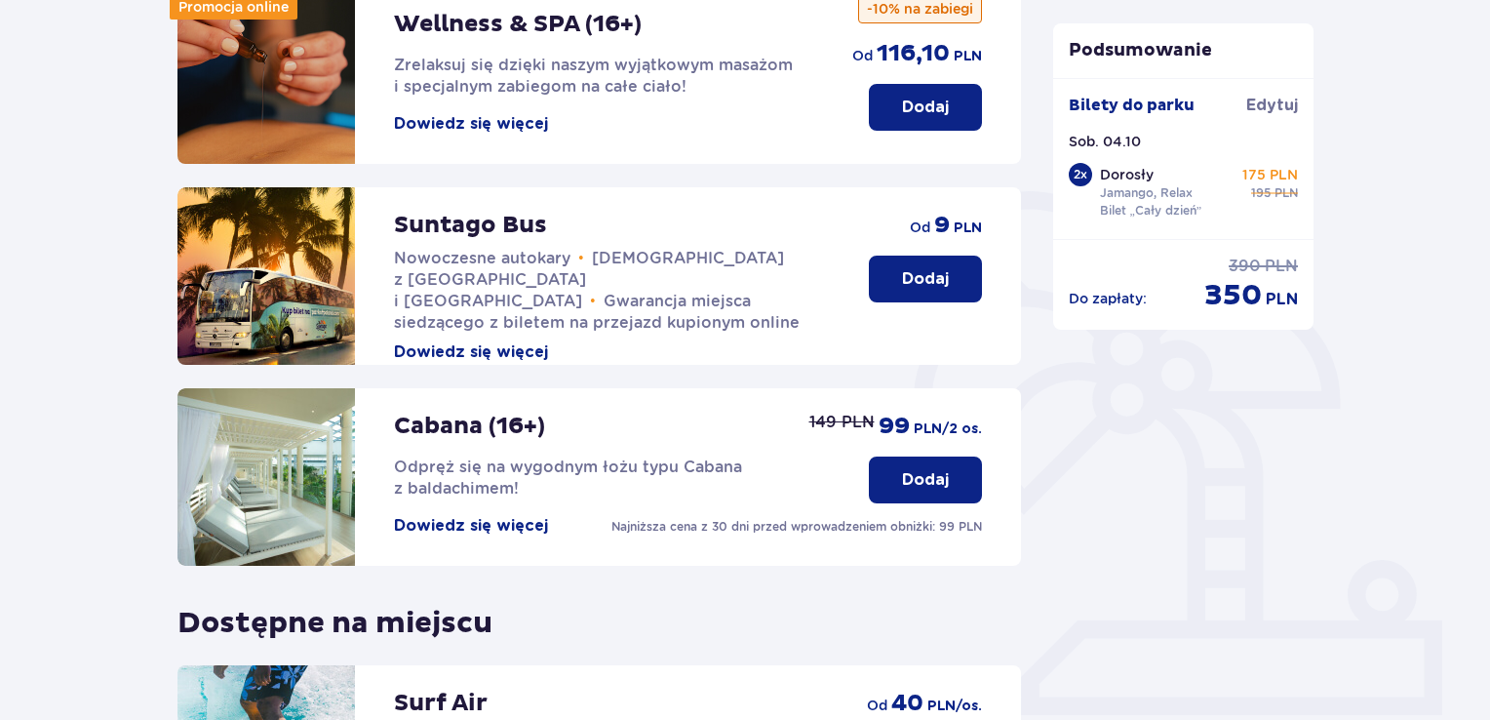
click at [934, 473] on p "Dodaj" at bounding box center [925, 479] width 47 height 21
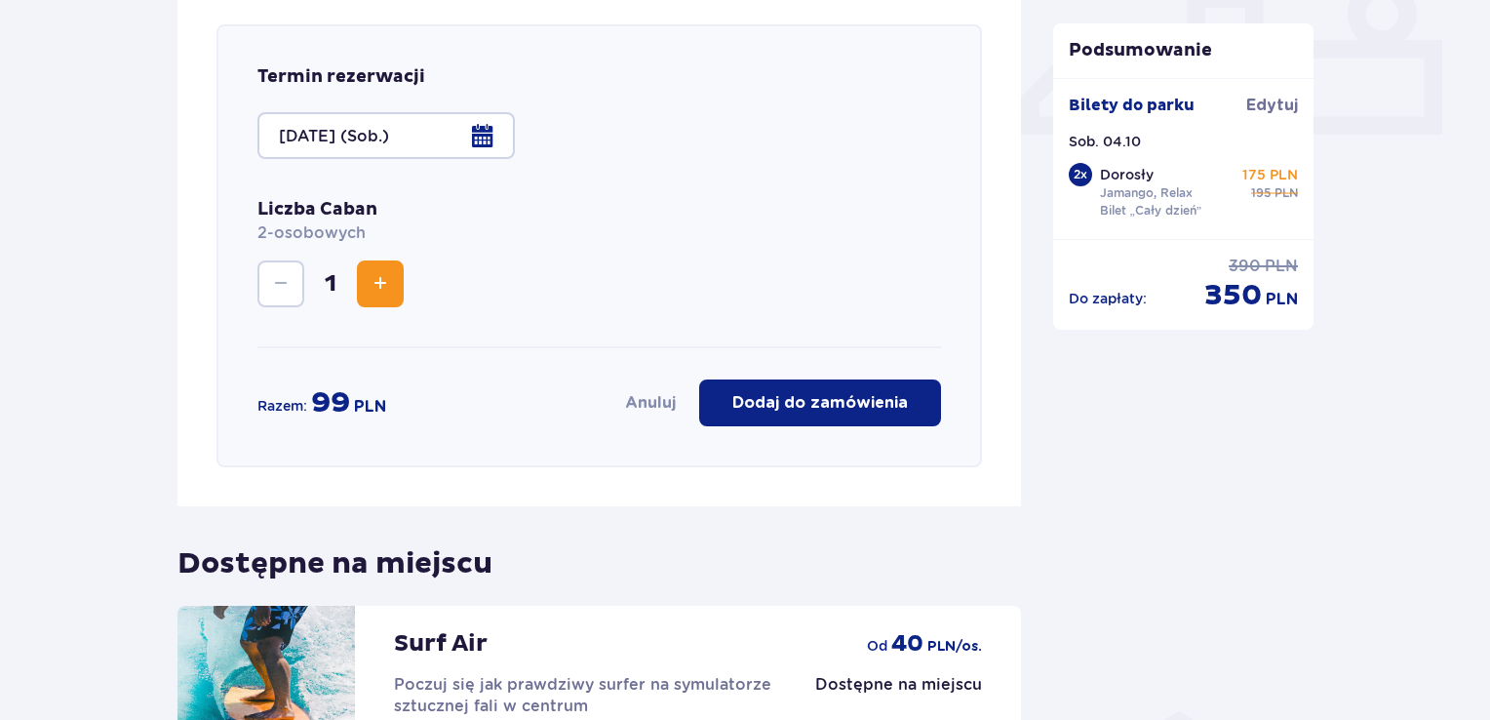
scroll to position [874, 0]
click at [899, 410] on p "Dodaj do zamówienia" at bounding box center [820, 401] width 176 height 21
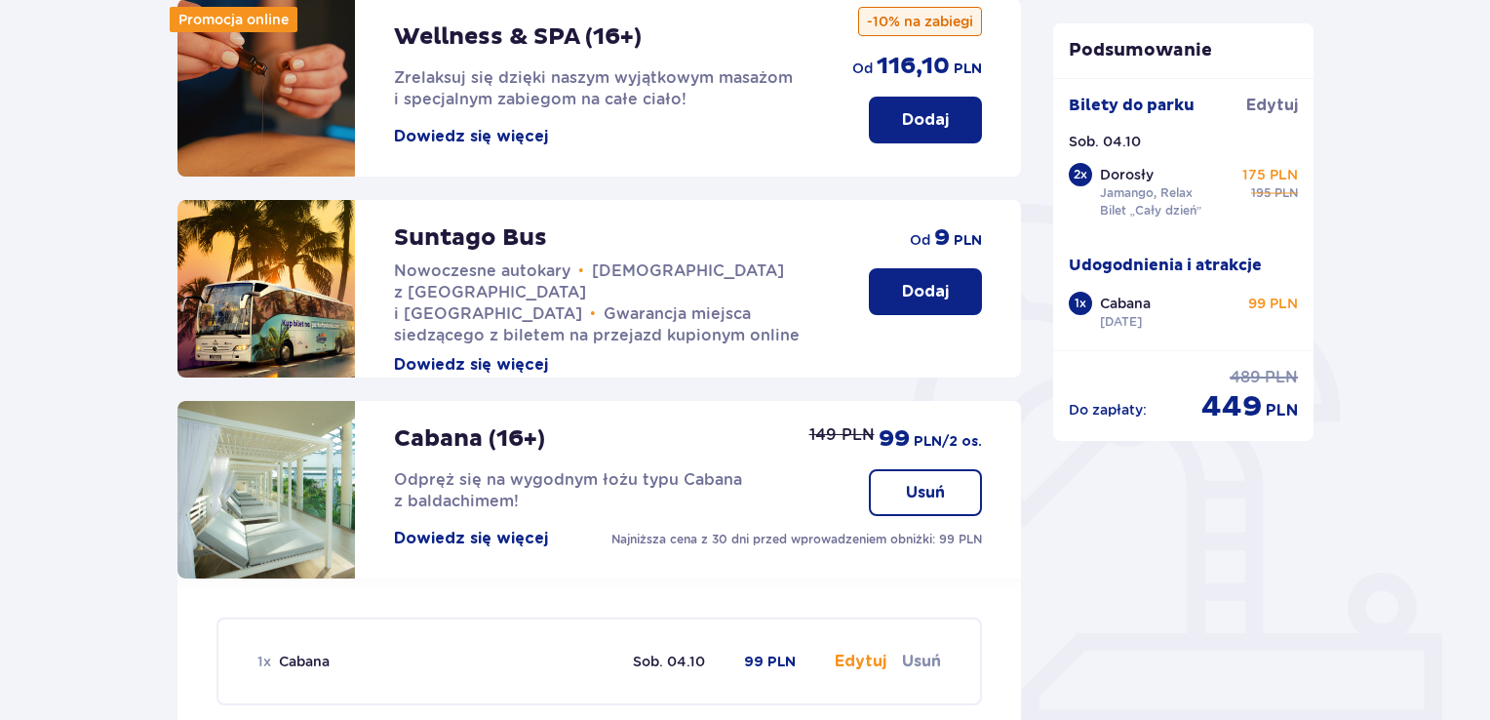
scroll to position [190, 0]
